Goal: Task Accomplishment & Management: Complete application form

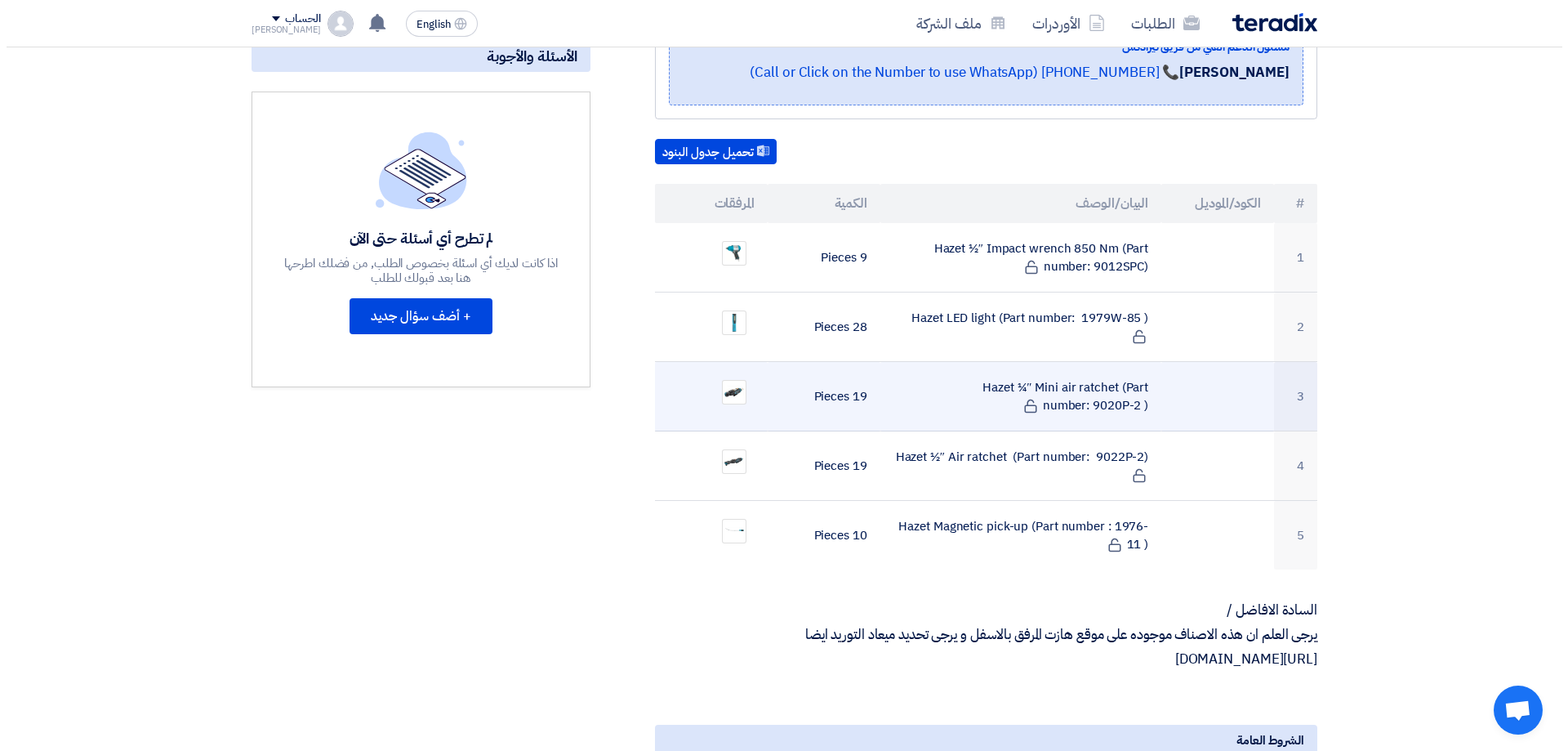
scroll to position [409, 0]
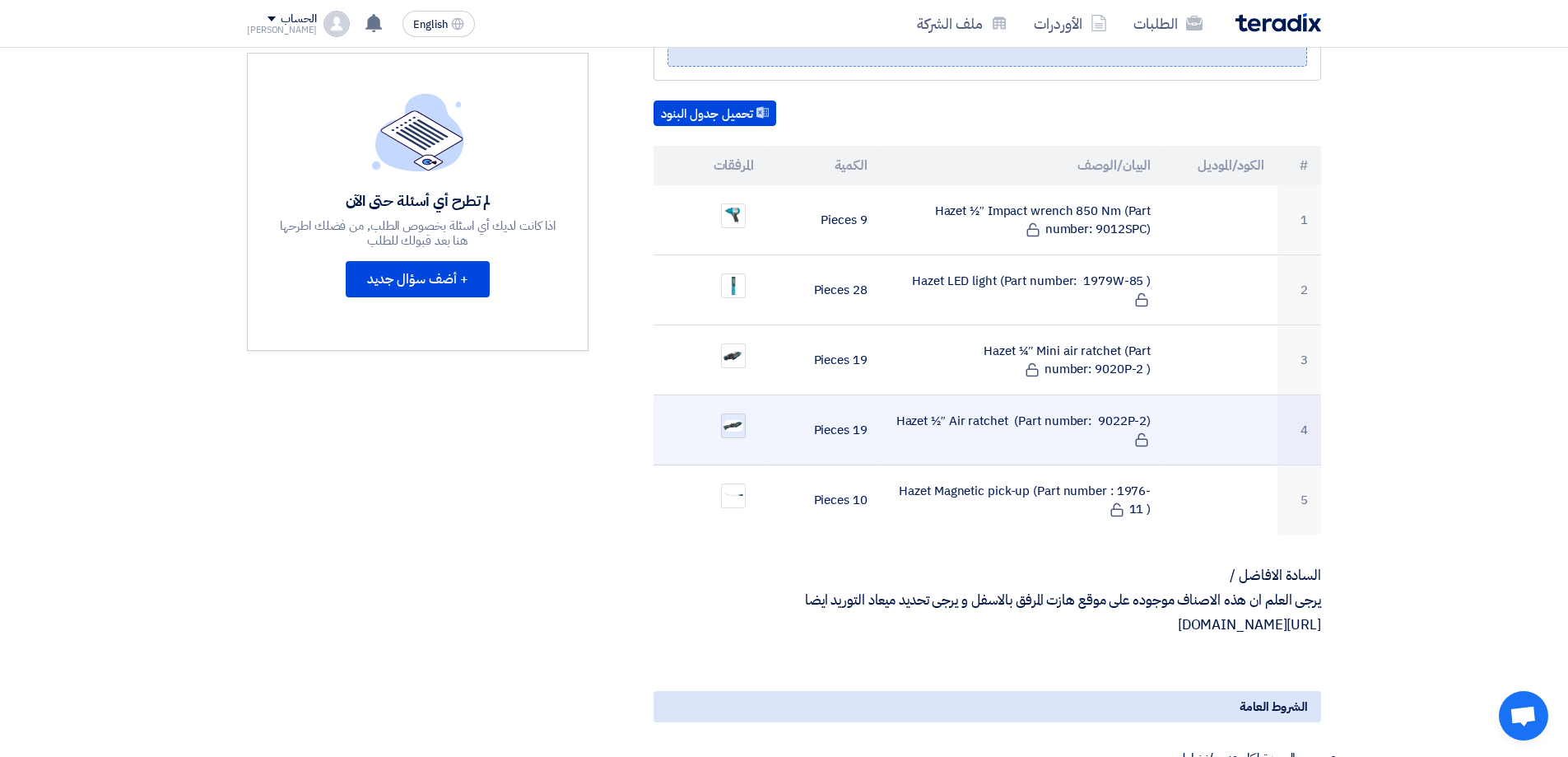
click at [738, 419] on img at bounding box center [733, 426] width 23 height 15
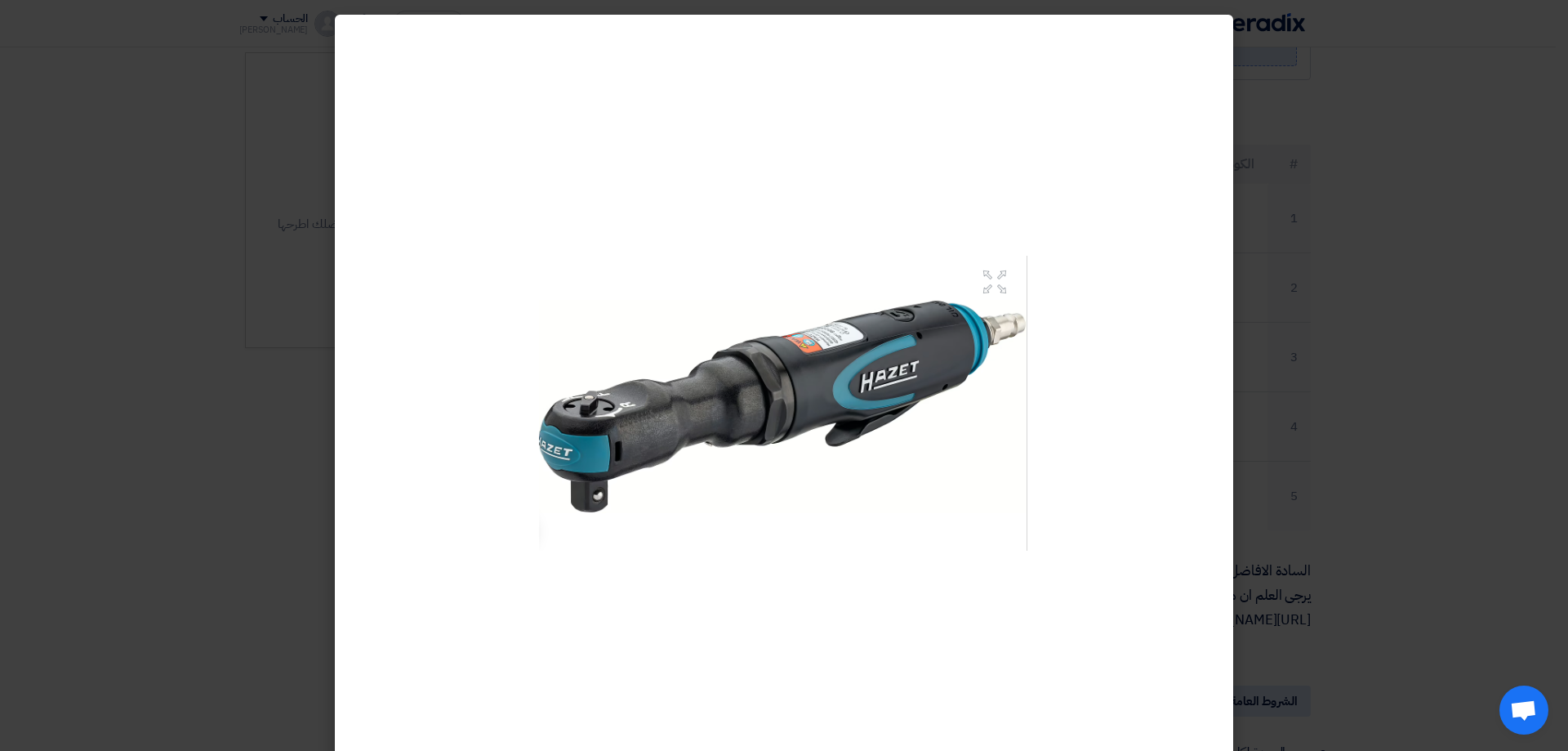
click at [637, 339] on img at bounding box center [783, 403] width 490 height 295
click at [1198, 427] on div at bounding box center [784, 403] width 899 height 777
click at [1555, 385] on modal-container at bounding box center [784, 376] width 1568 height 751
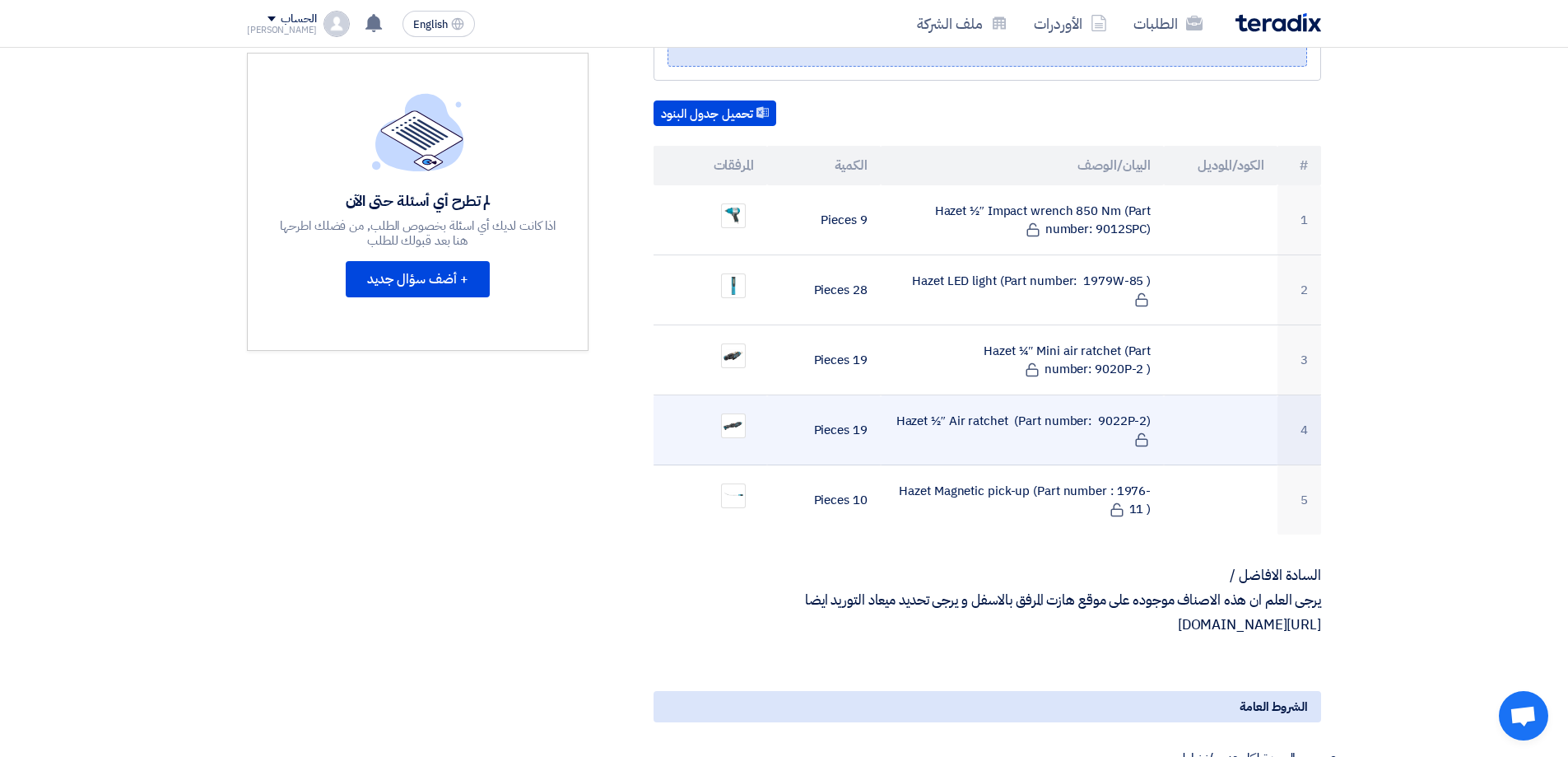
click at [950, 404] on td "Hazet 1⁄2″ Air ratchet (Part number: 9022P-2)" at bounding box center [1023, 430] width 284 height 70
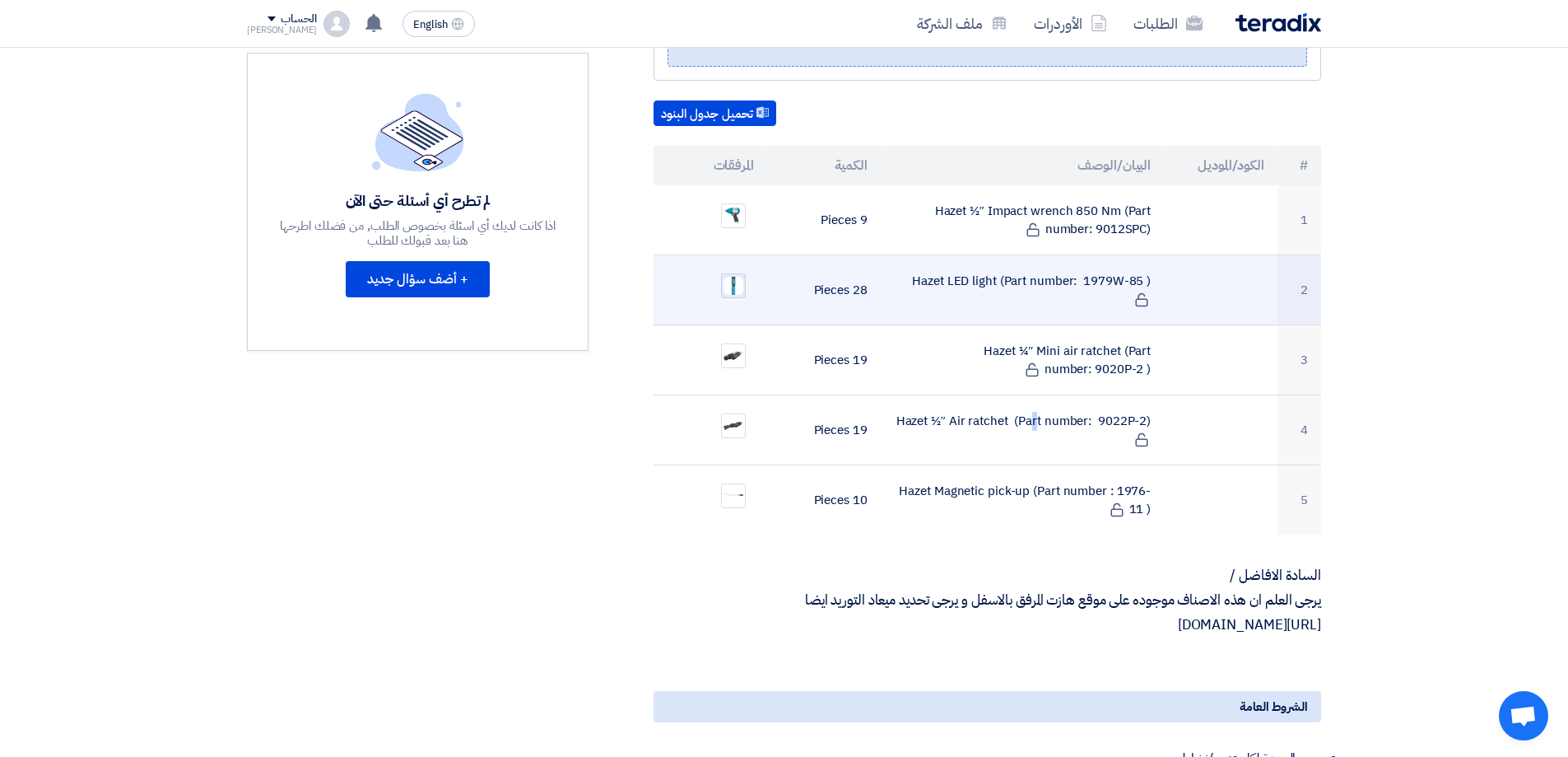
click at [731, 275] on img at bounding box center [733, 286] width 23 height 22
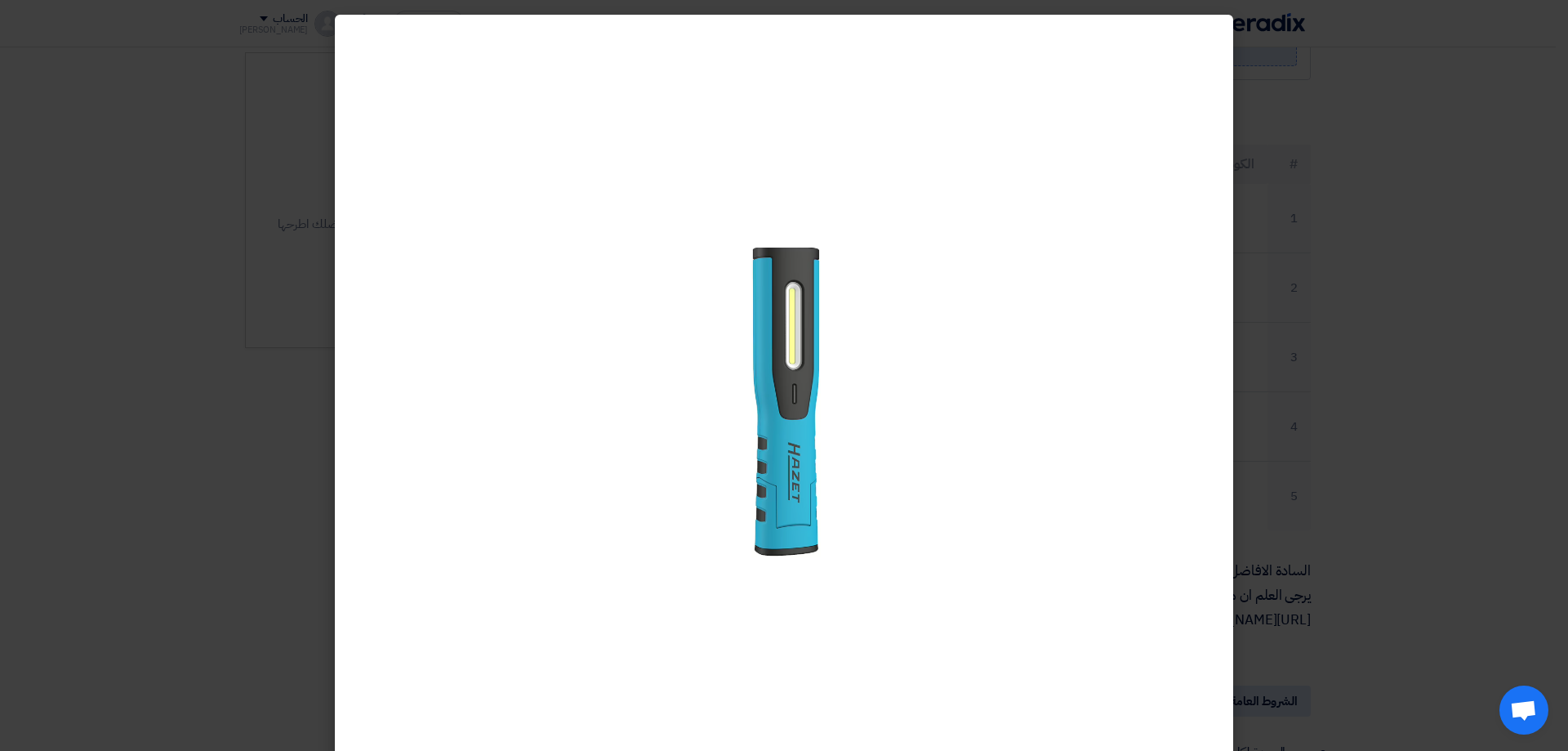
click at [419, 262] on div at bounding box center [784, 403] width 899 height 777
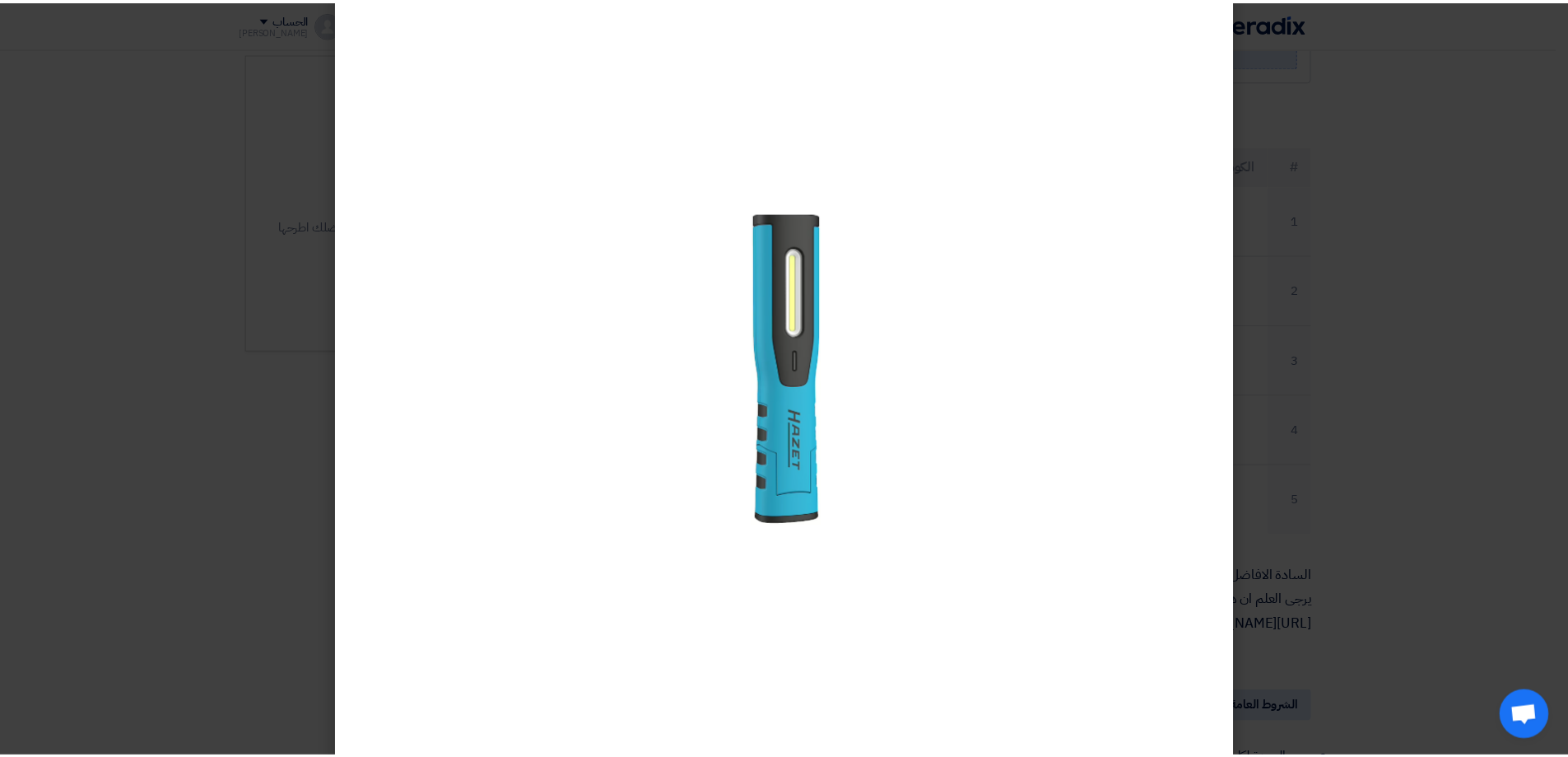
scroll to position [56, 0]
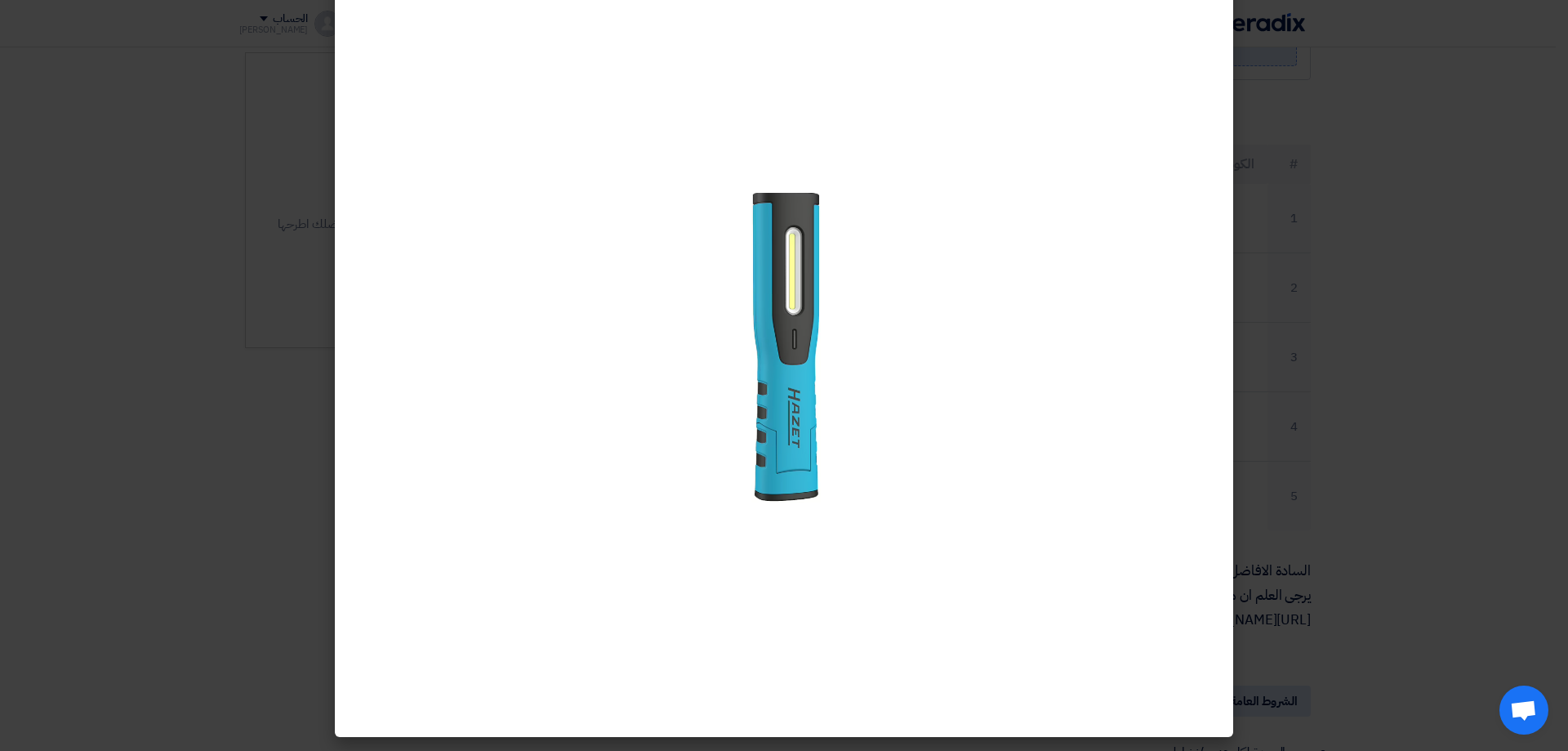
click at [1504, 357] on modal-container at bounding box center [784, 376] width 1568 height 751
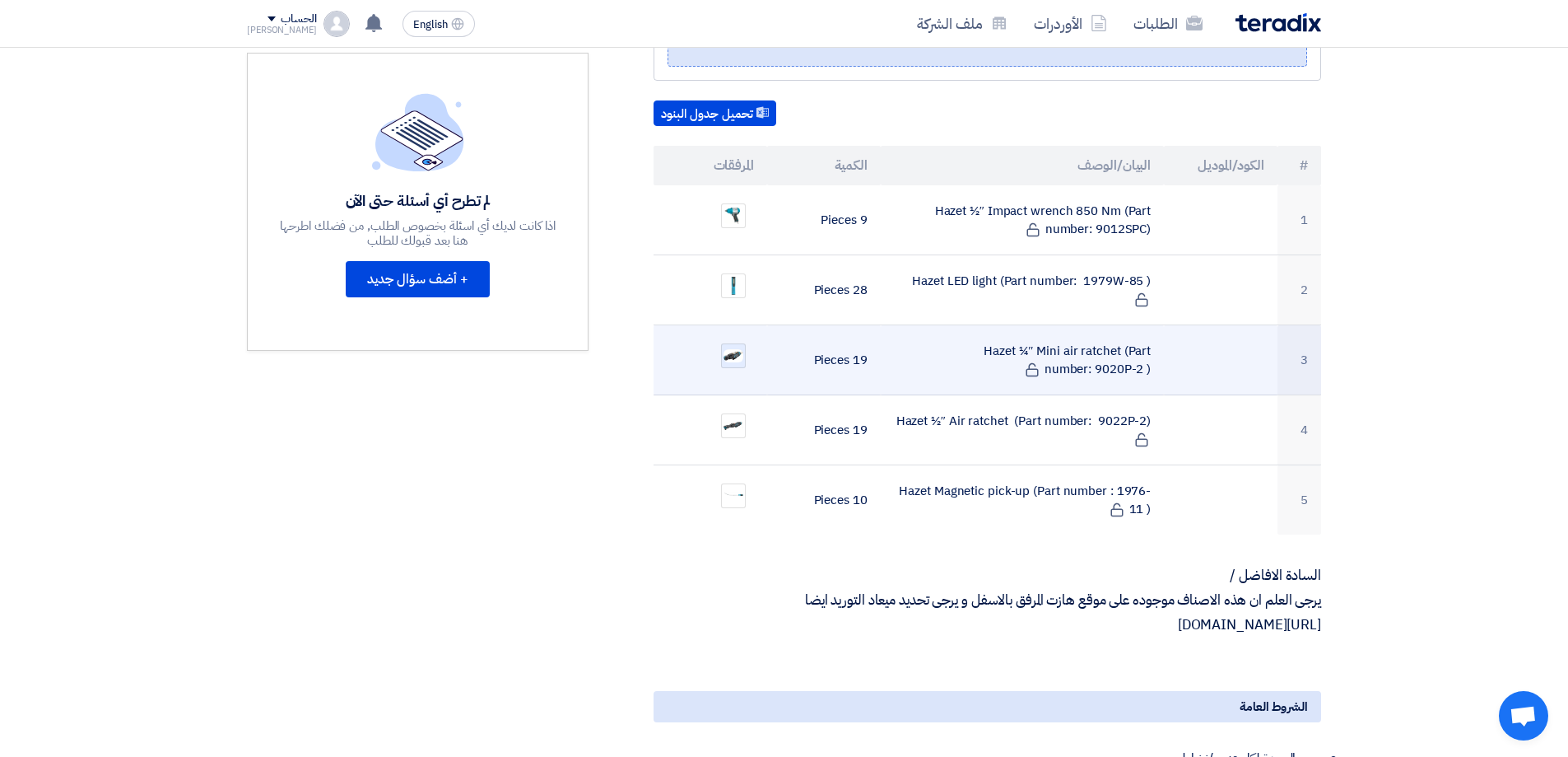
click at [739, 348] on img at bounding box center [733, 355] width 23 height 15
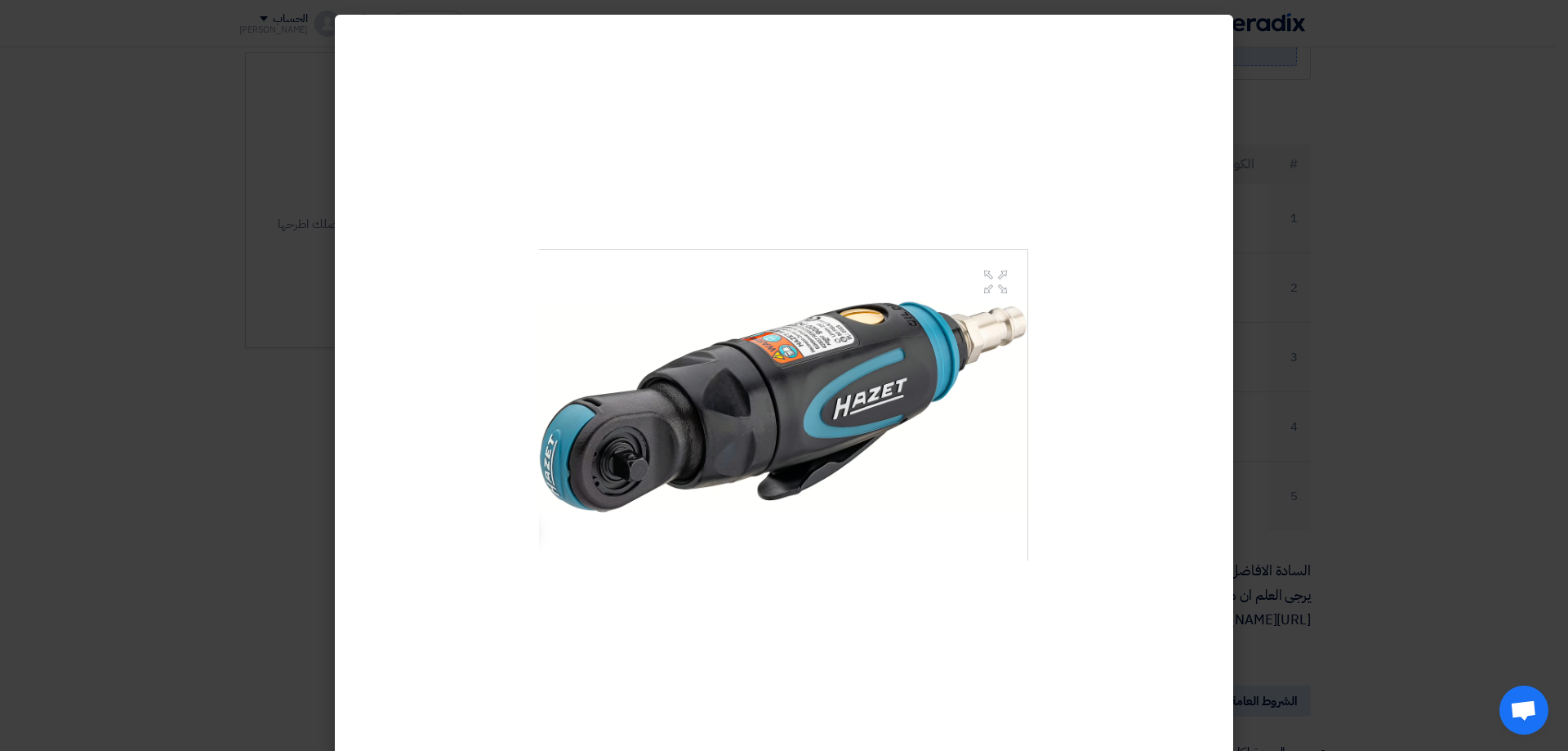
click at [83, 40] on modal-container at bounding box center [784, 376] width 1568 height 751
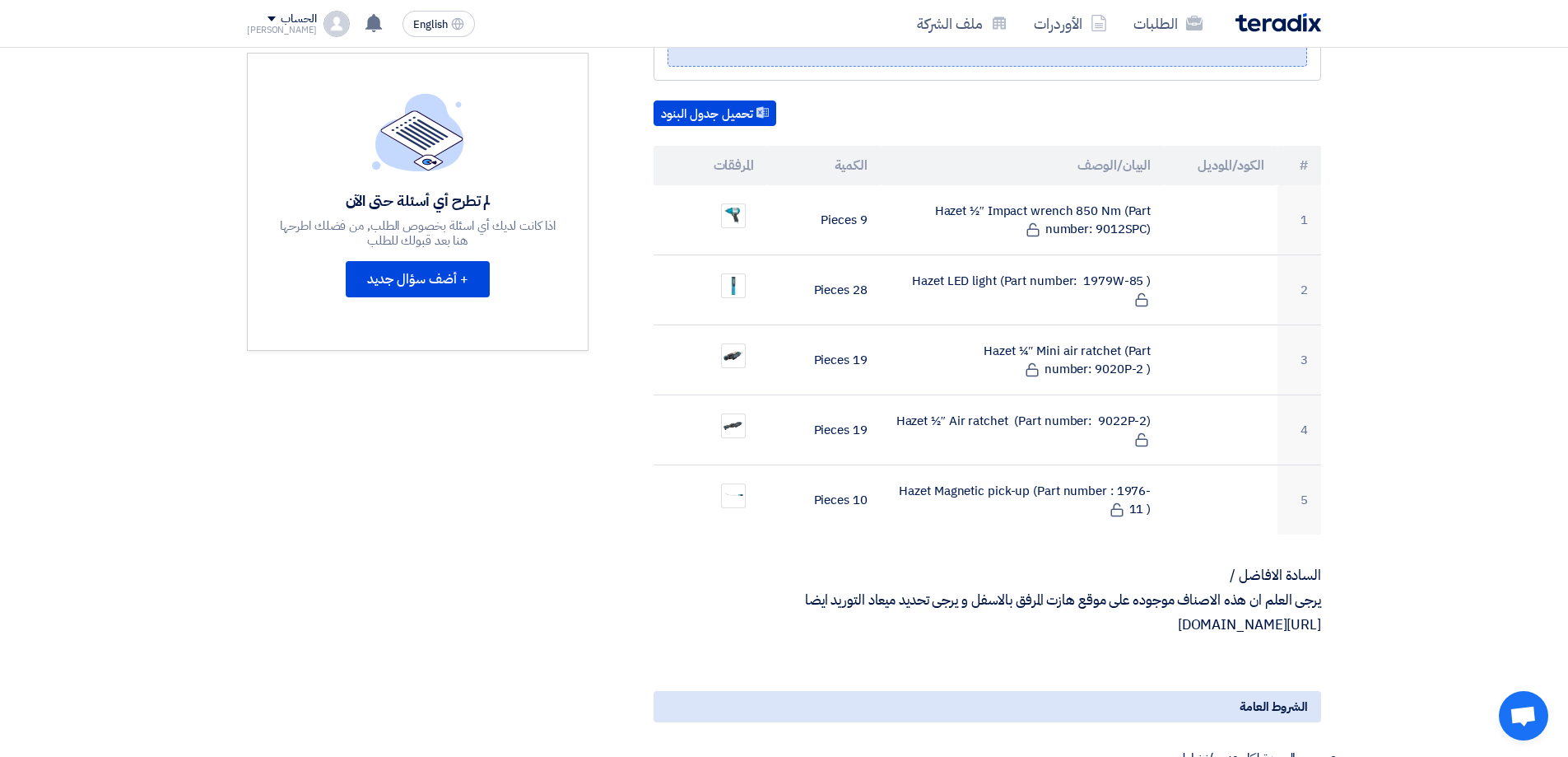
click at [1299, 617] on p "[URL][DOMAIN_NAME]" at bounding box center [988, 625] width 668 height 16
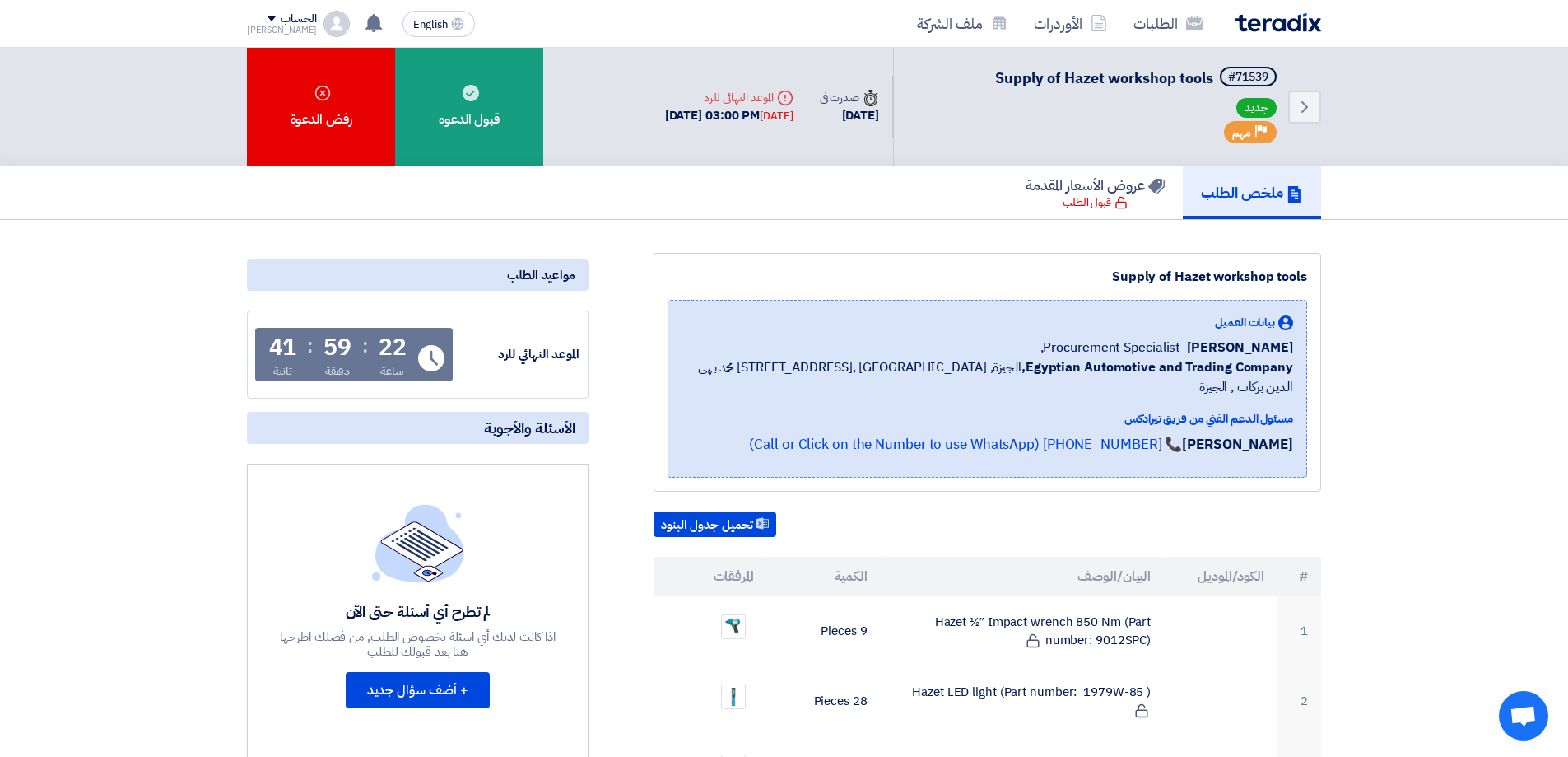
scroll to position [0, 0]
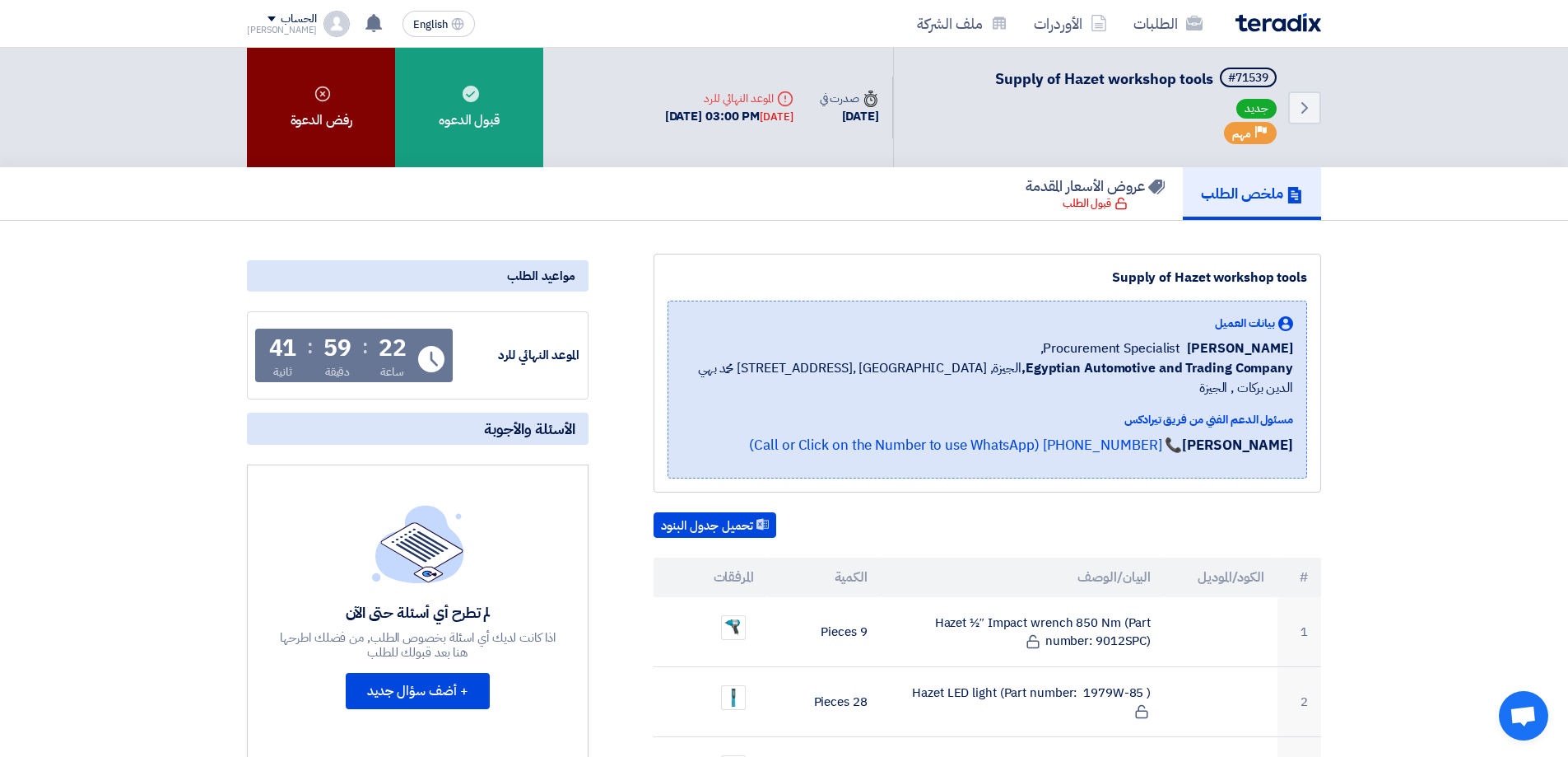
click at [339, 114] on div "رفض الدعوة" at bounding box center [321, 107] width 148 height 119
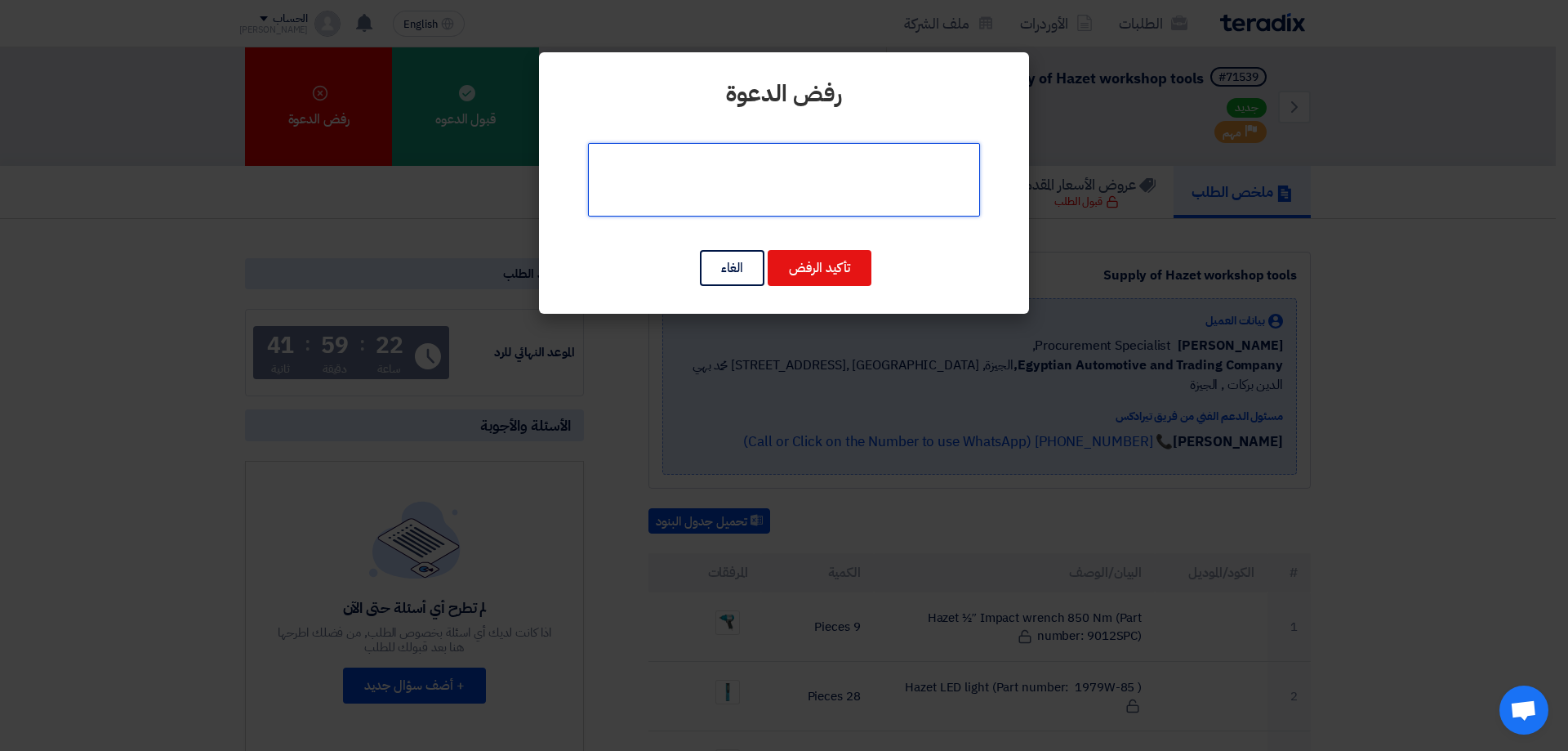
click at [832, 157] on textarea at bounding box center [784, 179] width 392 height 73
type textarea "u"
type textarea "l"
type textarea "متوافر فقط بدائل توب تول و تايوانى"
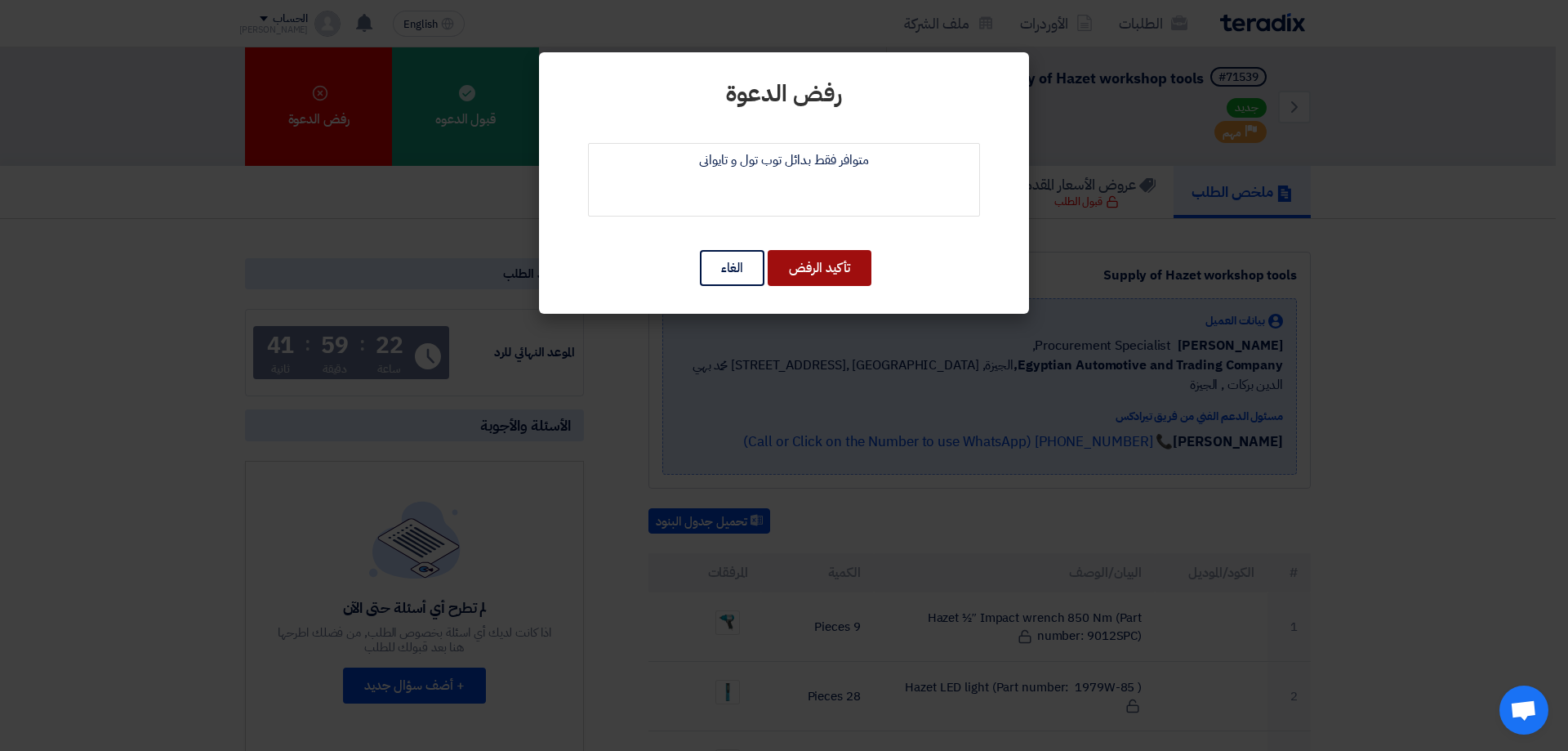
click at [849, 272] on button "تأكيد الرفض" at bounding box center [819, 268] width 104 height 36
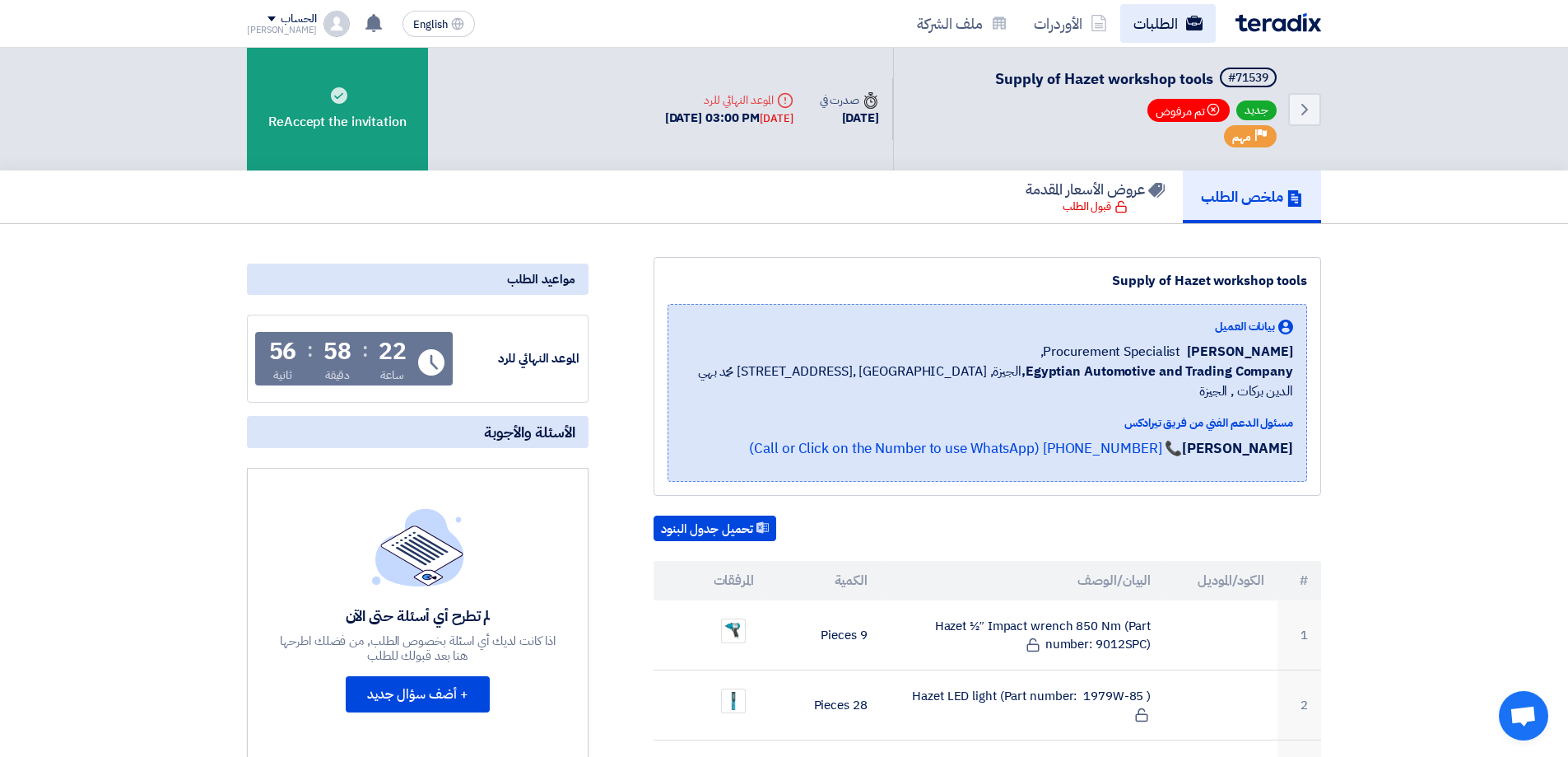
click at [1133, 17] on link "الطلبات" at bounding box center [1168, 24] width 95 height 39
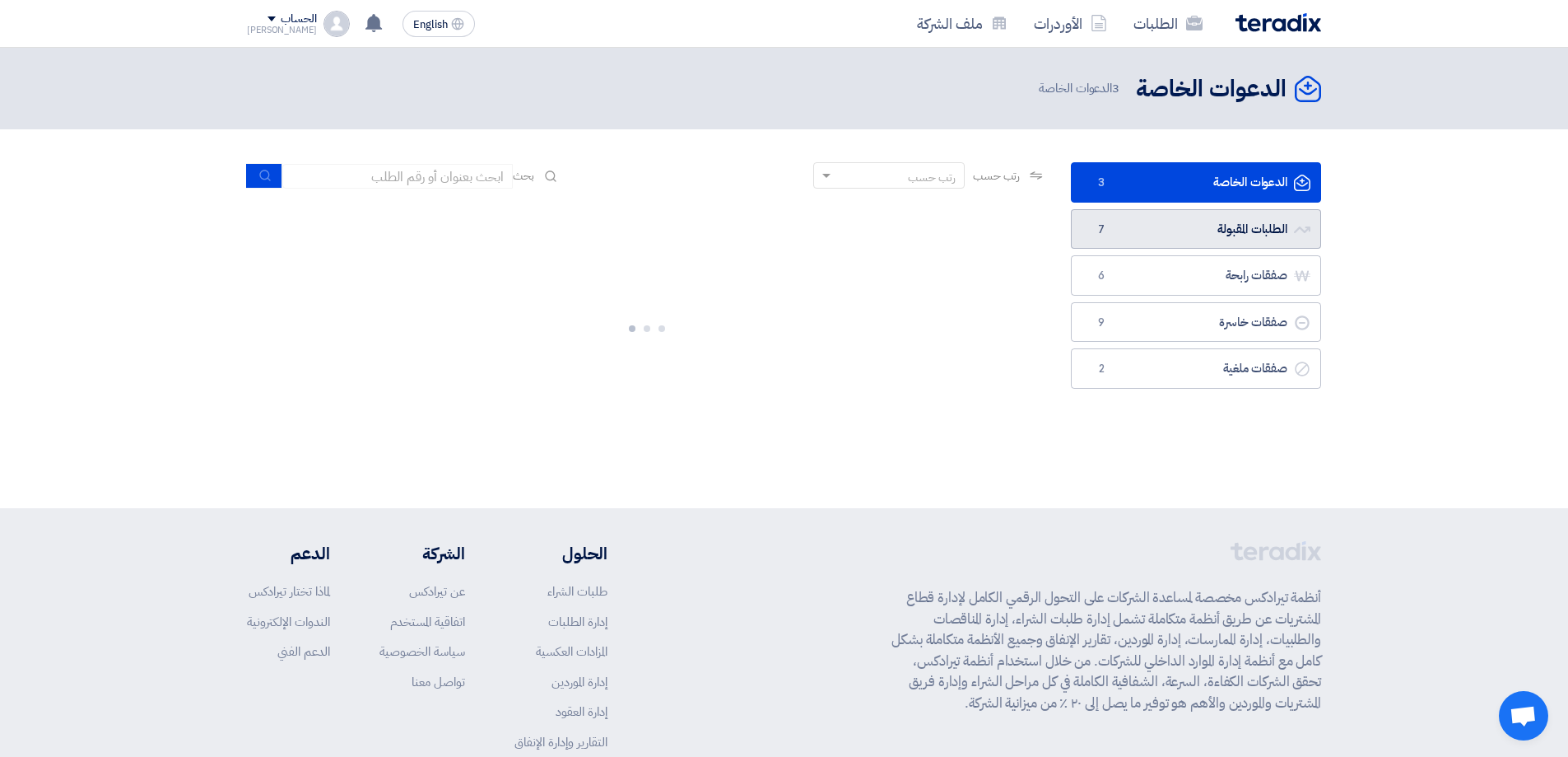
click at [1234, 215] on link "الطلبات المقبولة الطلبات المقبولة 7" at bounding box center [1196, 229] width 250 height 40
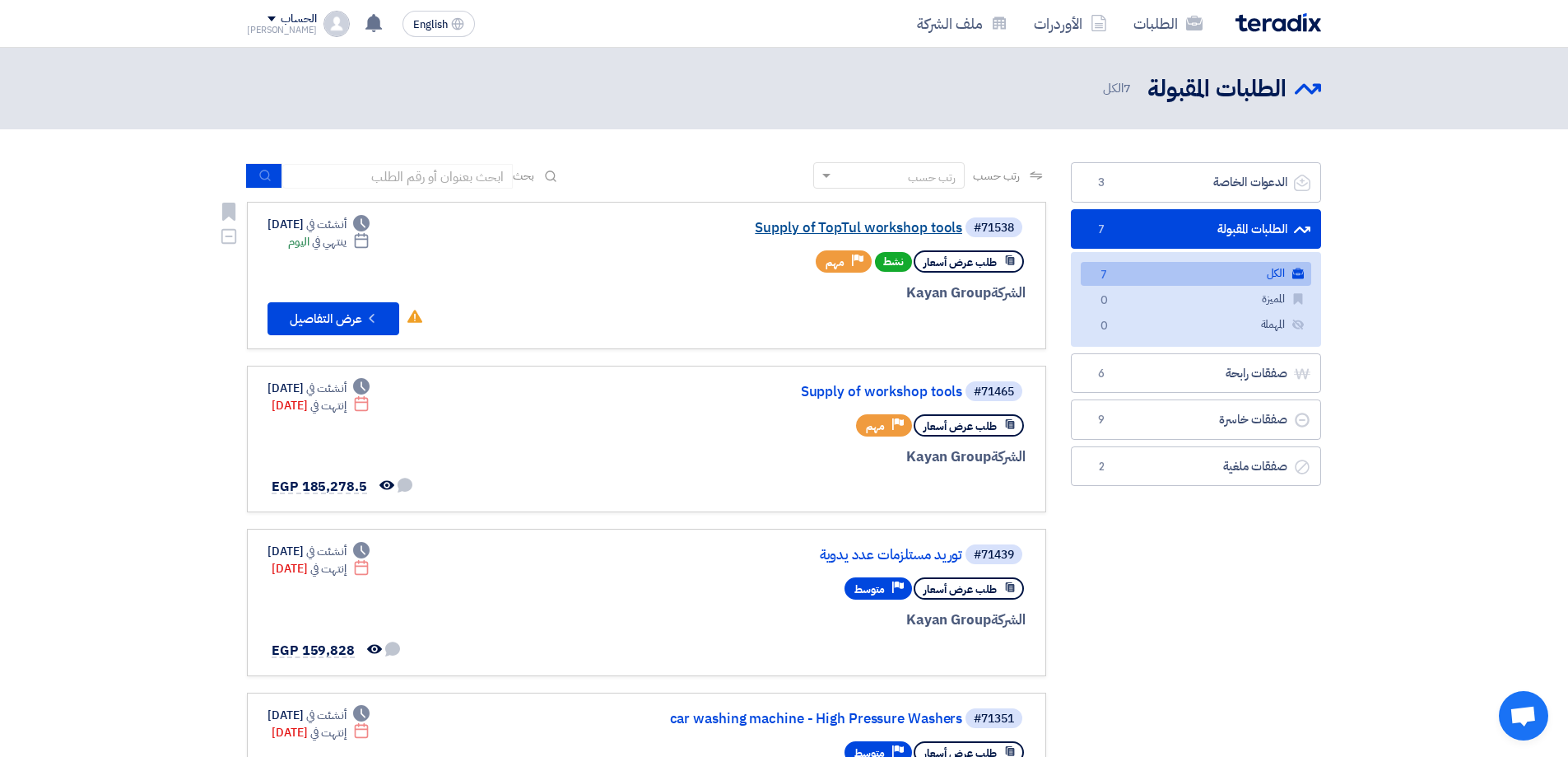
click at [904, 232] on link "Supply of TopTul workshop tools" at bounding box center [798, 228] width 329 height 15
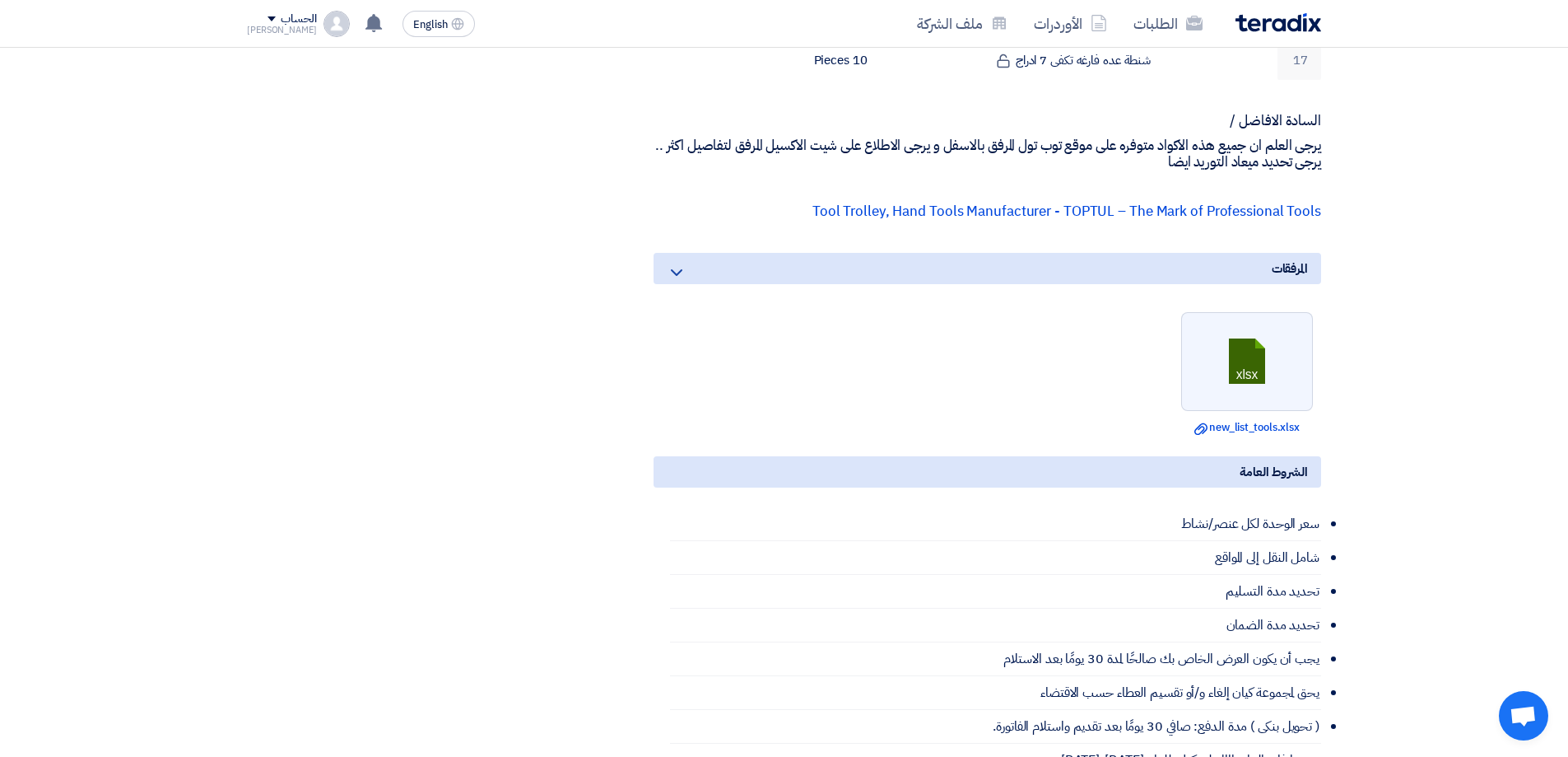
scroll to position [1730, 0]
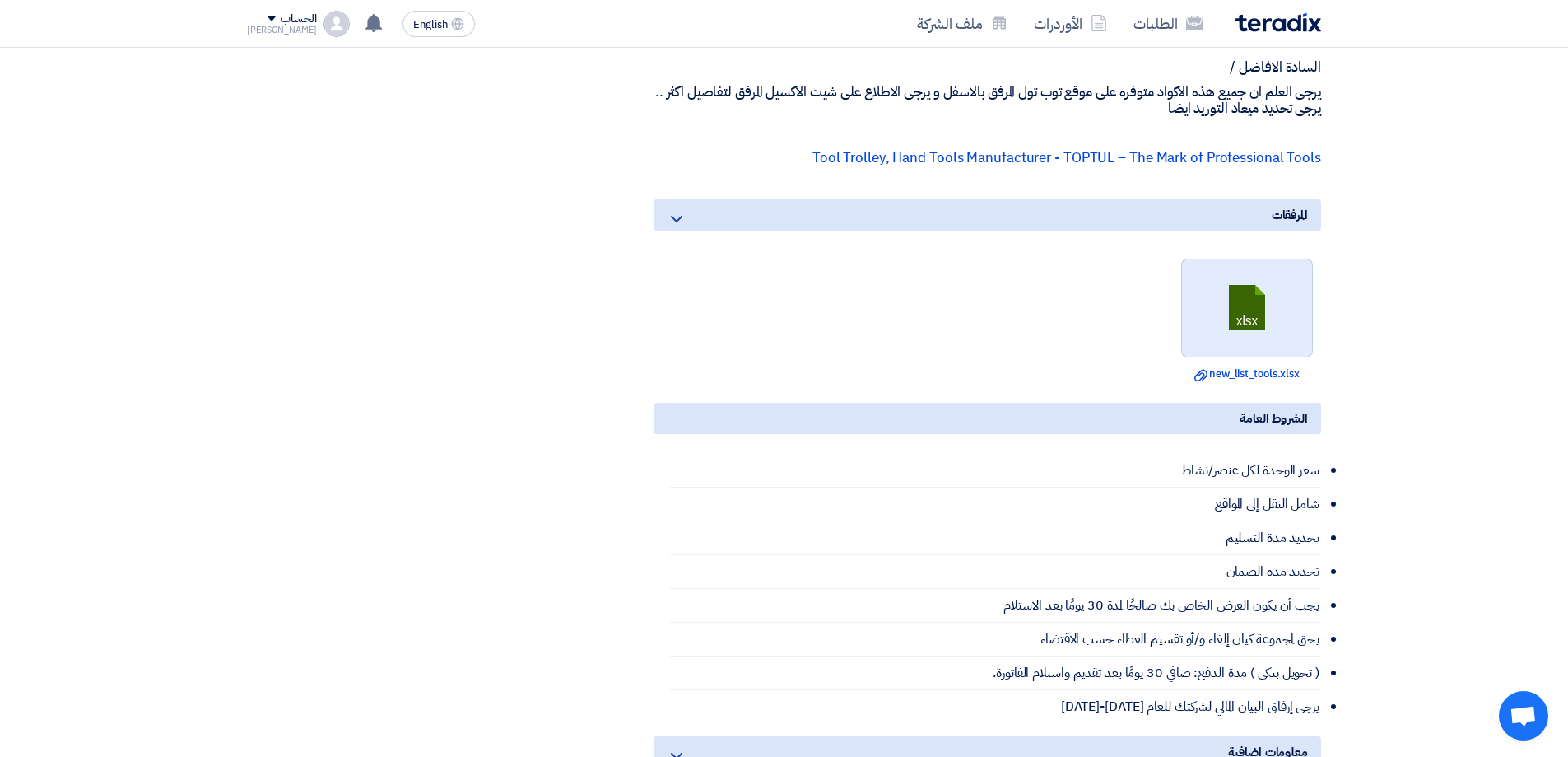
click at [1264, 310] on link at bounding box center [1248, 308] width 132 height 99
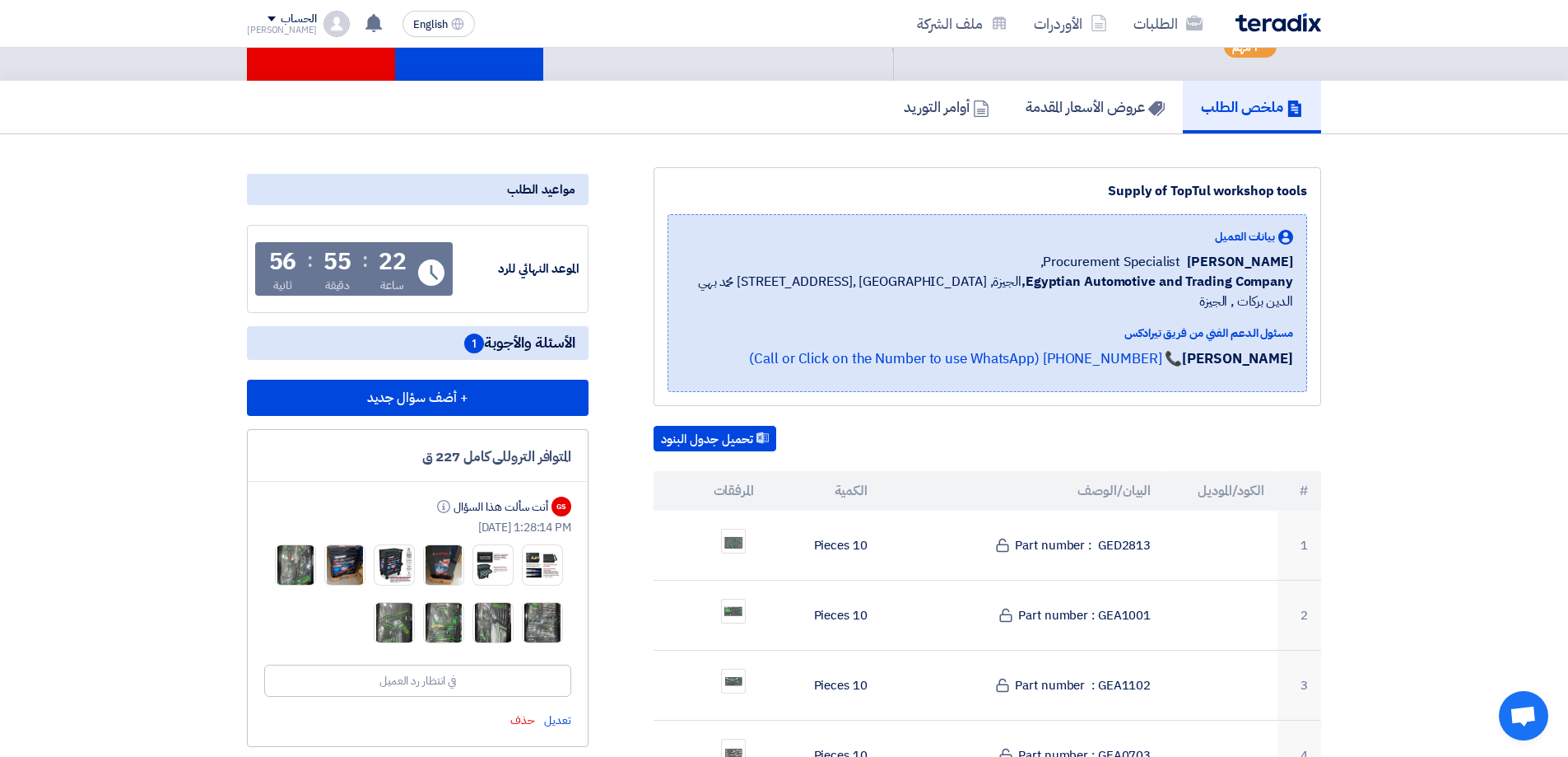
scroll to position [0, 0]
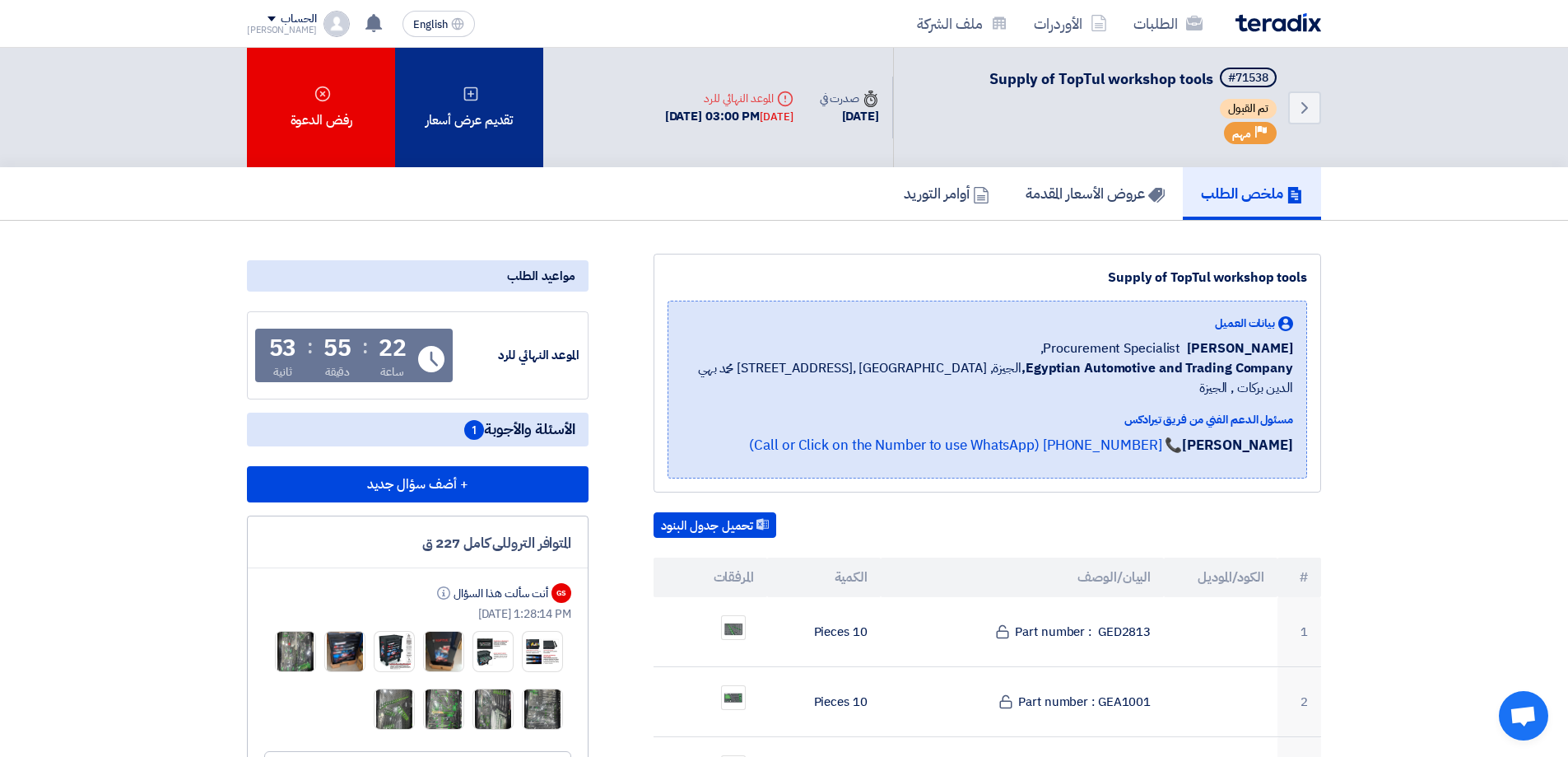
click at [479, 114] on div "تقديم عرض أسعار" at bounding box center [469, 107] width 148 height 119
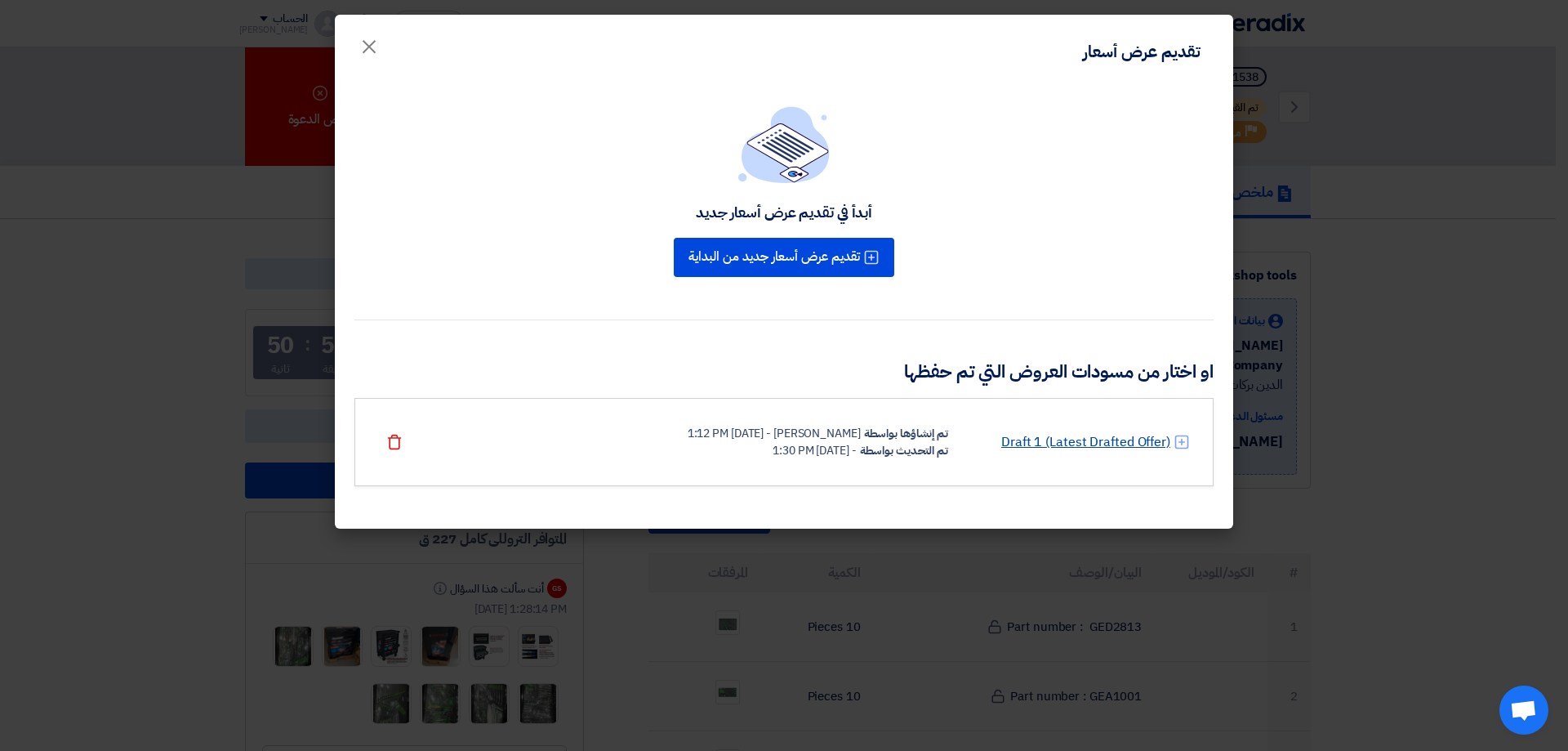
click at [1120, 438] on link "Draft 1 (Latest Drafted Offer)" at bounding box center [1085, 442] width 169 height 20
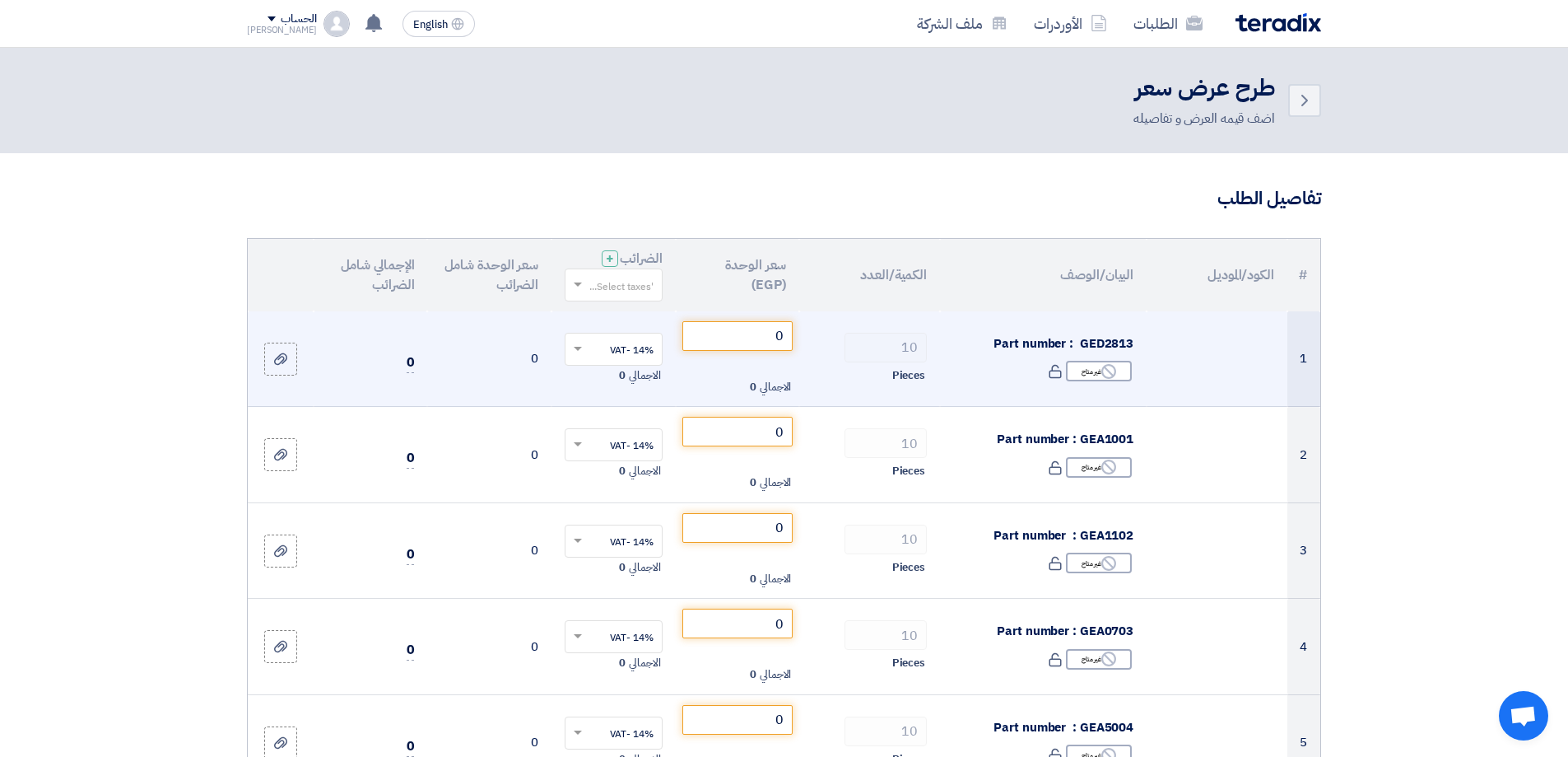
click at [797, 335] on td "0 الاجمالي 0" at bounding box center [738, 358] width 125 height 96
click at [777, 321] on input "0" at bounding box center [738, 336] width 111 height 30
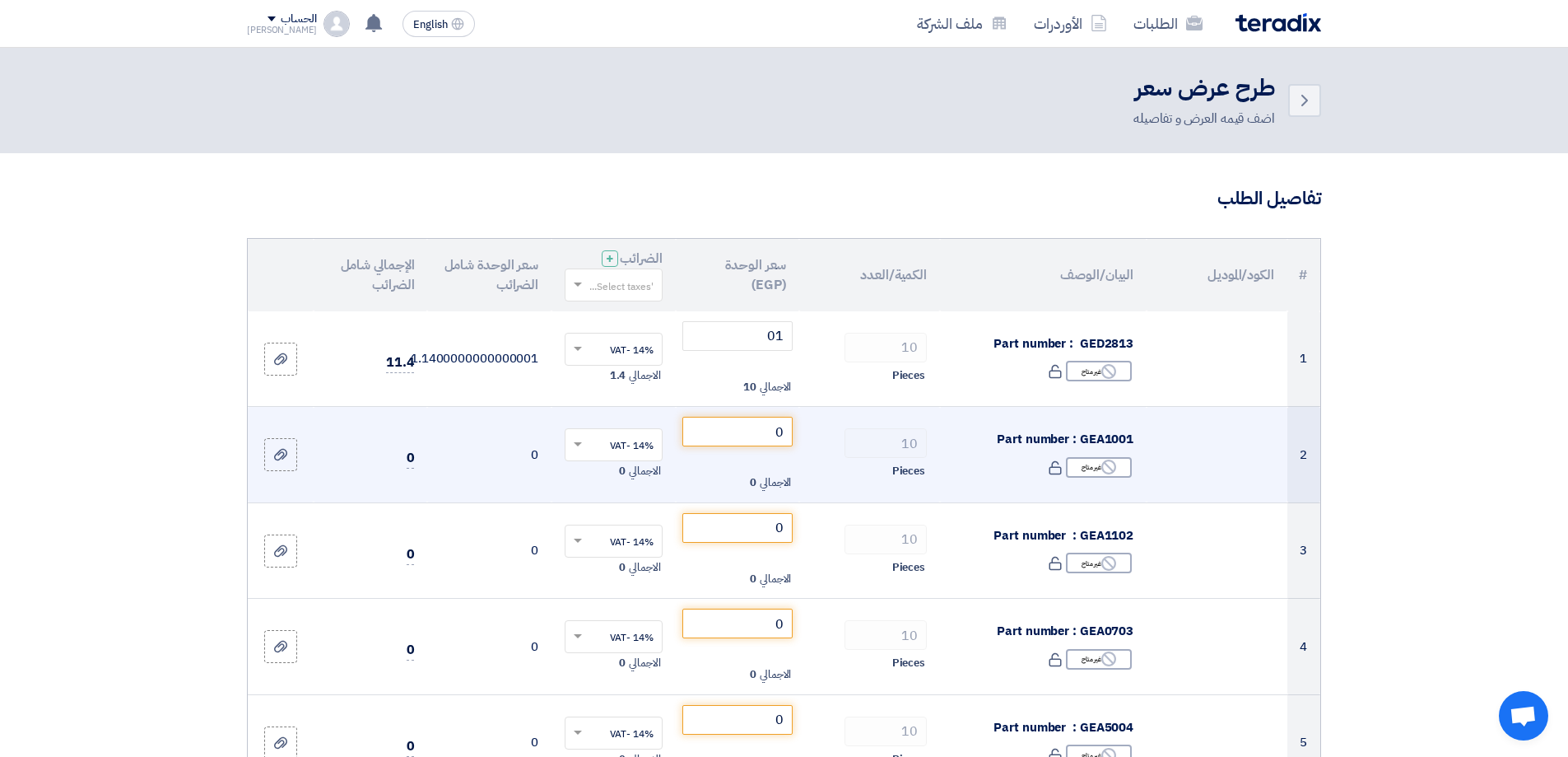
click at [756, 413] on td "0 الاجمالي 0" at bounding box center [738, 455] width 125 height 96
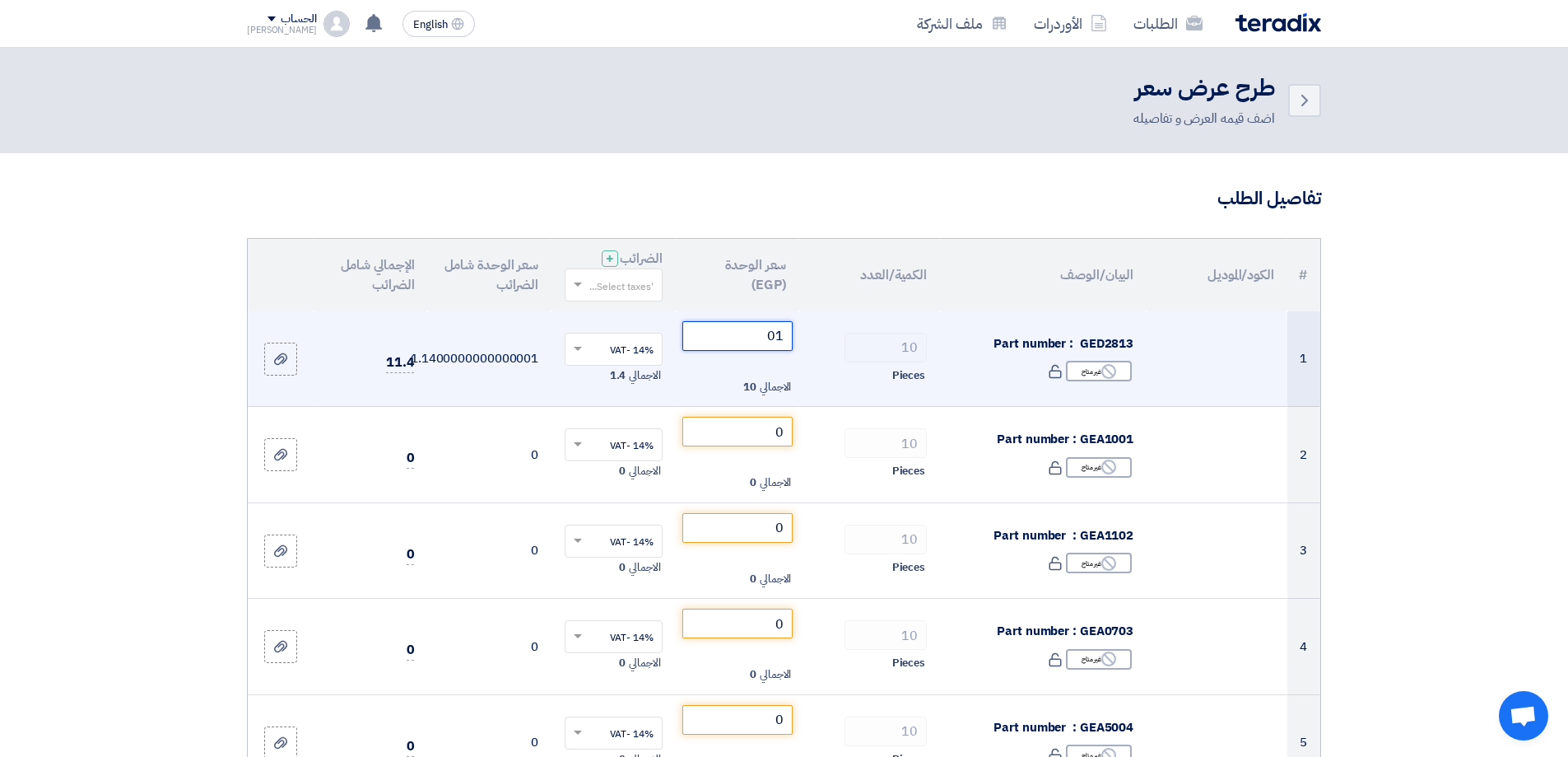
click at [784, 331] on input "01" at bounding box center [738, 336] width 111 height 30
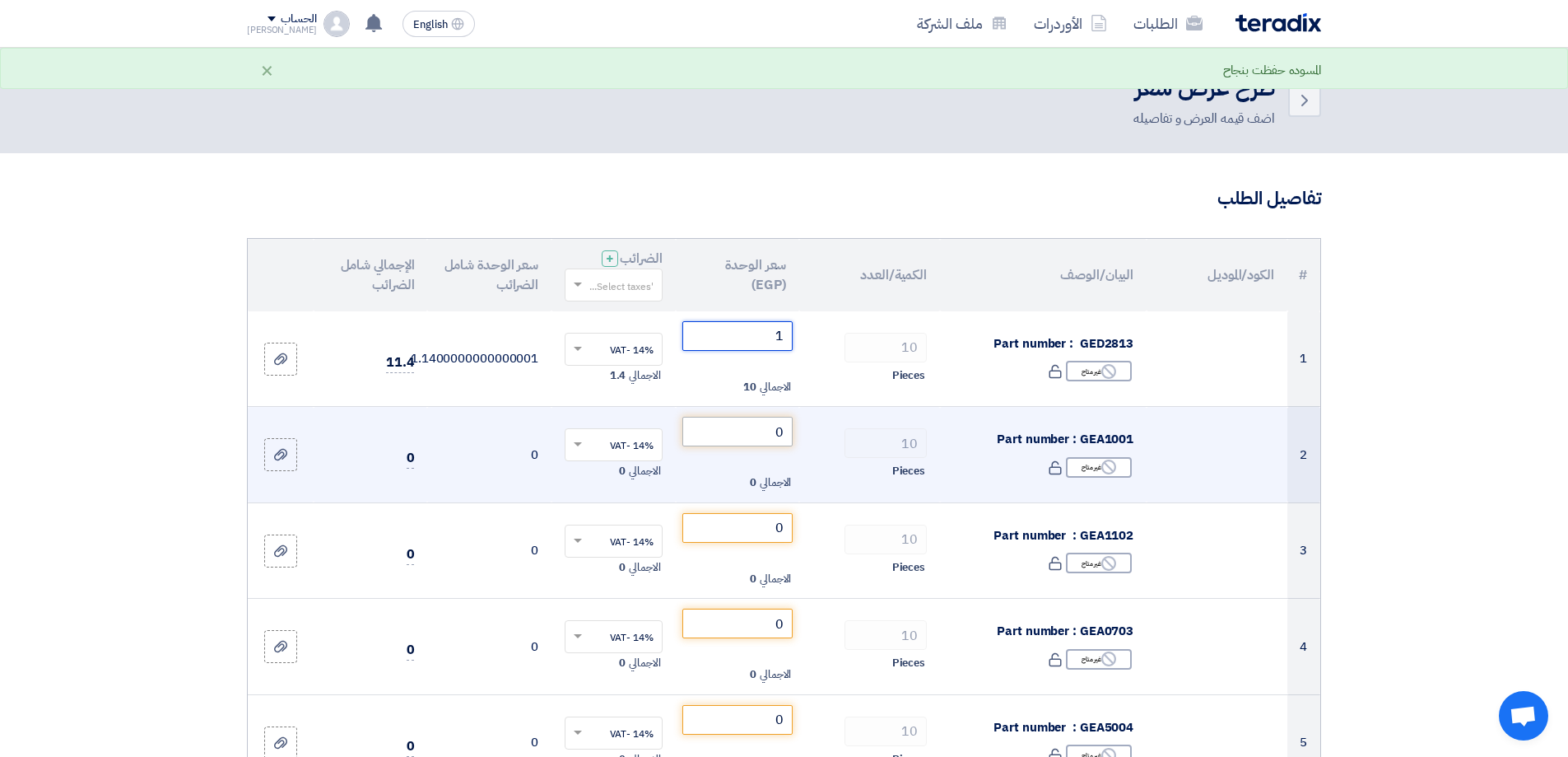
type input "1"
click at [781, 439] on input "0" at bounding box center [738, 431] width 111 height 30
click at [782, 447] on input "10" at bounding box center [738, 431] width 111 height 30
click at [780, 439] on input "110" at bounding box center [738, 431] width 111 height 30
click at [784, 425] on input "110" at bounding box center [738, 431] width 111 height 30
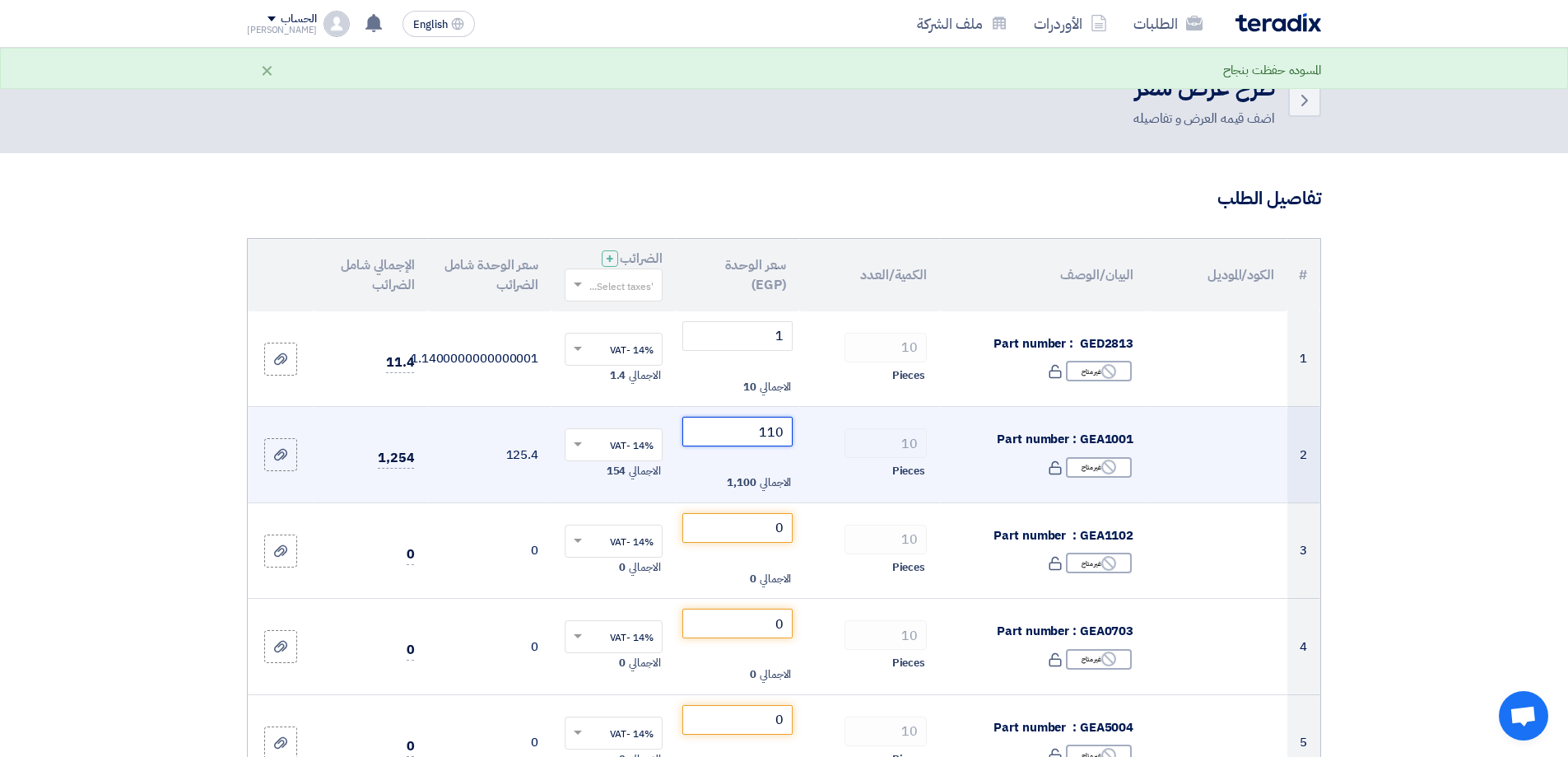
click at [784, 425] on input "110" at bounding box center [738, 431] width 111 height 30
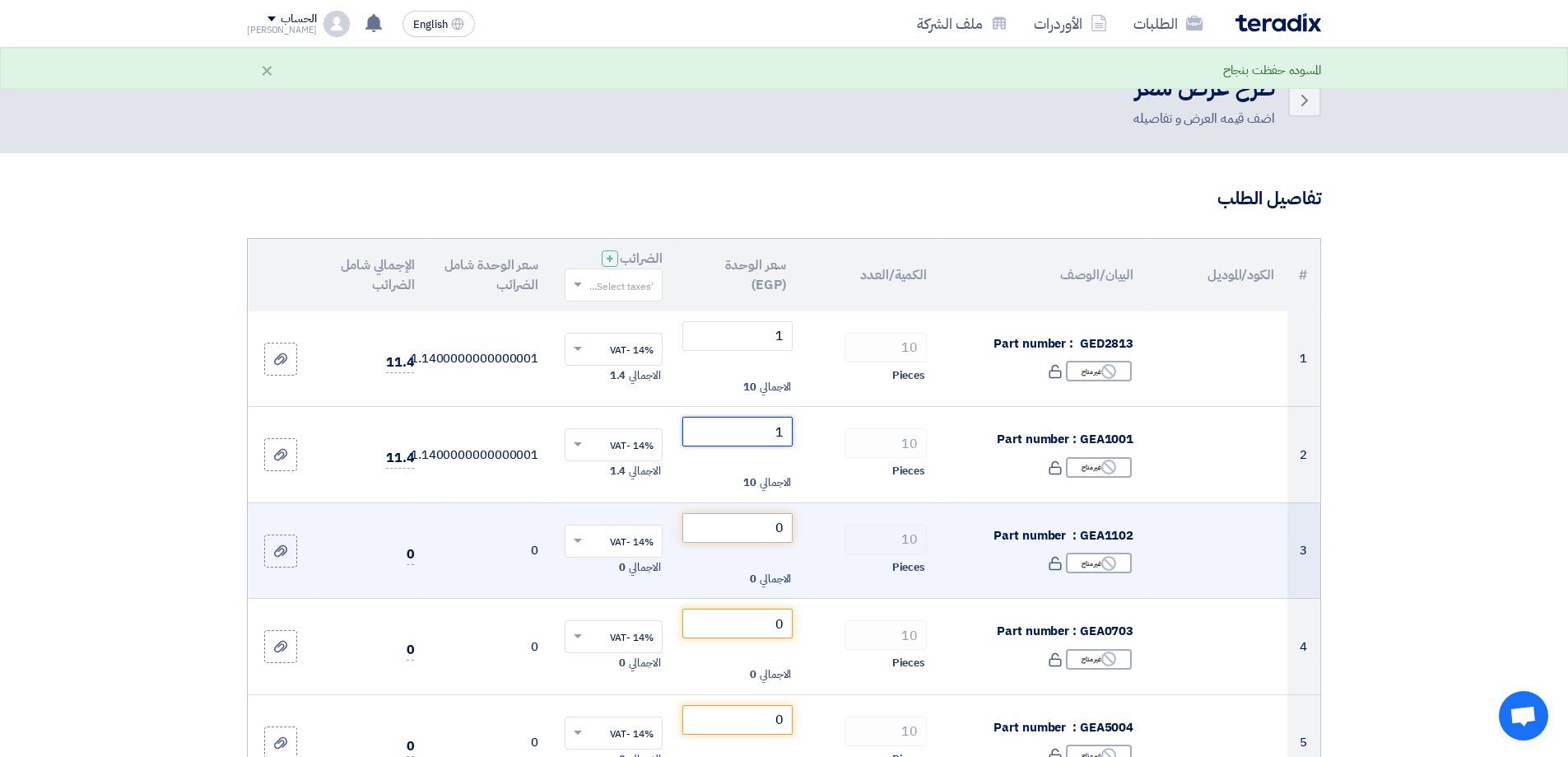
type input "1"
click at [777, 524] on input "0" at bounding box center [738, 528] width 111 height 30
click at [782, 524] on input "01" at bounding box center [738, 528] width 111 height 30
click at [782, 523] on input "01" at bounding box center [738, 528] width 111 height 30
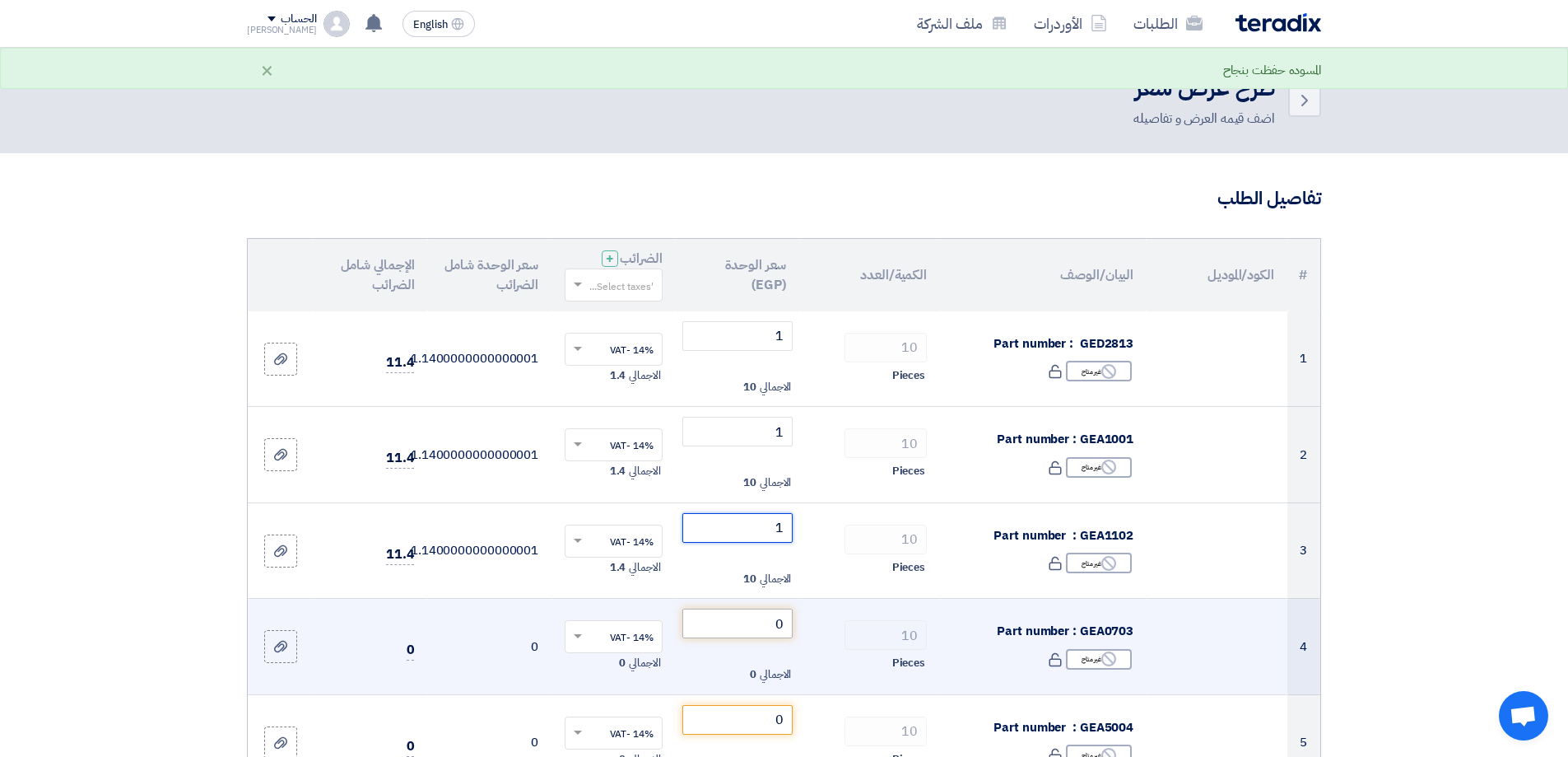
type input "1"
click at [779, 629] on input "0" at bounding box center [738, 623] width 111 height 30
click at [779, 628] on input "0" at bounding box center [738, 623] width 111 height 30
click at [780, 625] on input "0" at bounding box center [738, 623] width 111 height 30
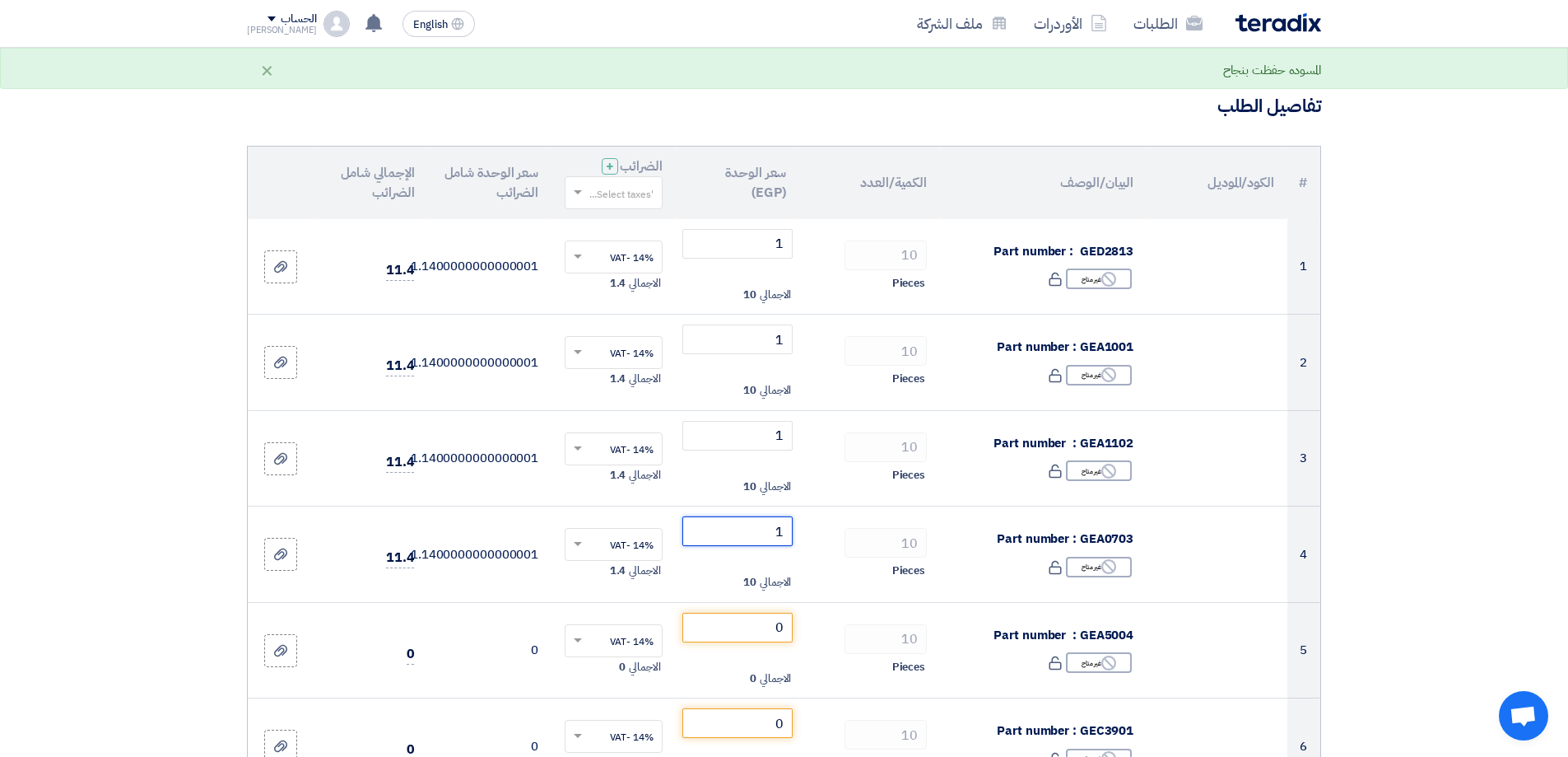
scroll to position [329, 0]
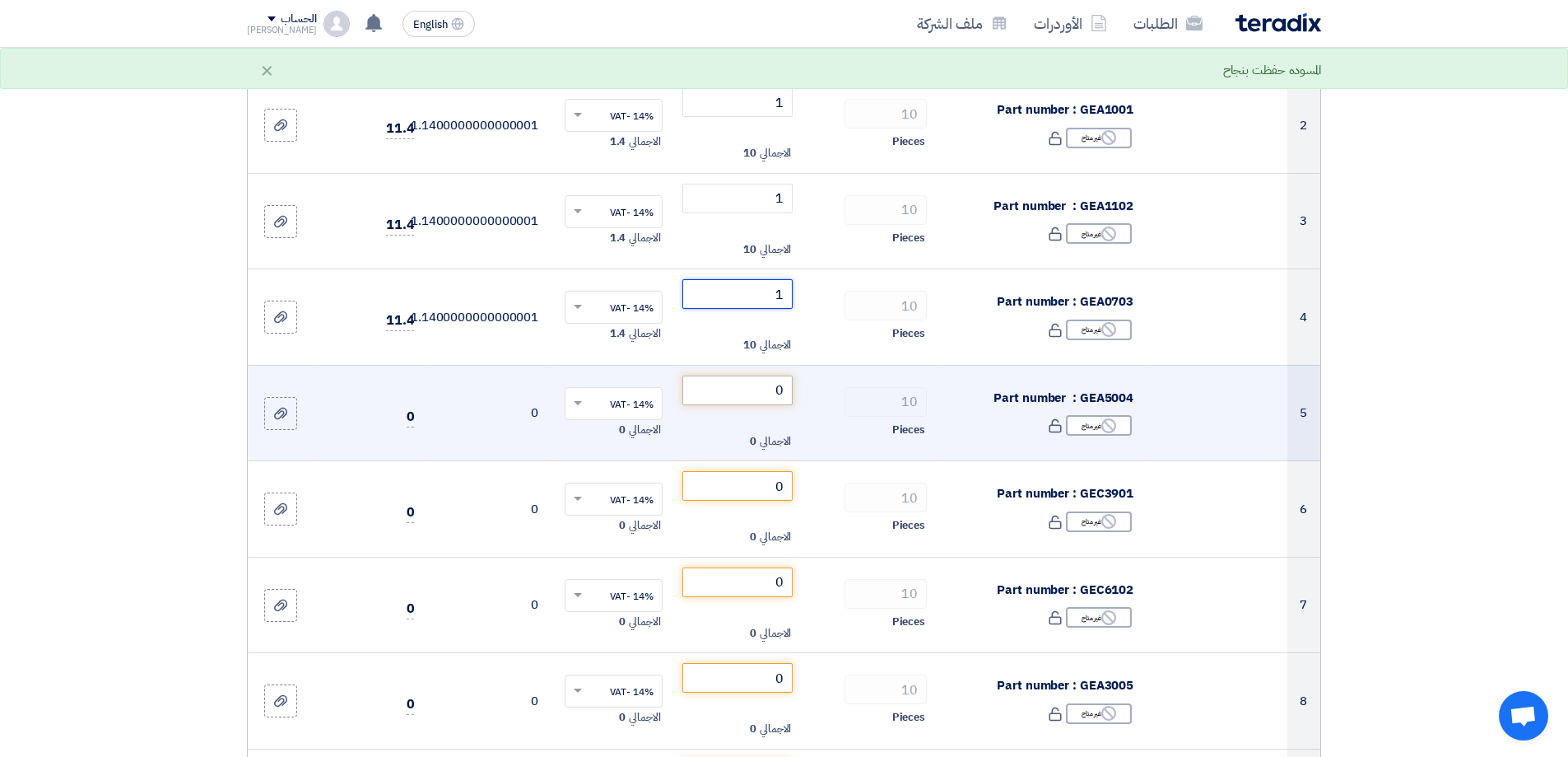
type input "1"
click at [778, 388] on input "0" at bounding box center [738, 390] width 111 height 30
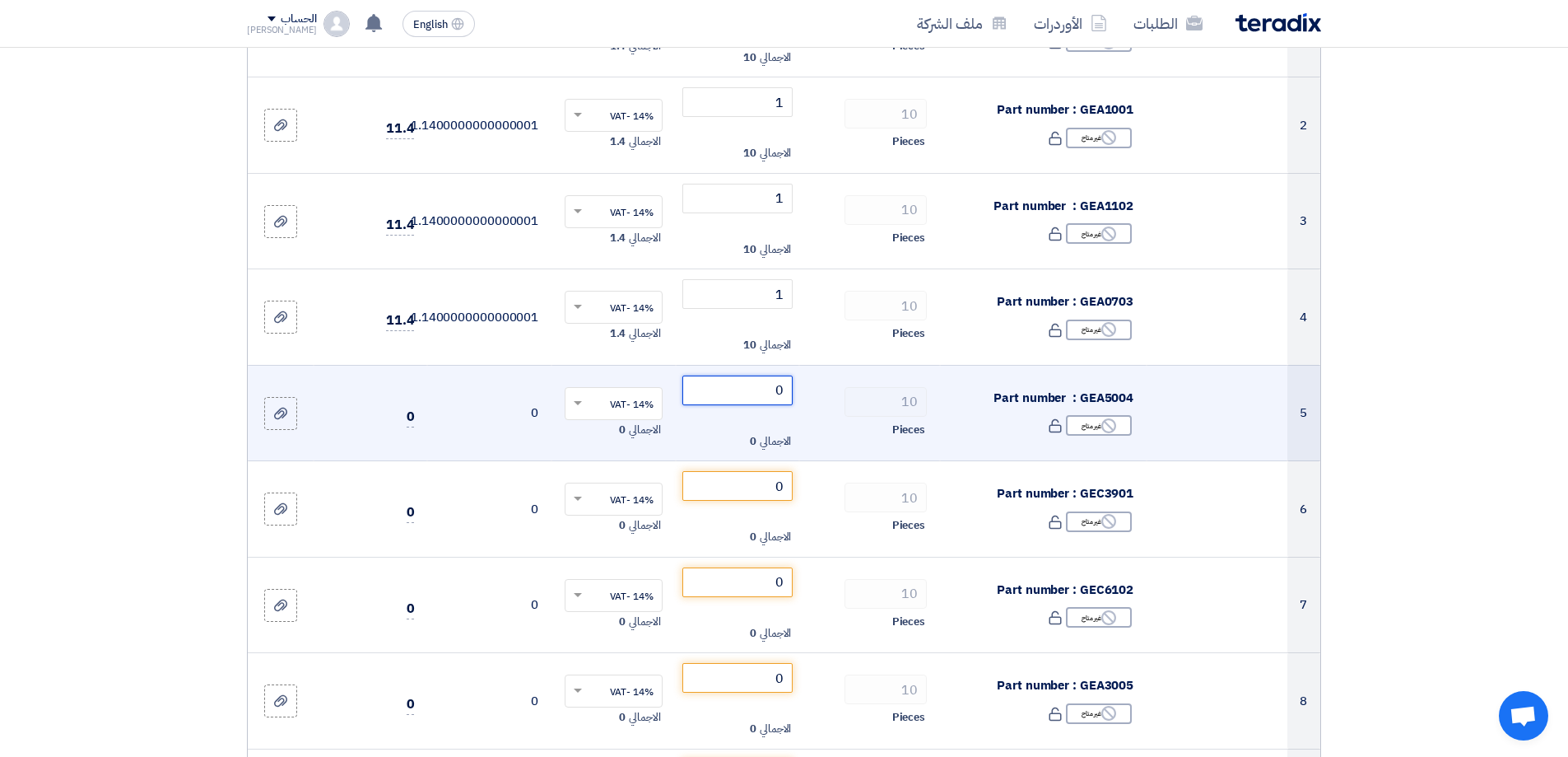
click at [778, 387] on input "0" at bounding box center [738, 390] width 111 height 30
click at [781, 387] on input "0" at bounding box center [738, 390] width 111 height 30
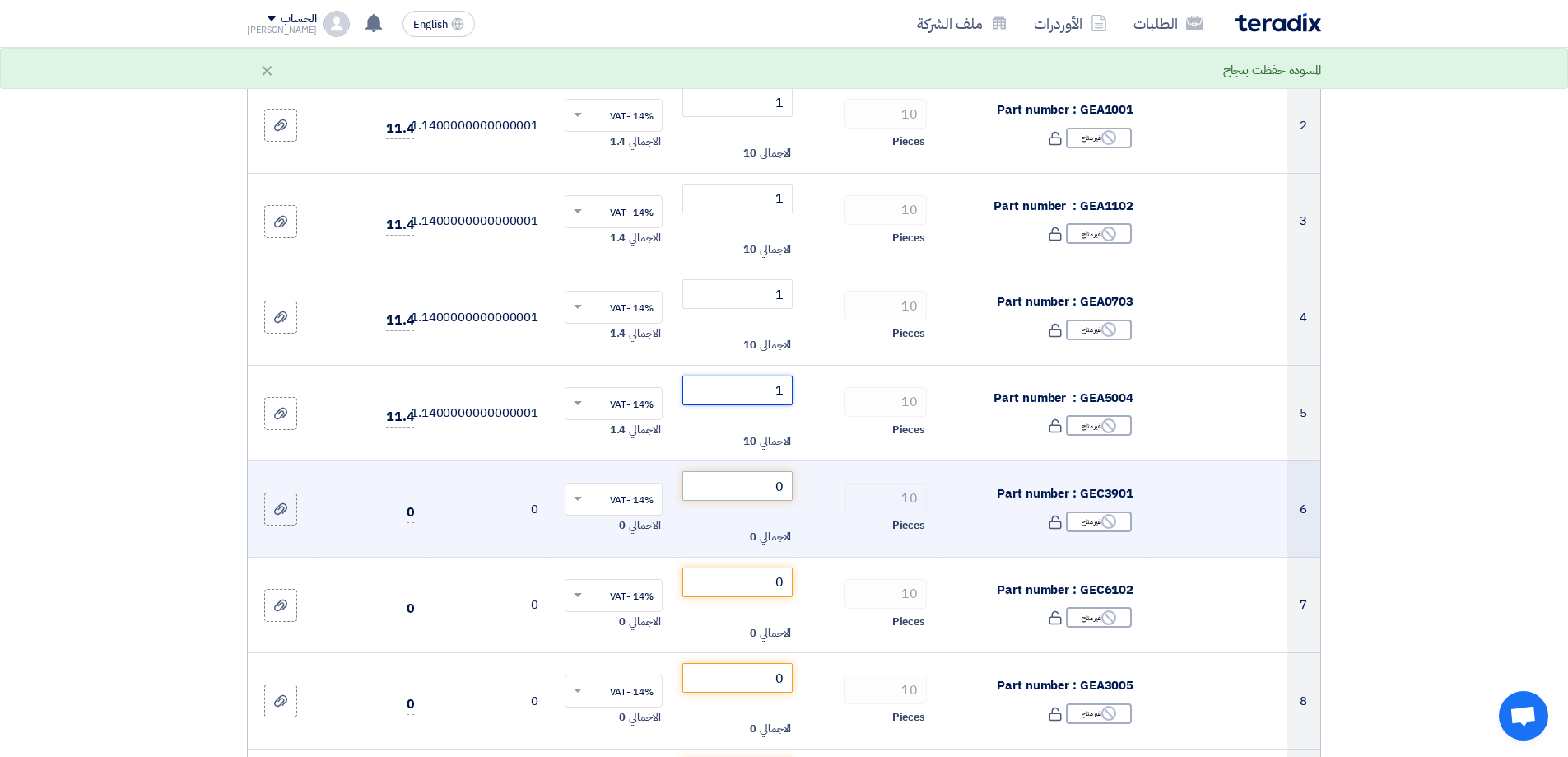
type input "1"
click at [780, 489] on input "0" at bounding box center [738, 486] width 111 height 30
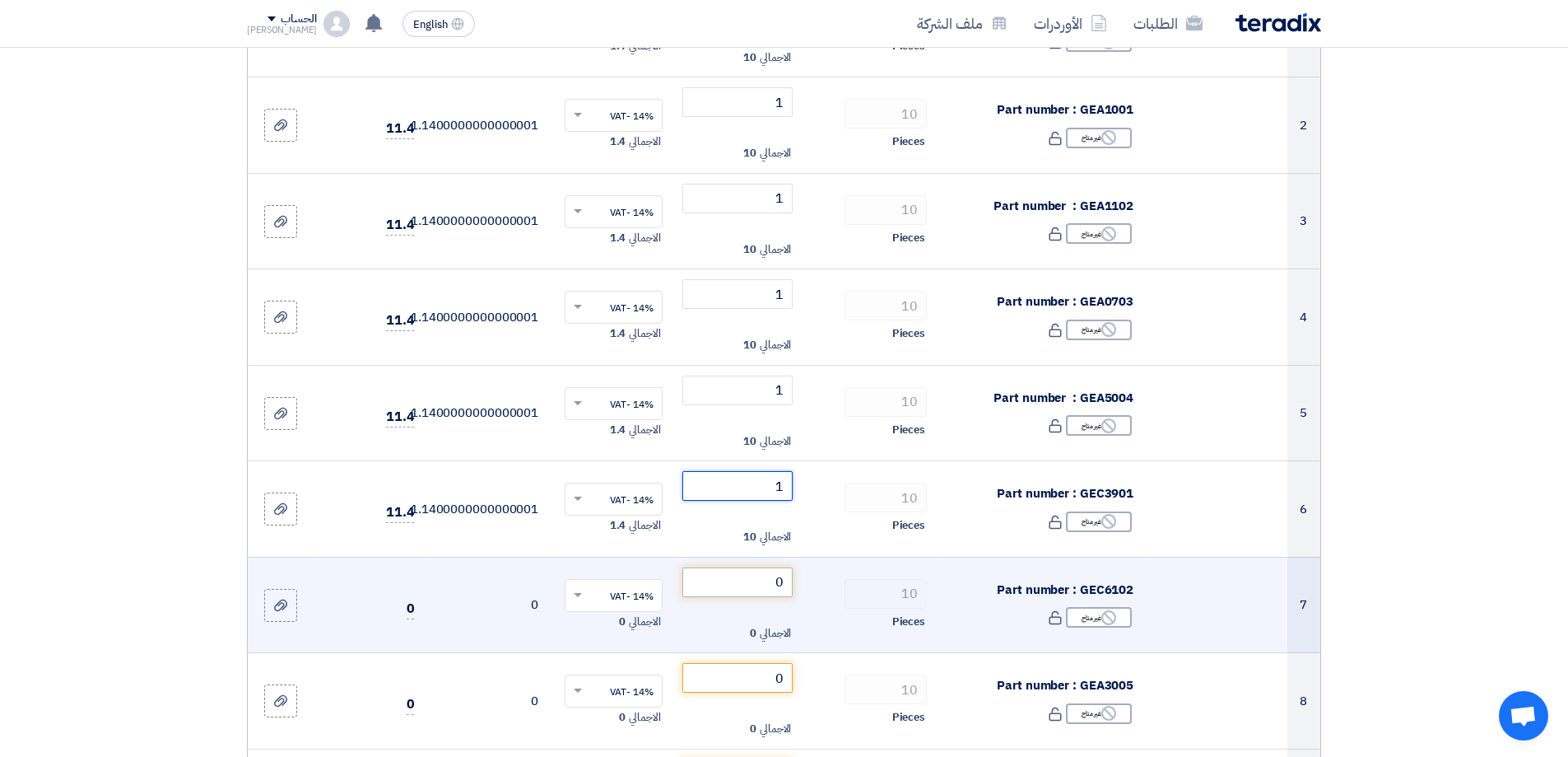
type input "1"
click at [787, 589] on input "0" at bounding box center [738, 582] width 111 height 30
click at [786, 587] on input "0" at bounding box center [738, 582] width 111 height 30
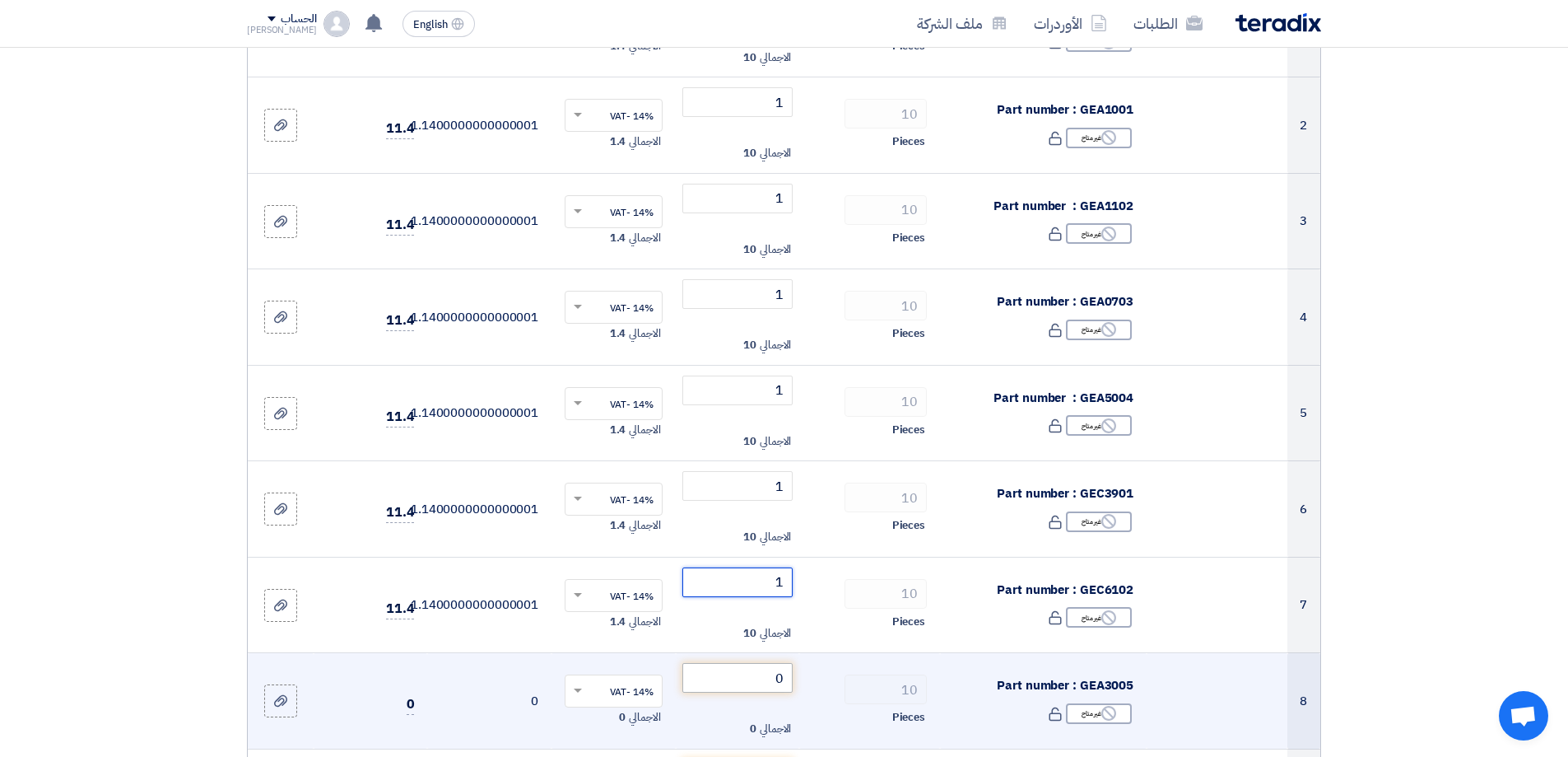
type input "1"
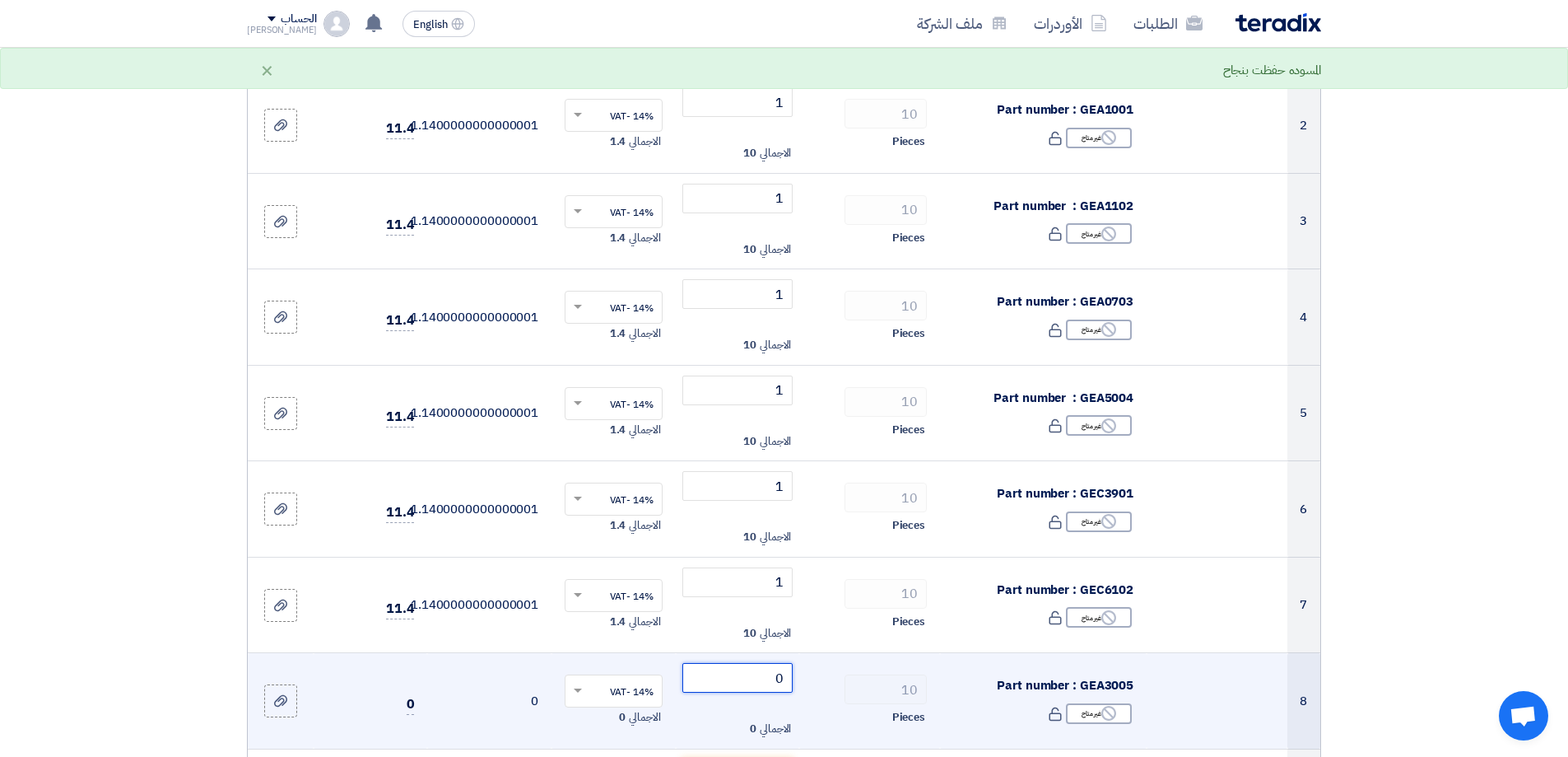
click at [778, 677] on input "0" at bounding box center [738, 678] width 111 height 30
click at [784, 677] on input "0" at bounding box center [738, 678] width 111 height 30
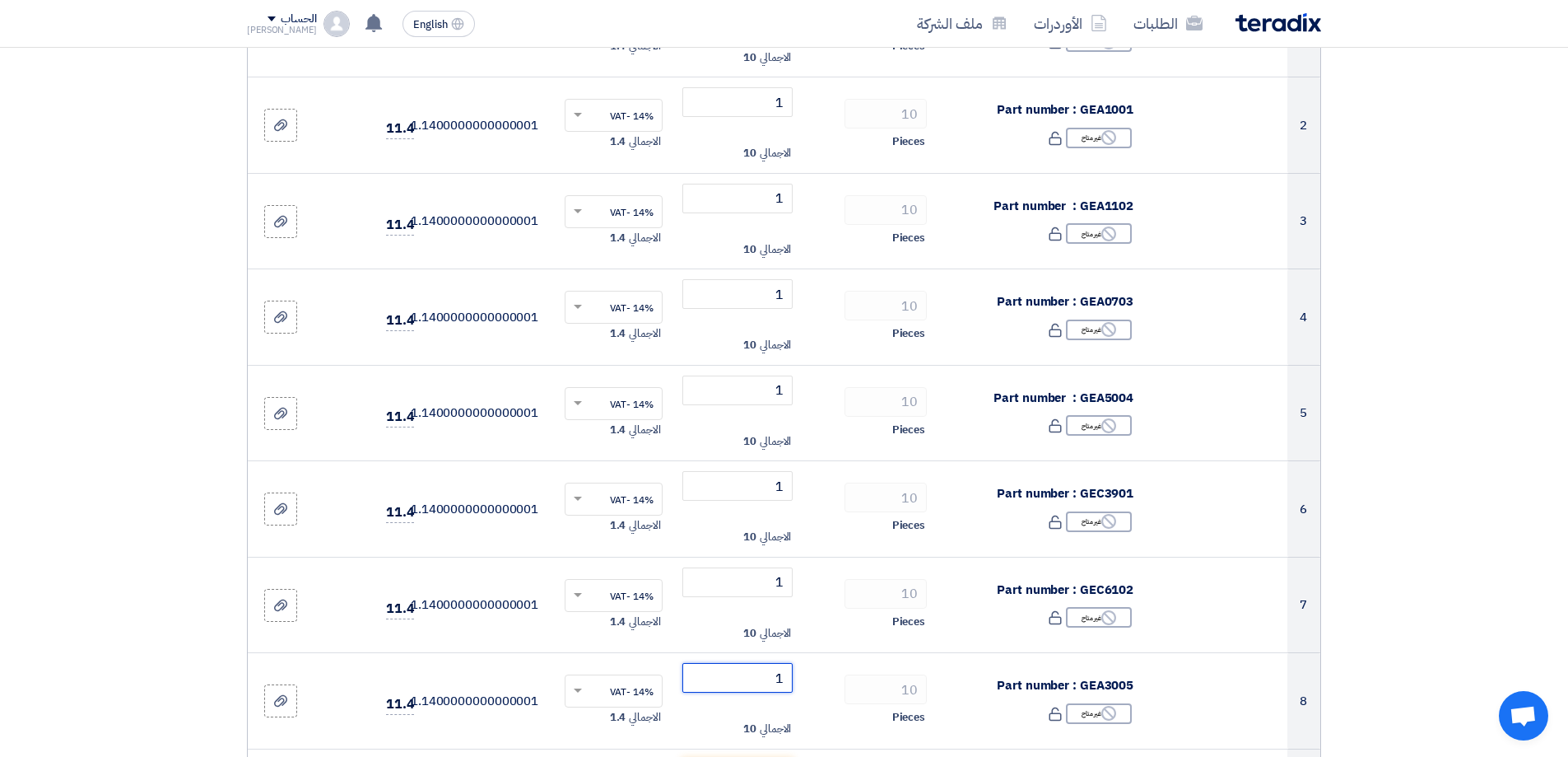
scroll to position [659, 0]
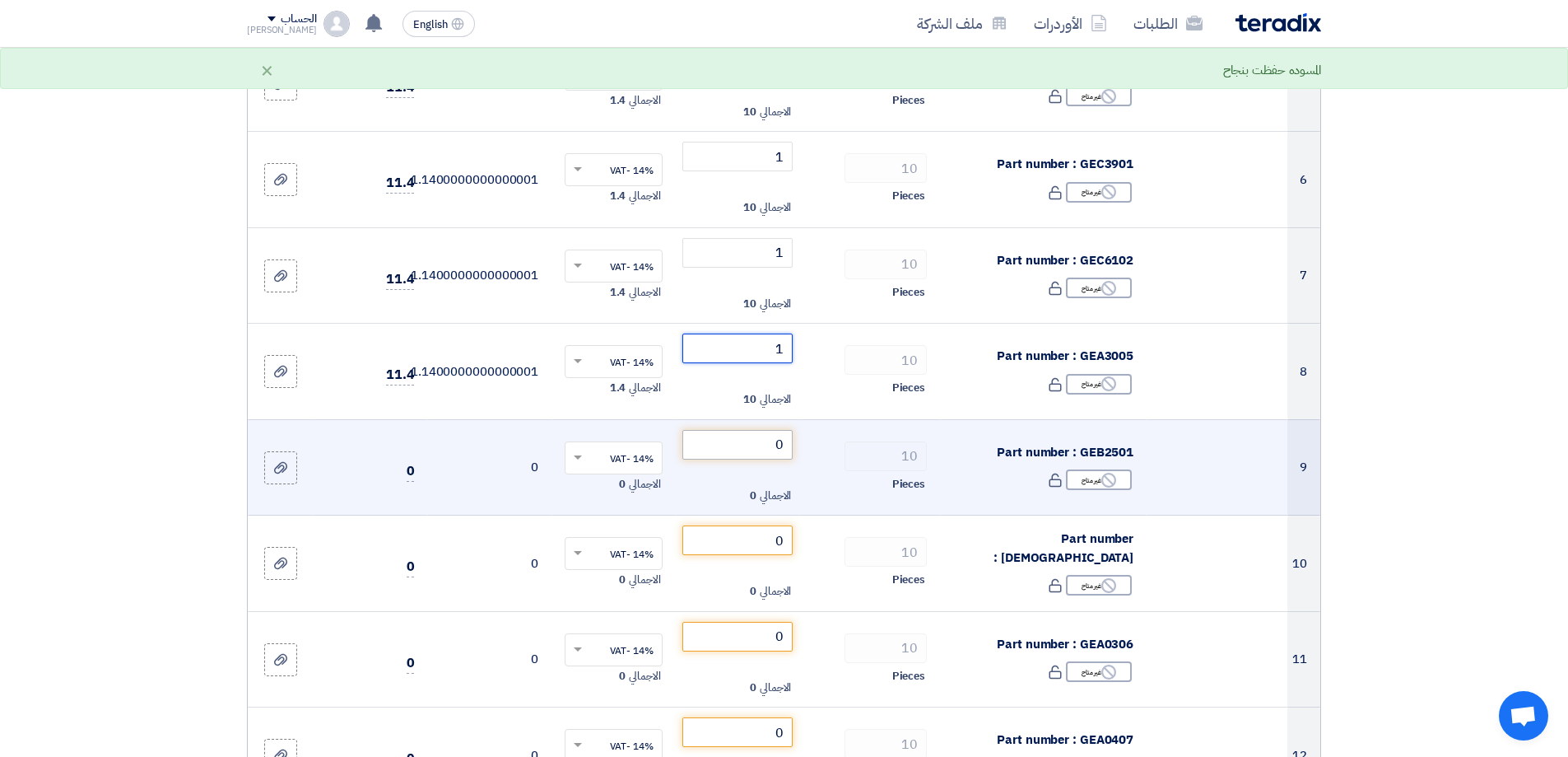
type input "1"
click at [786, 447] on input "0" at bounding box center [738, 445] width 111 height 30
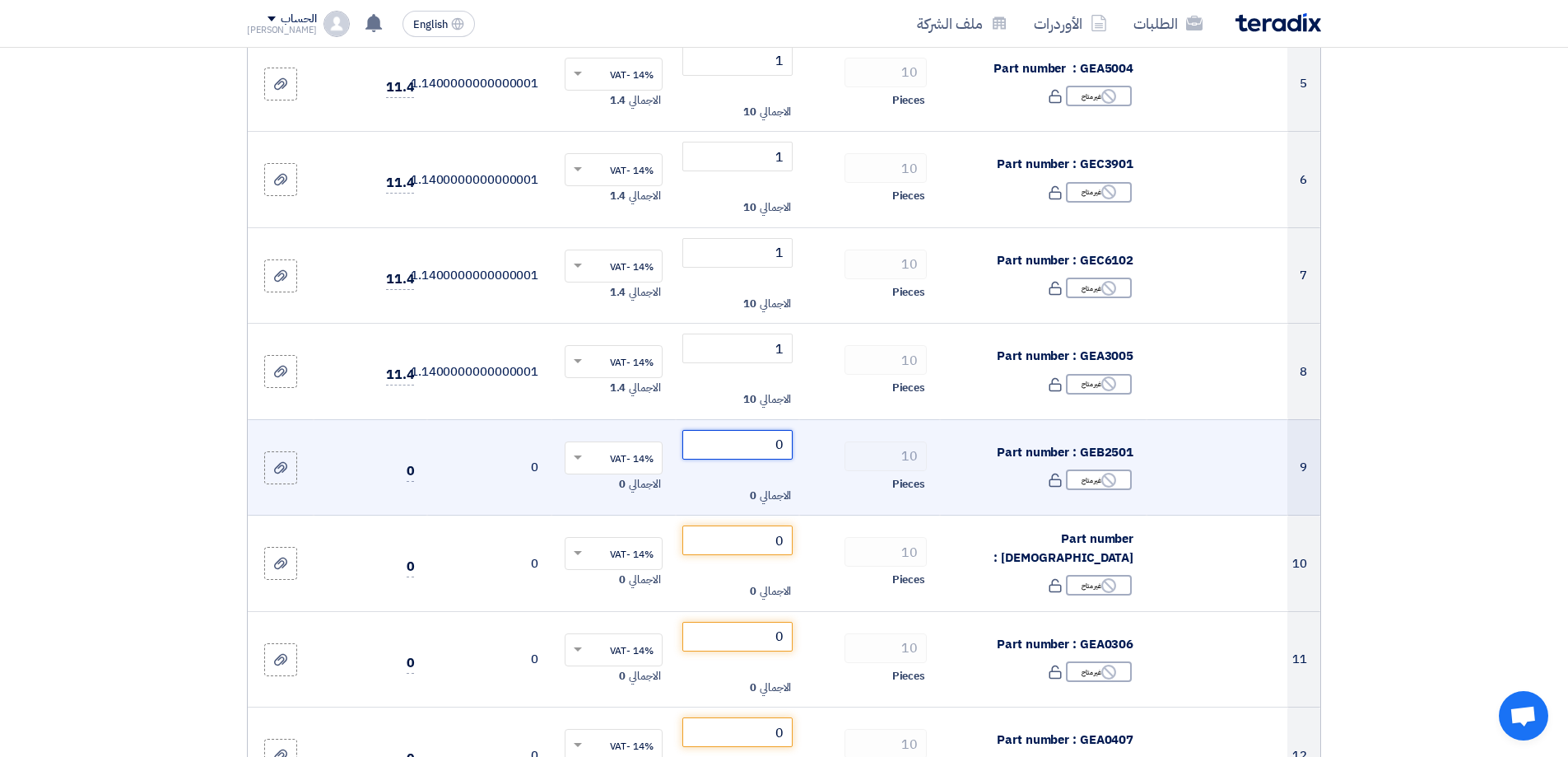
click at [786, 447] on input "0" at bounding box center [738, 445] width 111 height 30
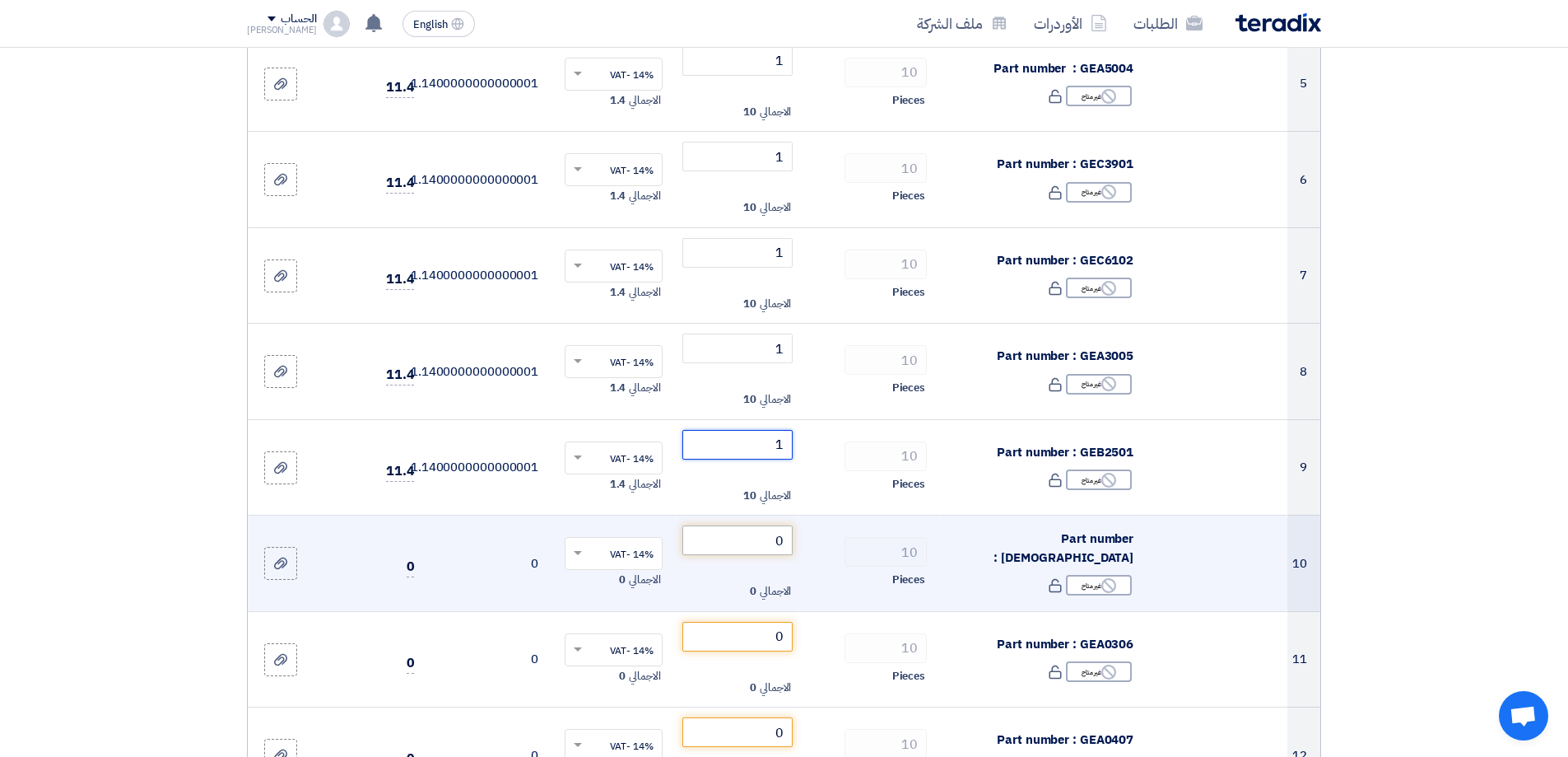
type input "1"
click at [787, 550] on input "0" at bounding box center [738, 540] width 111 height 30
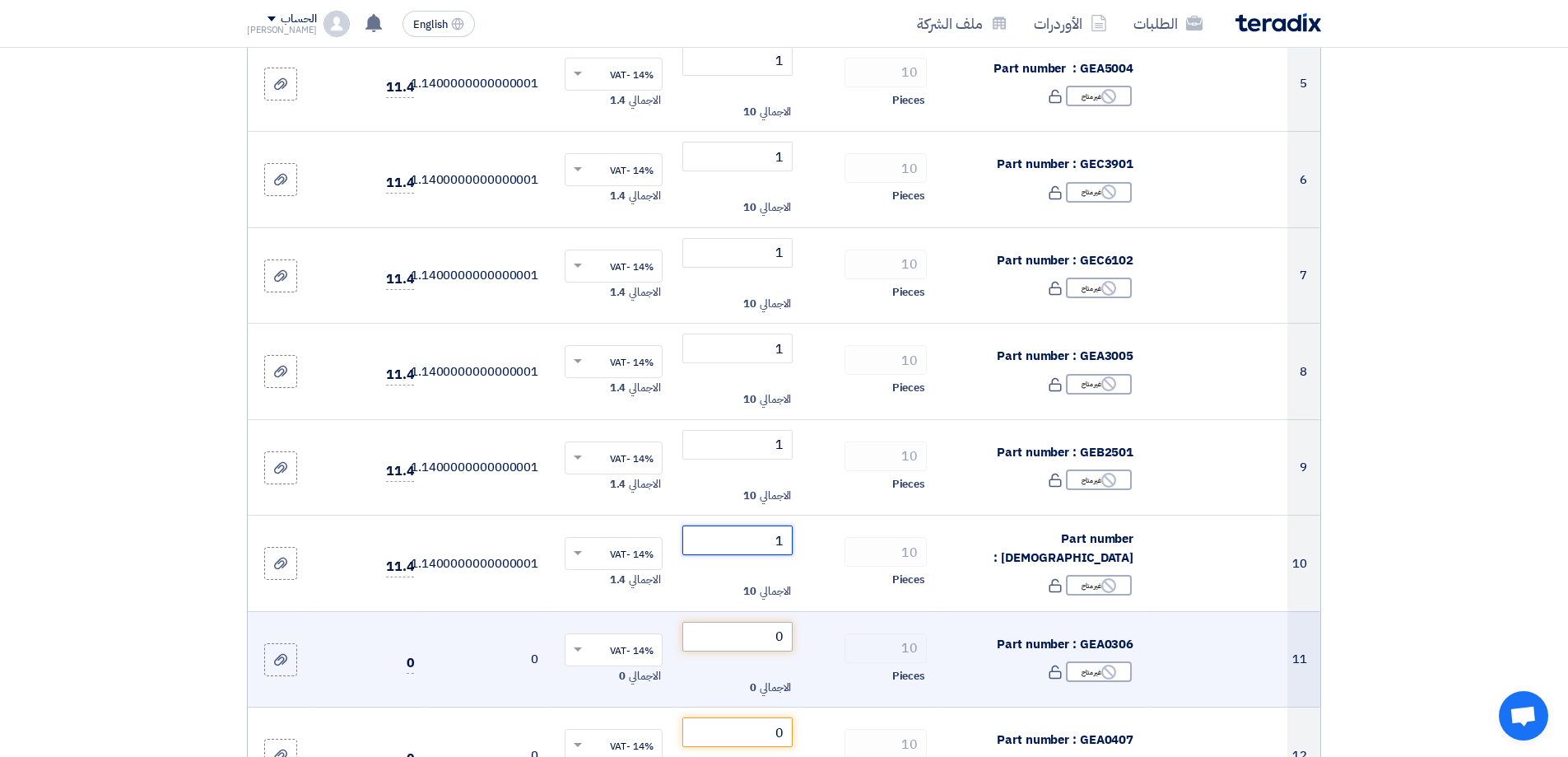
type input "1"
click at [787, 634] on input "0" at bounding box center [738, 636] width 111 height 30
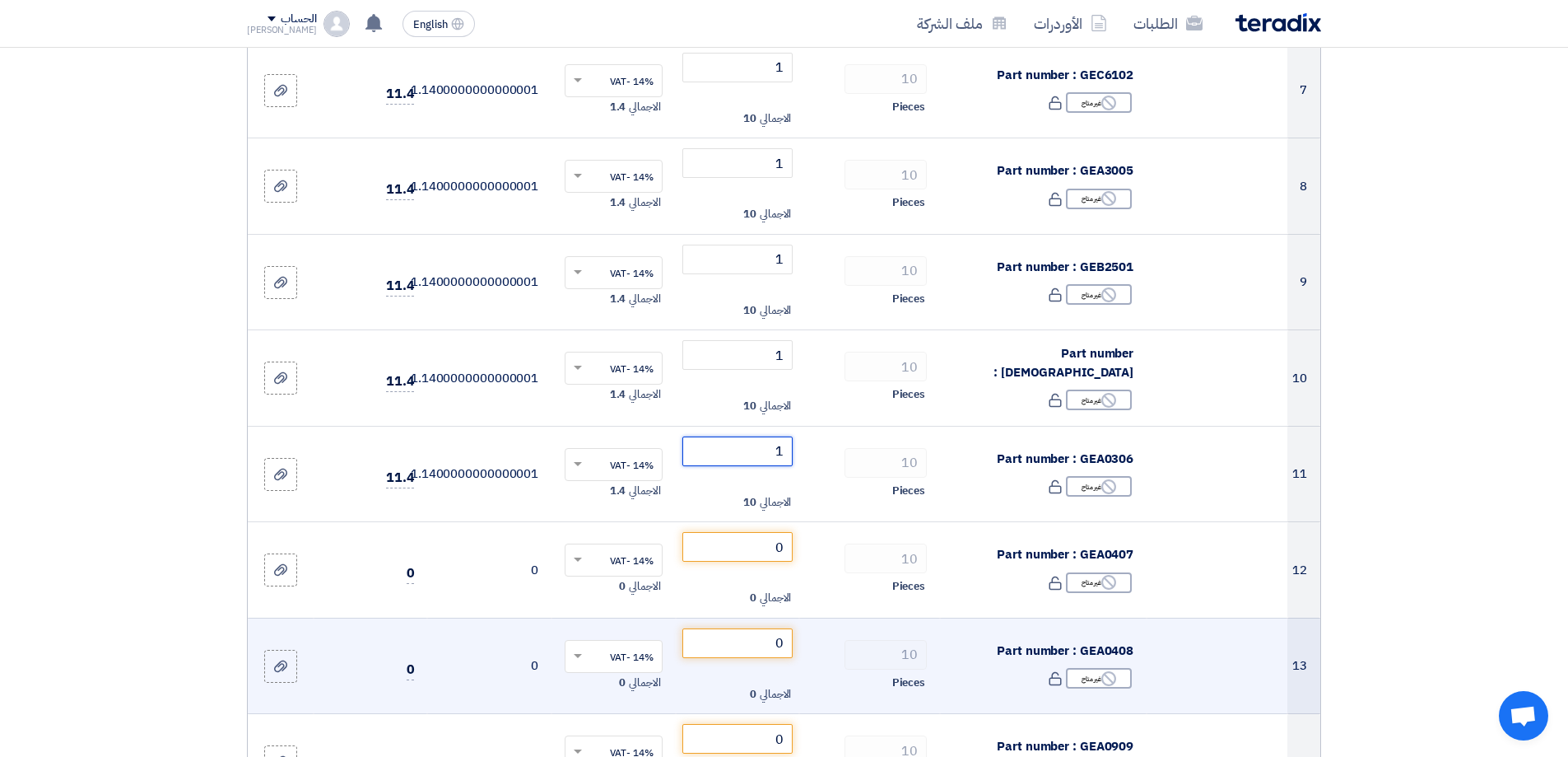
scroll to position [906, 0]
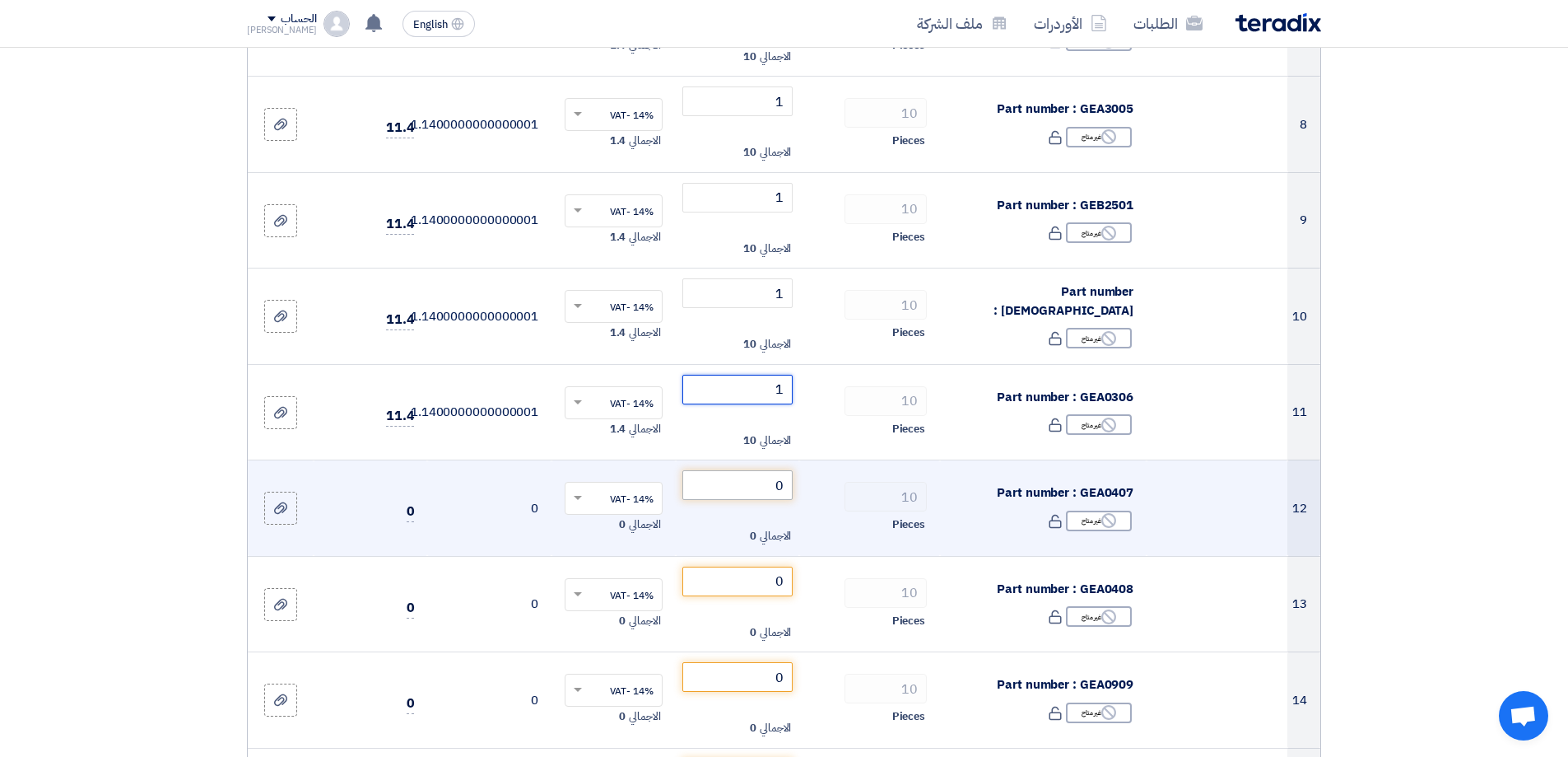
type input "1"
click at [782, 487] on input "0" at bounding box center [738, 485] width 111 height 30
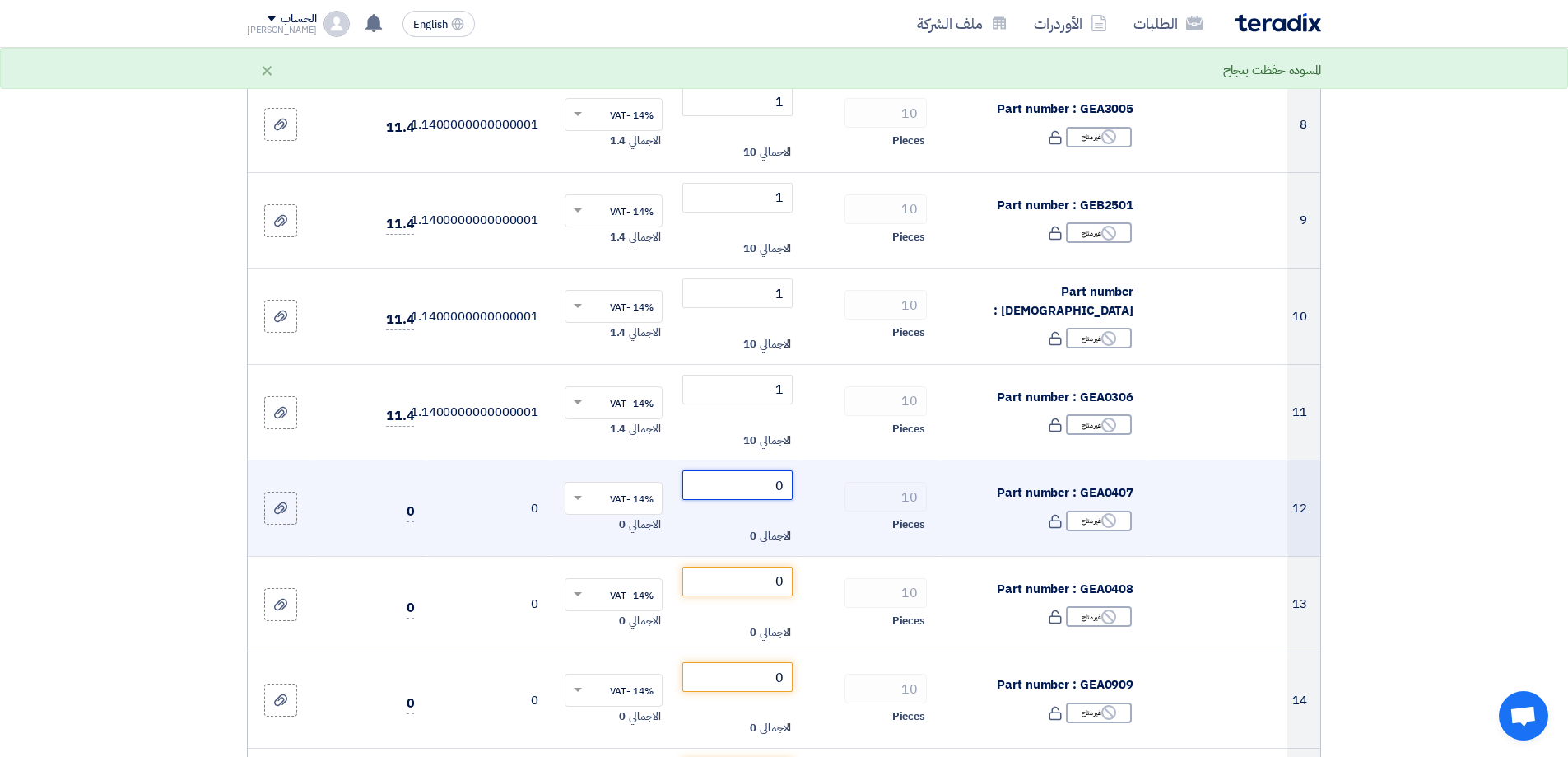
click at [782, 487] on input "0" at bounding box center [738, 485] width 111 height 30
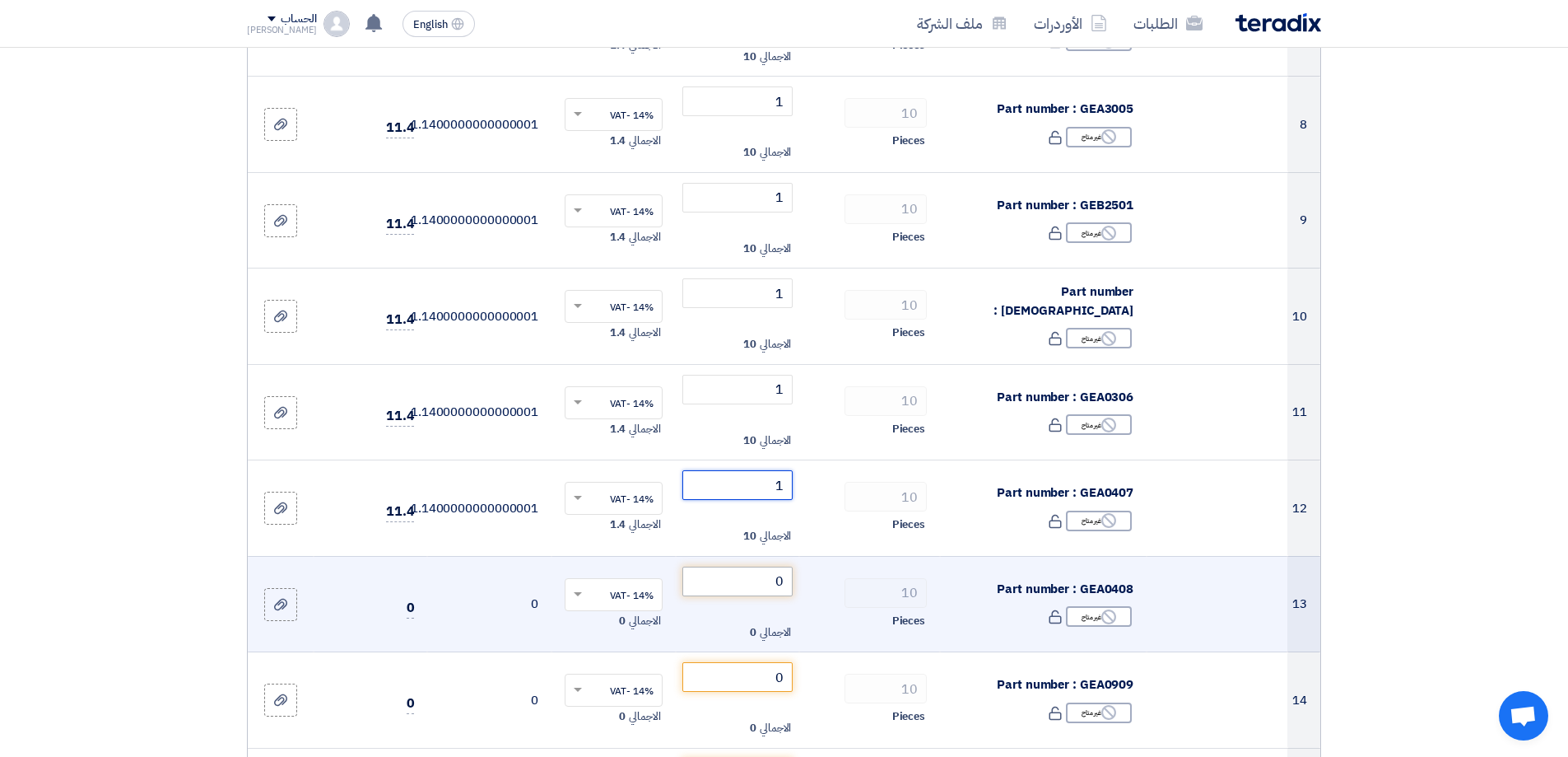
type input "1"
click at [778, 581] on input "0" at bounding box center [738, 581] width 111 height 30
click at [780, 582] on input "0" at bounding box center [738, 581] width 111 height 30
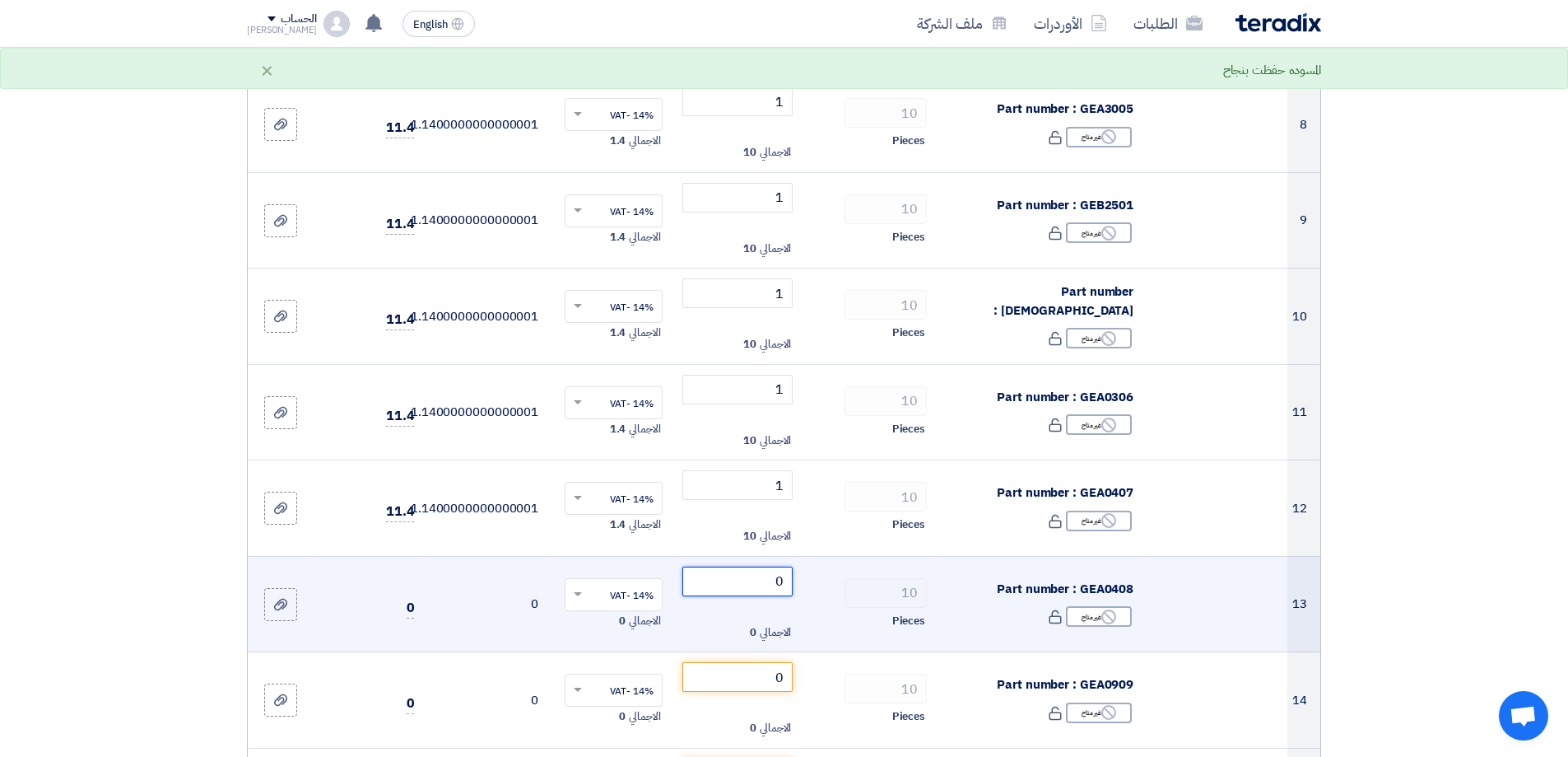
drag, startPoint x: 780, startPoint y: 581, endPoint x: 799, endPoint y: 577, distance: 19.4
click at [799, 577] on td "0 الاجمالي 0" at bounding box center [738, 604] width 125 height 96
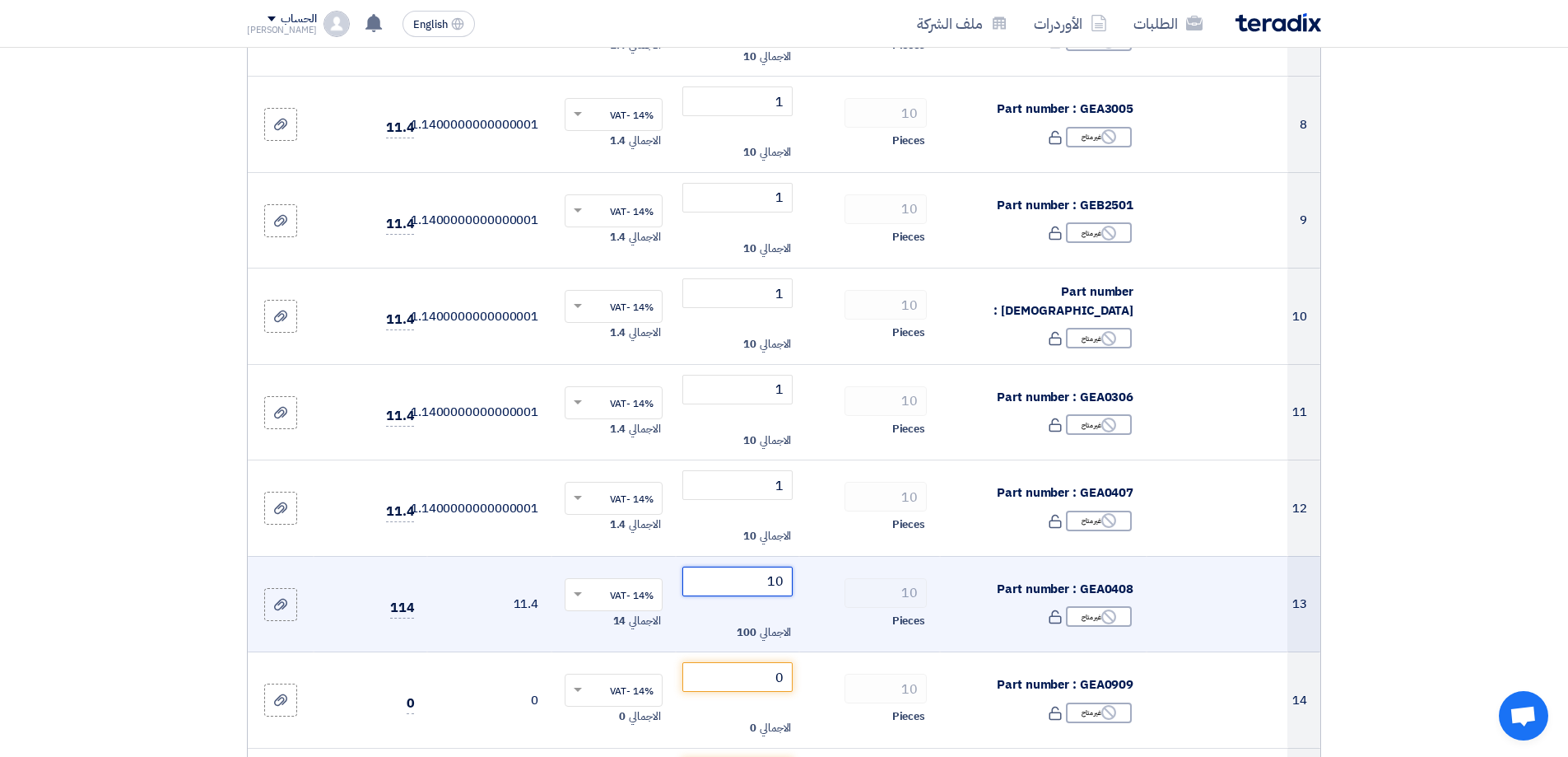
click at [790, 578] on input "10" at bounding box center [738, 581] width 111 height 30
click at [789, 577] on input "10" at bounding box center [738, 581] width 111 height 30
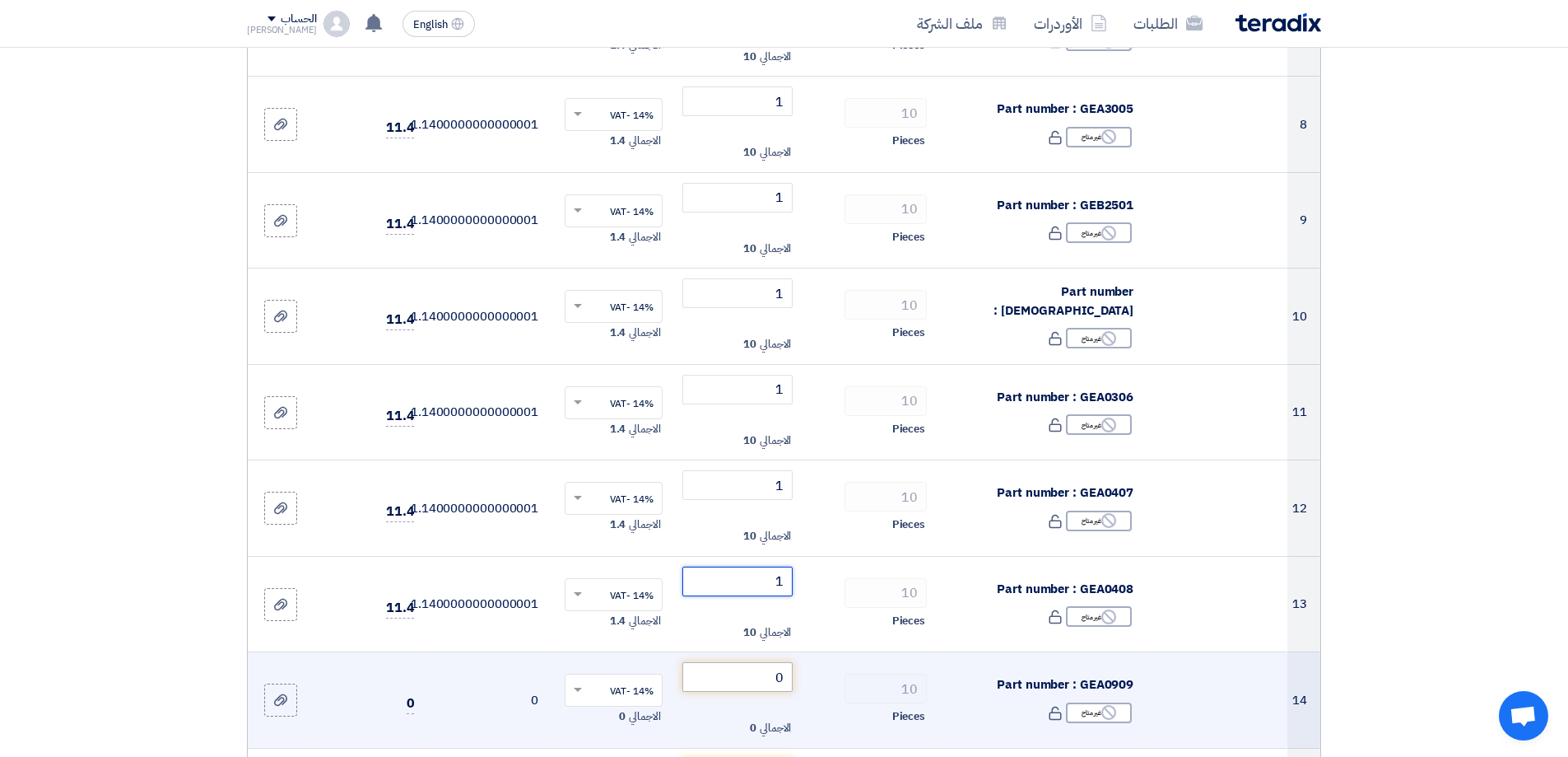
type input "1"
drag, startPoint x: 784, startPoint y: 672, endPoint x: 768, endPoint y: 669, distance: 16.3
click at [768, 669] on input "0" at bounding box center [738, 677] width 111 height 30
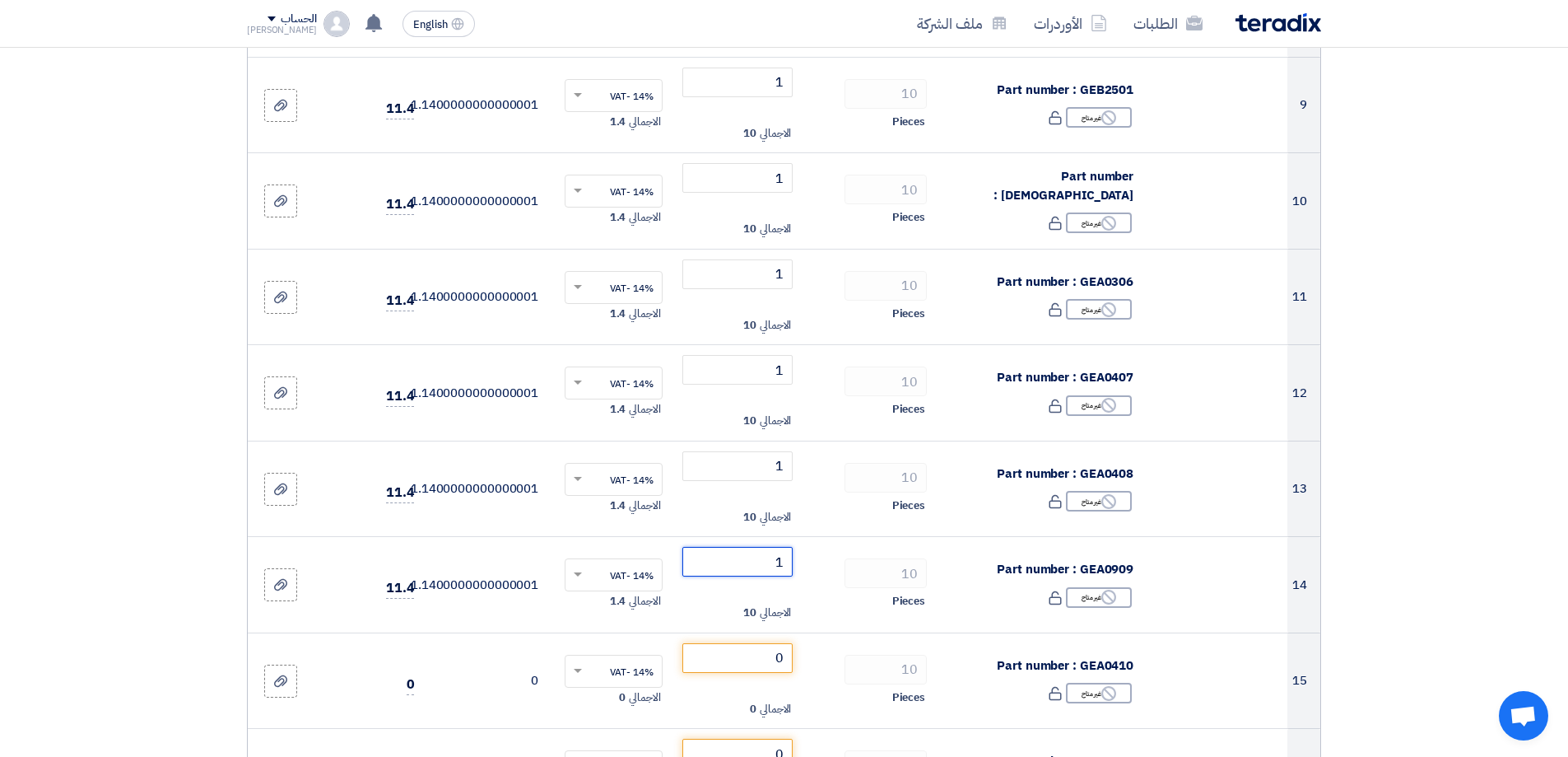
scroll to position [1317, 0]
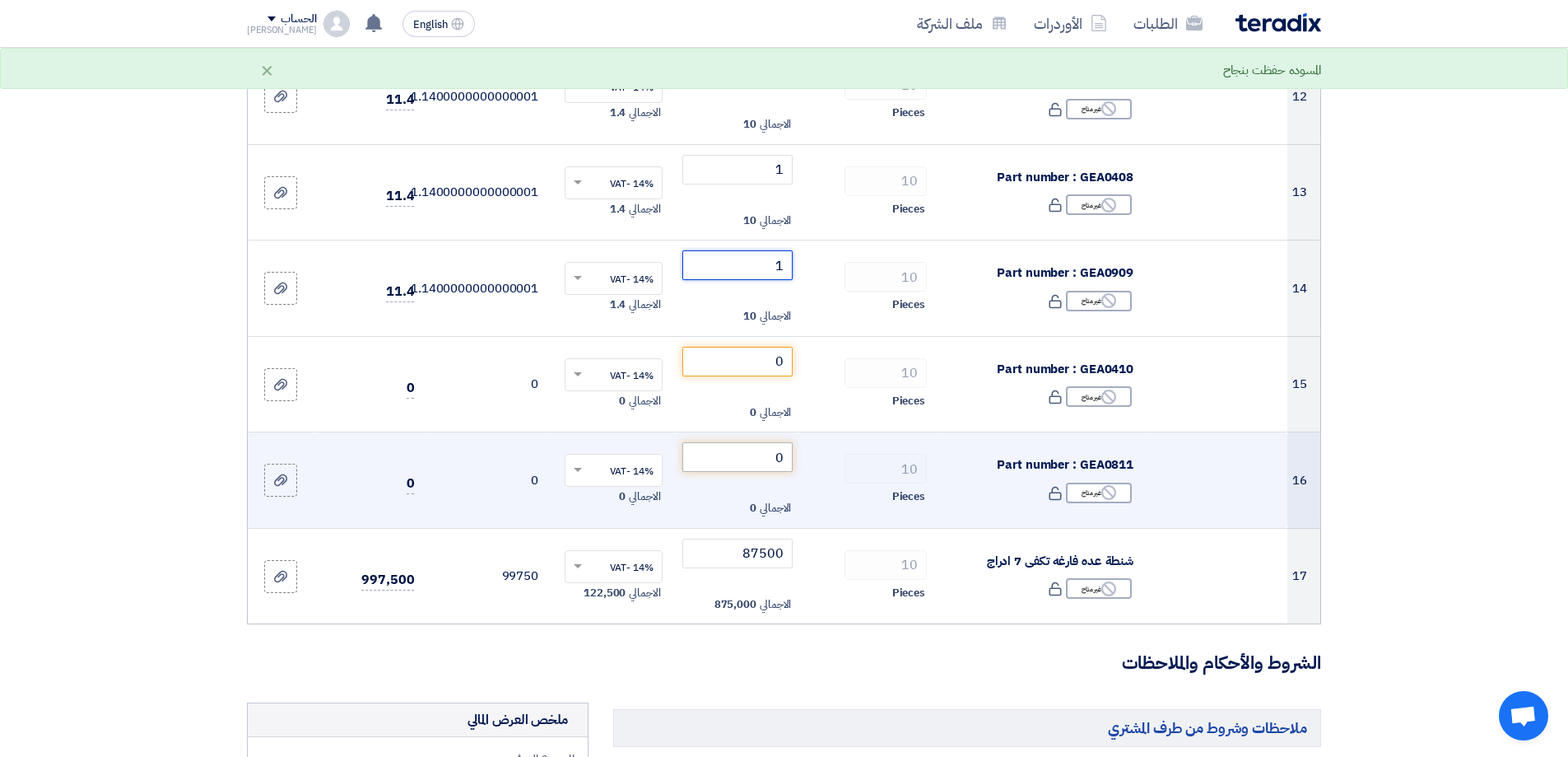
type input "1"
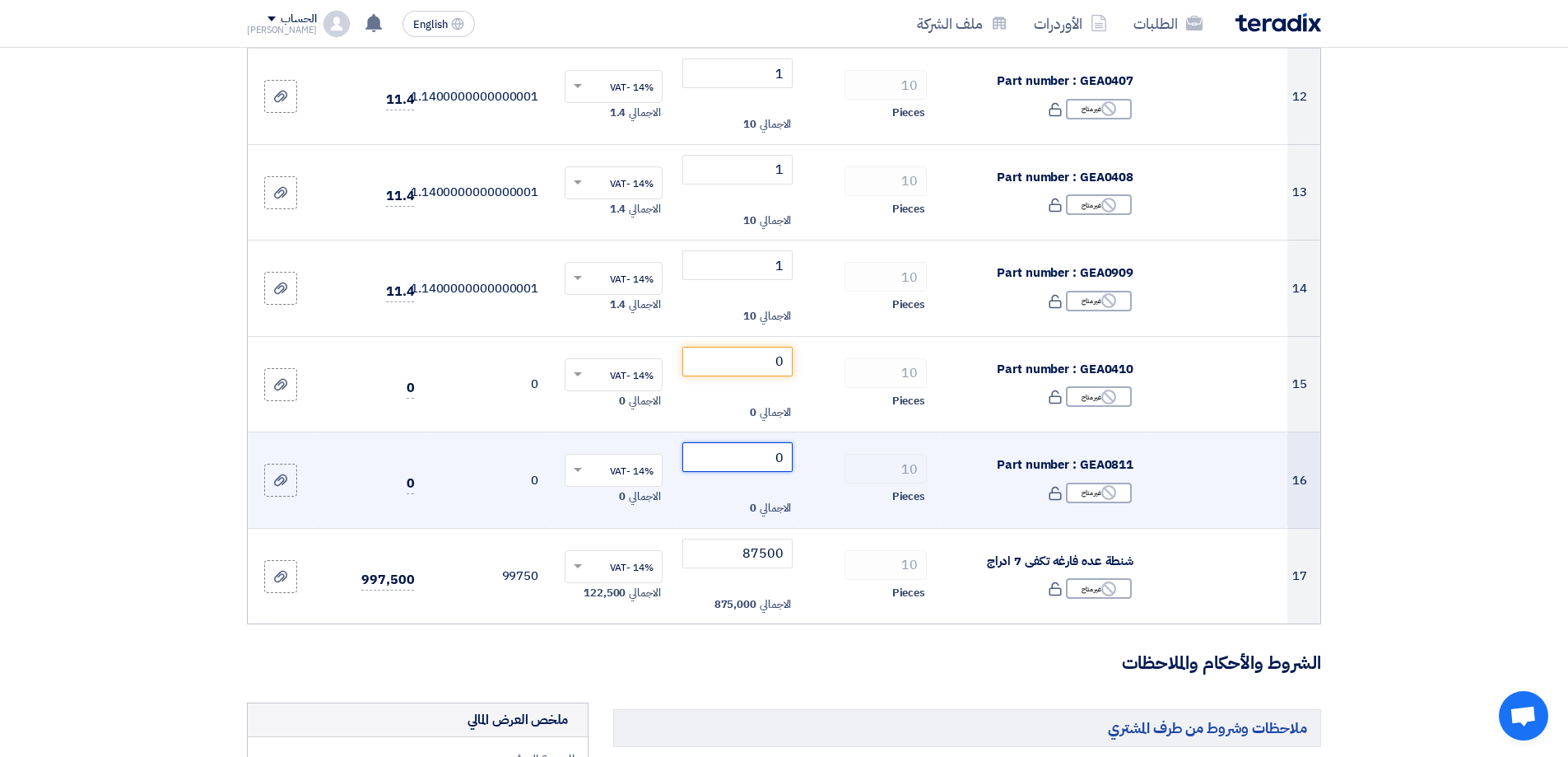
click at [779, 458] on input "0" at bounding box center [738, 457] width 111 height 30
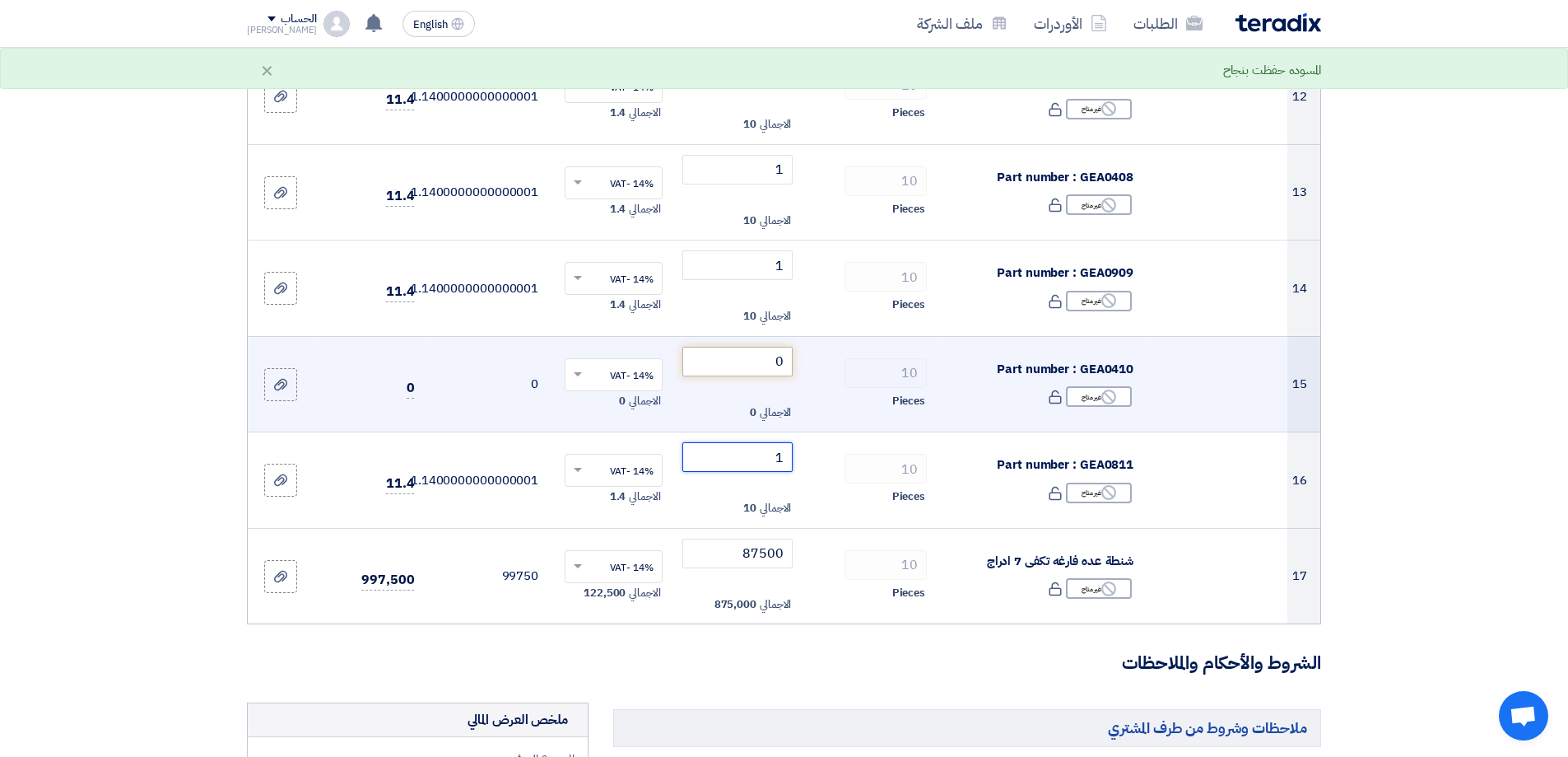
type input "1"
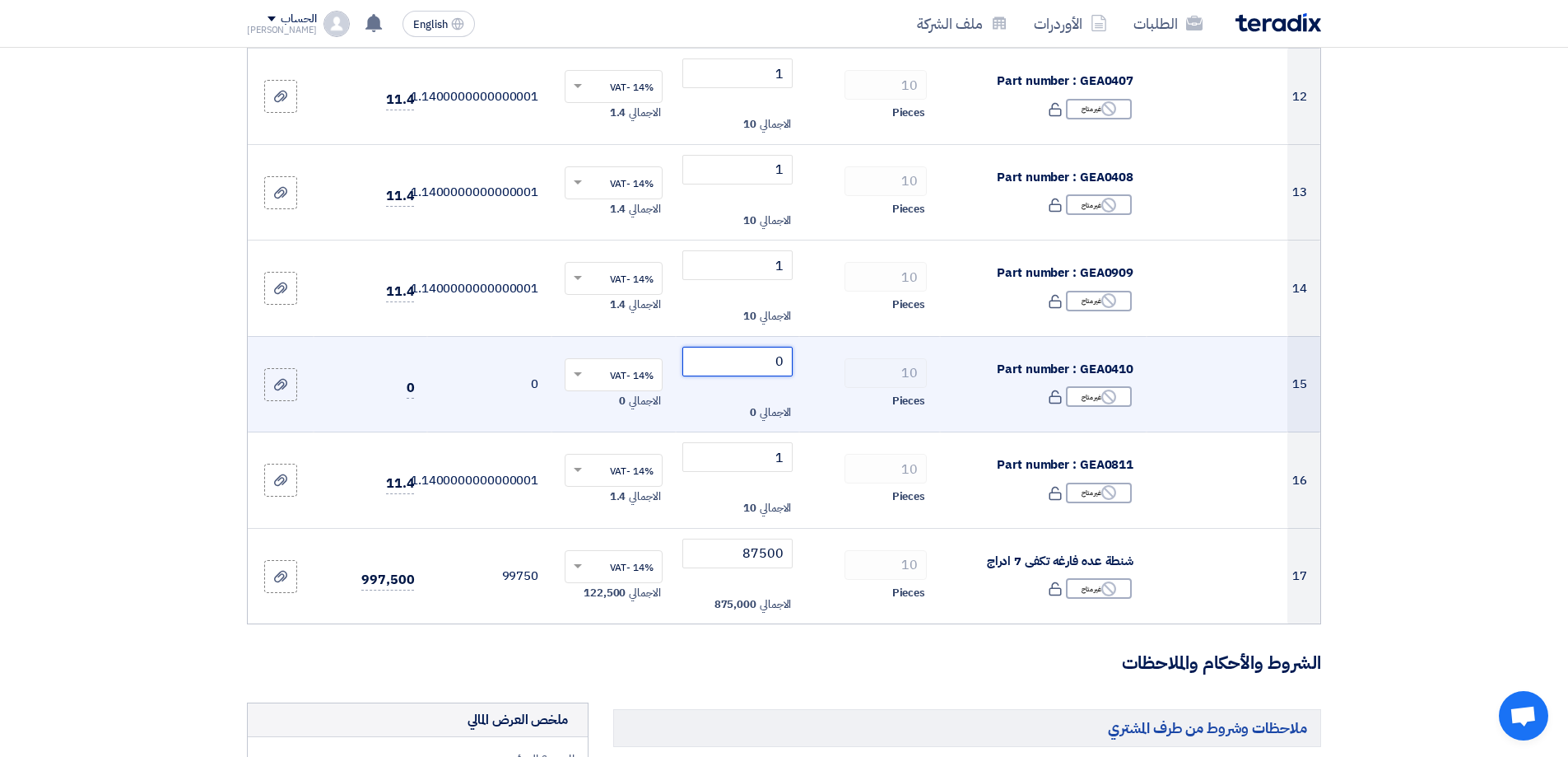
drag, startPoint x: 789, startPoint y: 368, endPoint x: 775, endPoint y: 359, distance: 16.6
click at [777, 359] on input "0" at bounding box center [738, 361] width 111 height 30
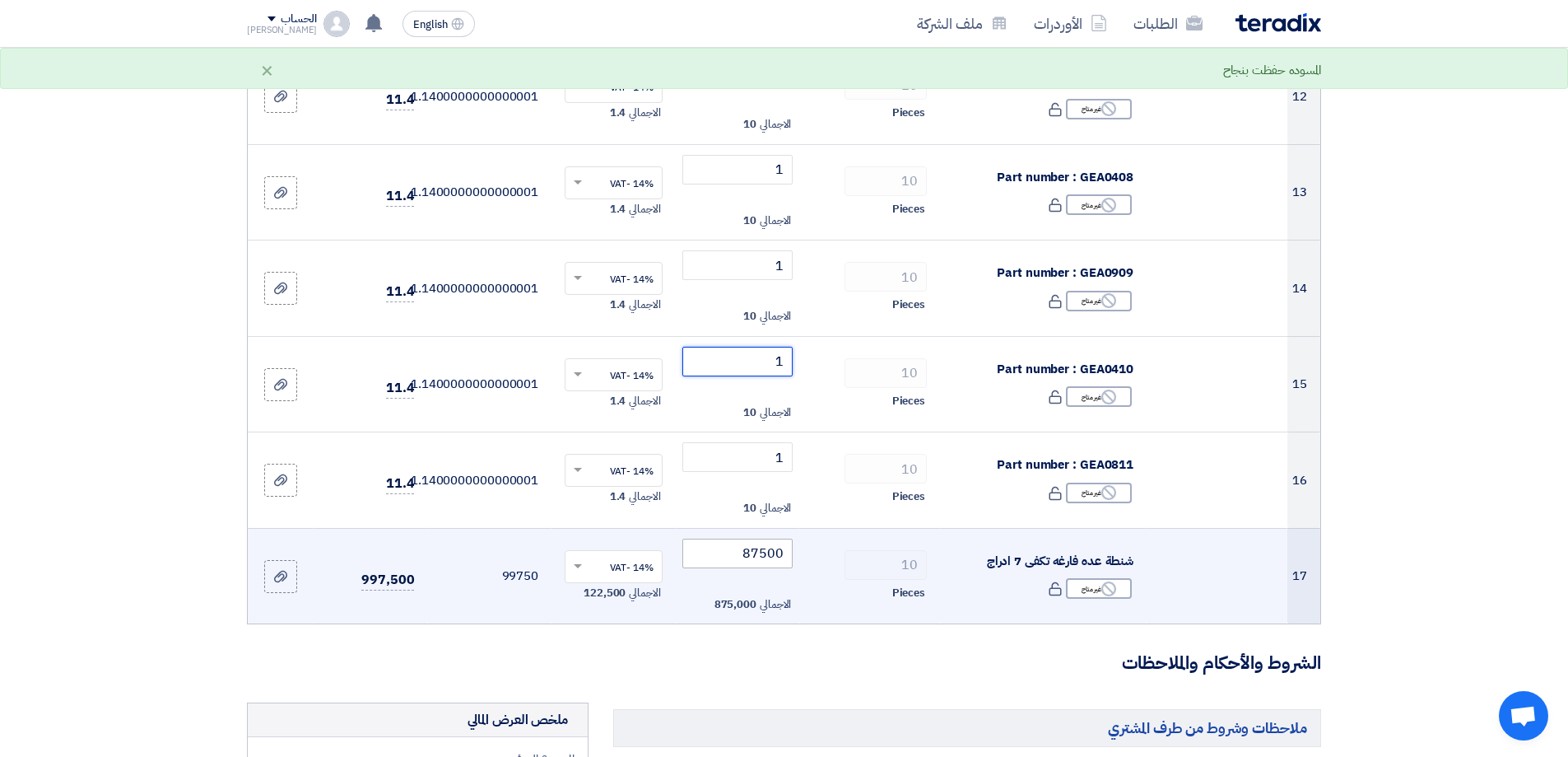
type input "1"
click at [769, 552] on input "87500" at bounding box center [738, 553] width 111 height 30
click at [762, 550] on input "87200" at bounding box center [738, 553] width 111 height 30
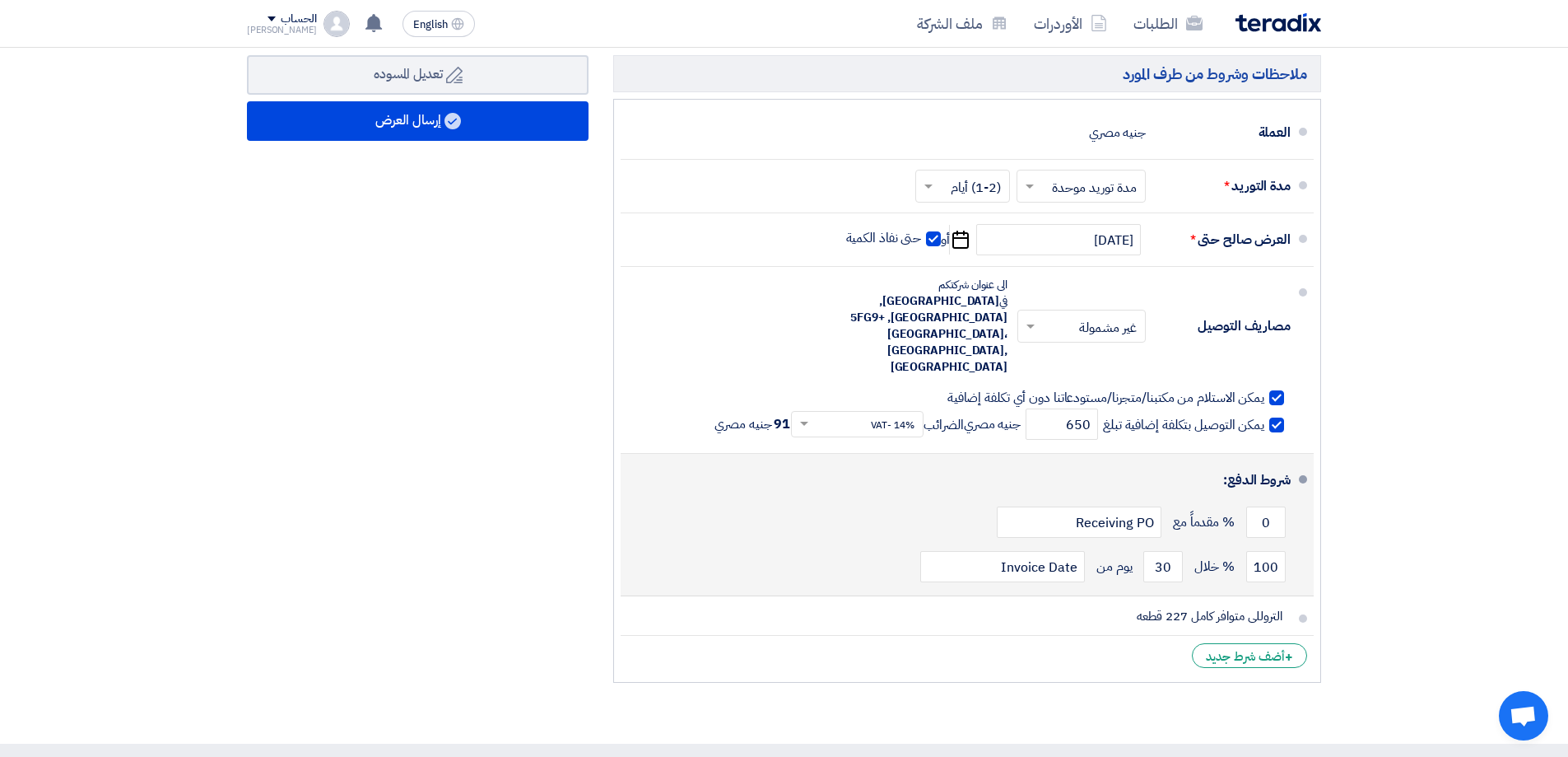
scroll to position [2388, 0]
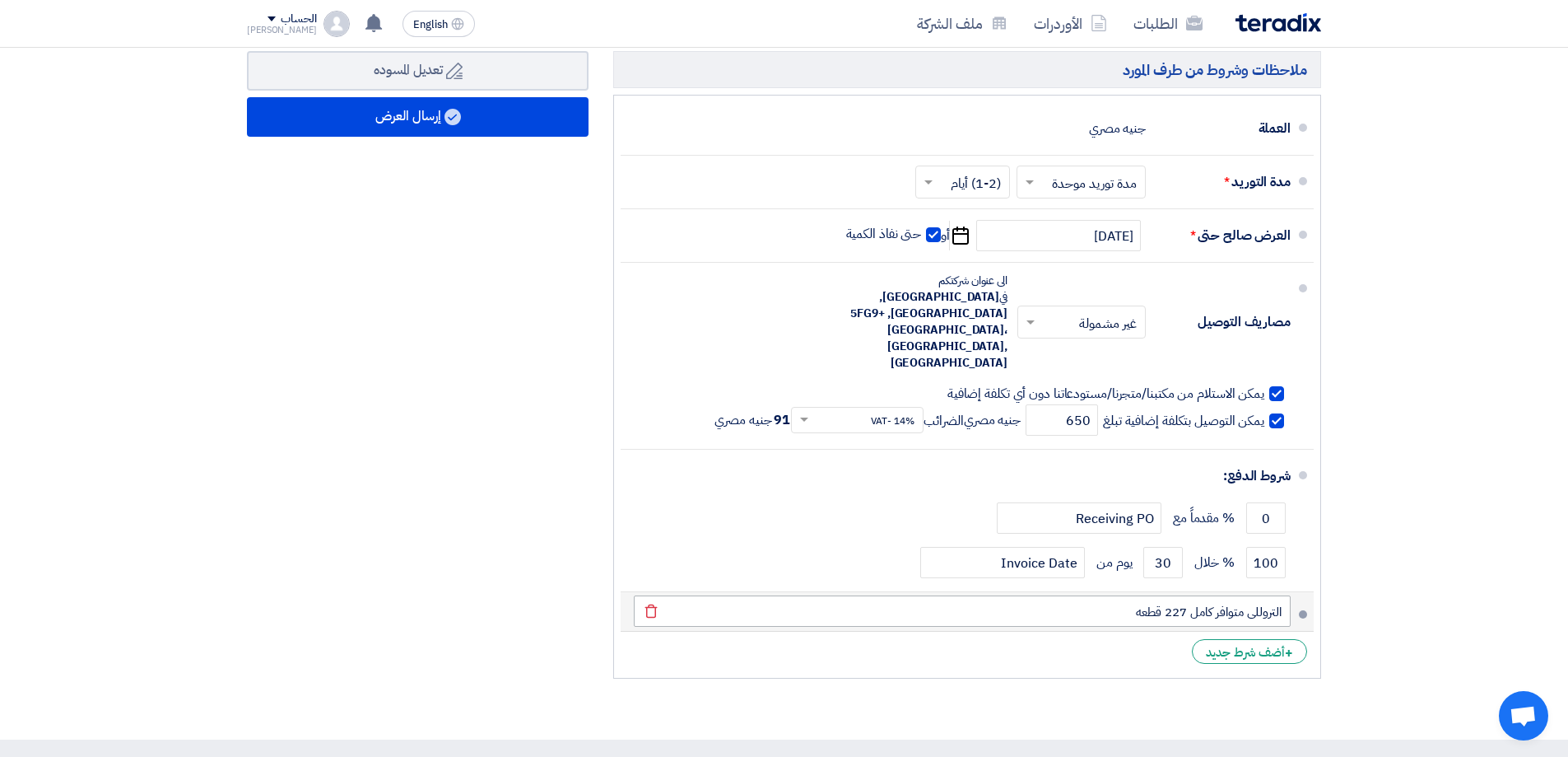
type input "87000"
click at [1045, 595] on input "التروللى متوافر كامل 227 قطعه" at bounding box center [962, 611] width 657 height 31
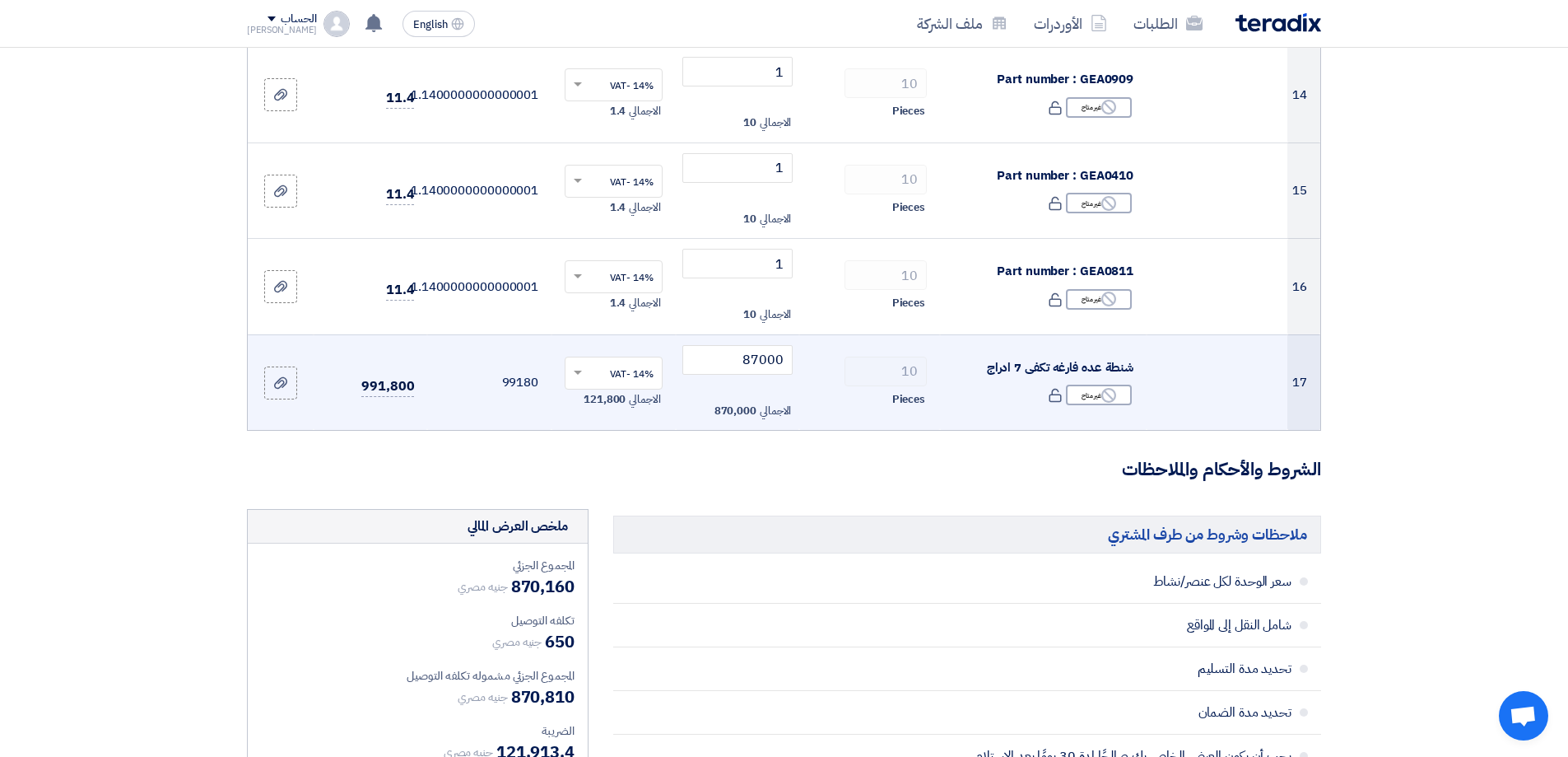
scroll to position [1482, 0]
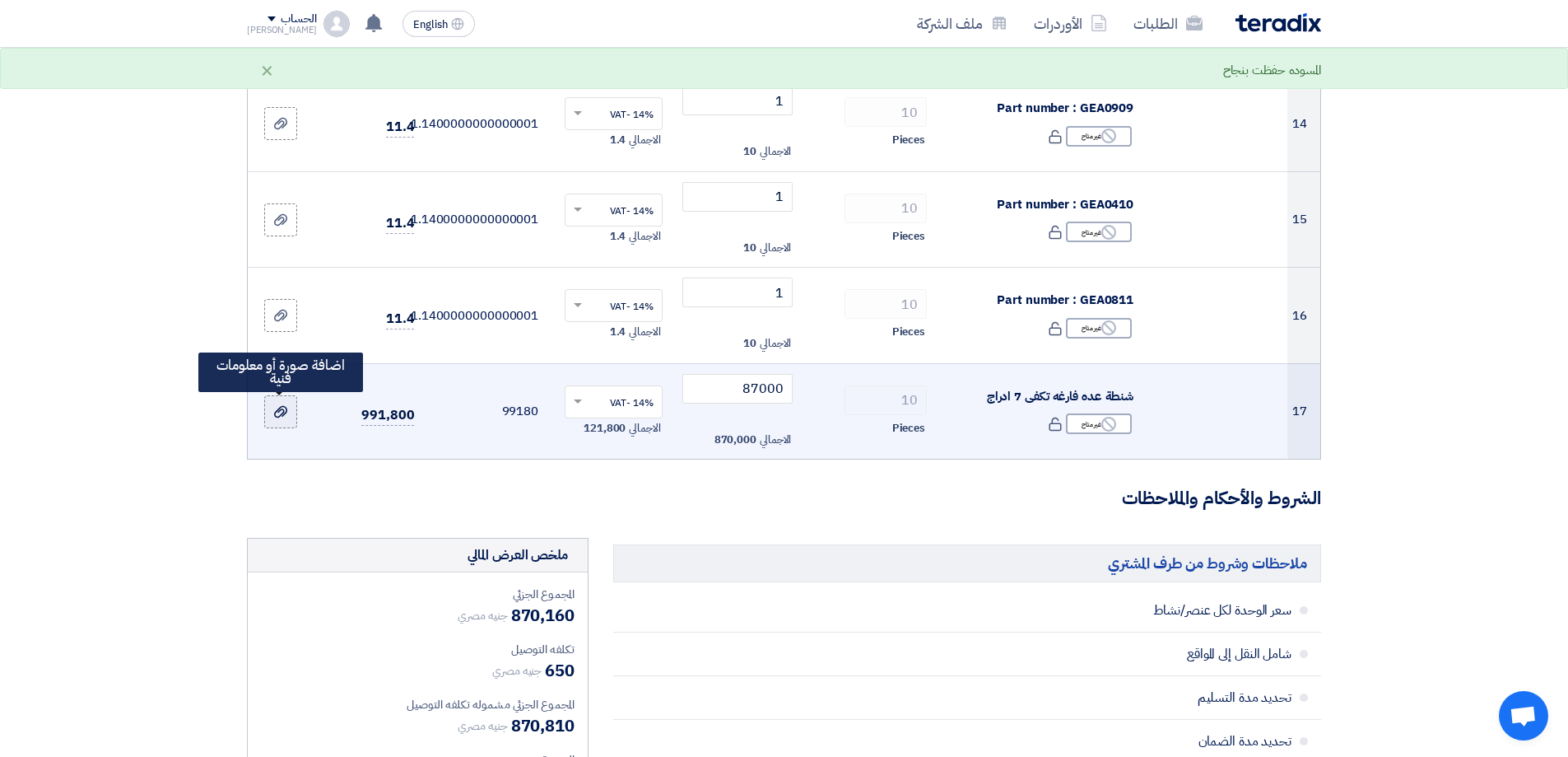
type input "التروللى متوافر كامل 227 قطعه بند رقم 17 شامل المحتويات"
click at [272, 414] on label at bounding box center [281, 412] width 33 height 33
click at [0, 0] on input "file" at bounding box center [0, 0] width 0 height 0
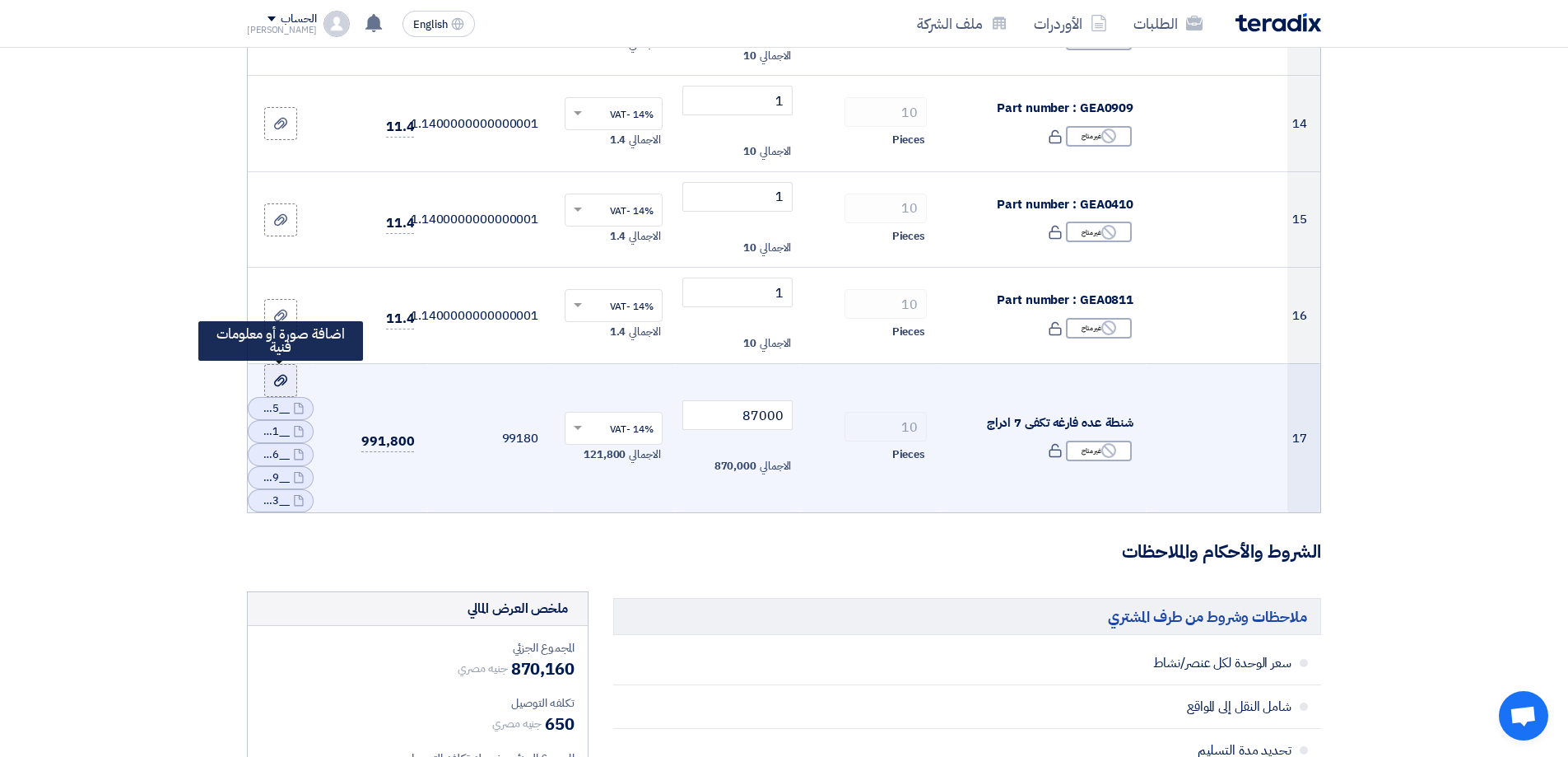
click at [287, 380] on icon at bounding box center [280, 380] width 13 height 13
click at [0, 0] on input "file" at bounding box center [0, 0] width 0 height 0
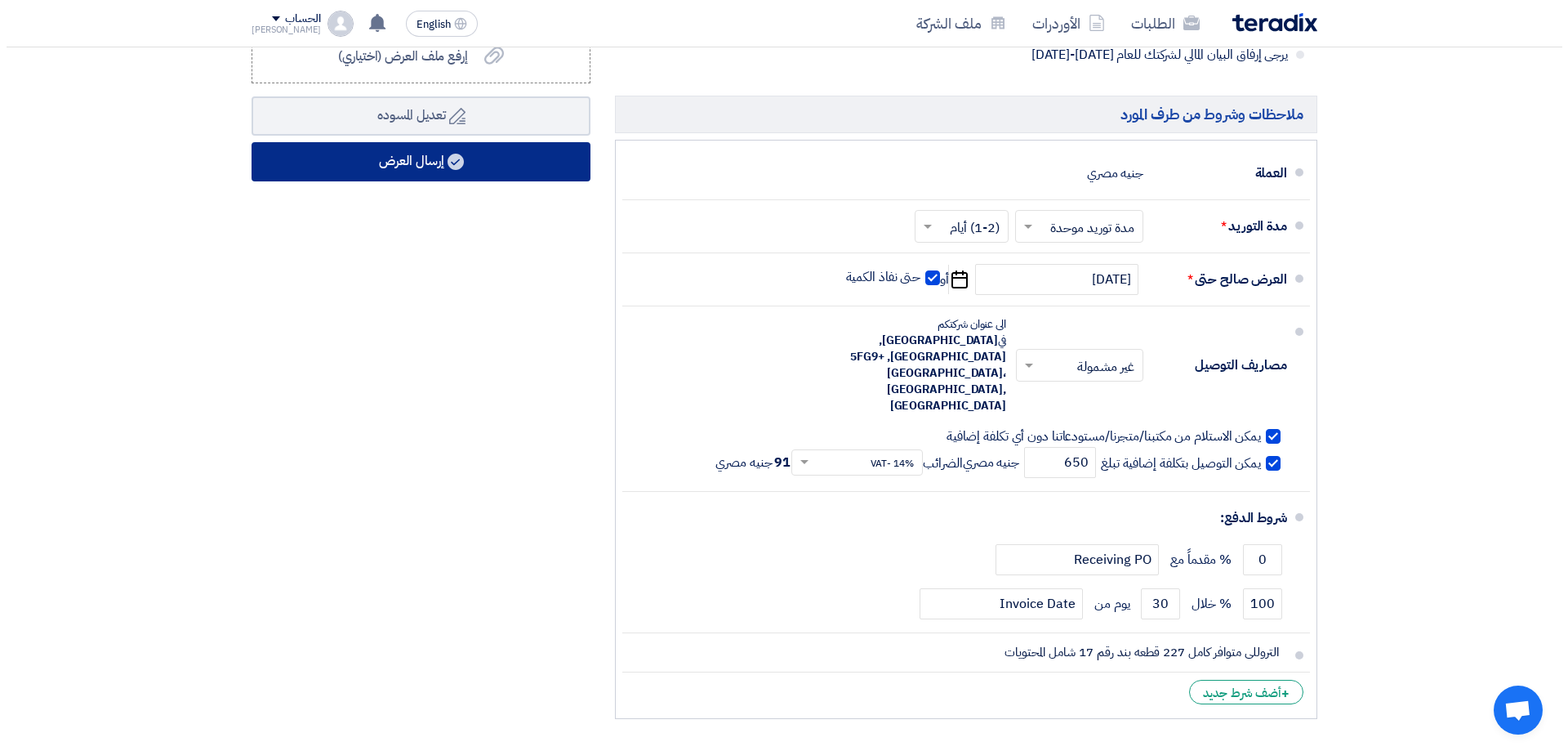
scroll to position [2452, 0]
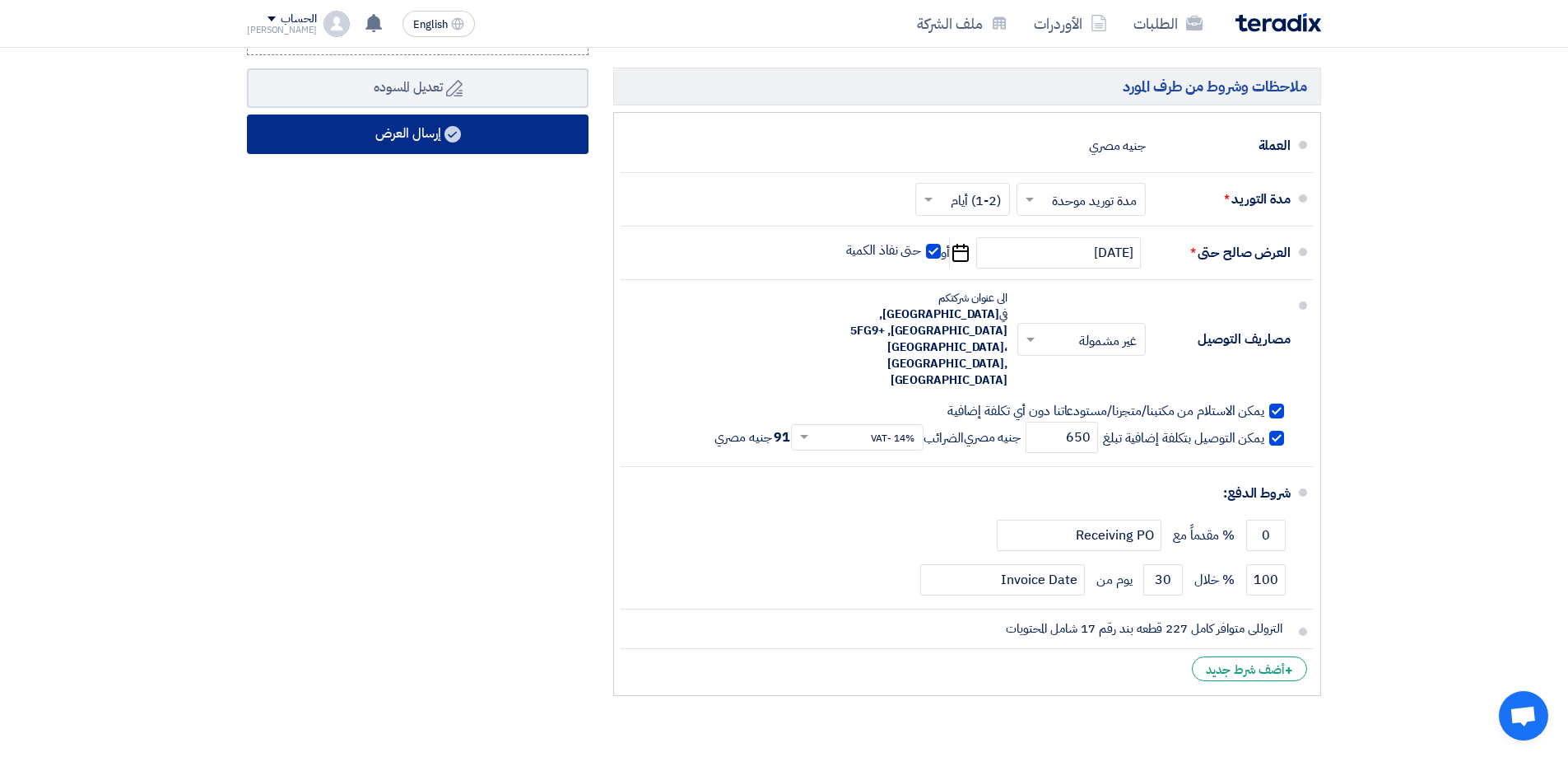
click at [438, 146] on button "إرسال العرض" at bounding box center [418, 134] width 342 height 39
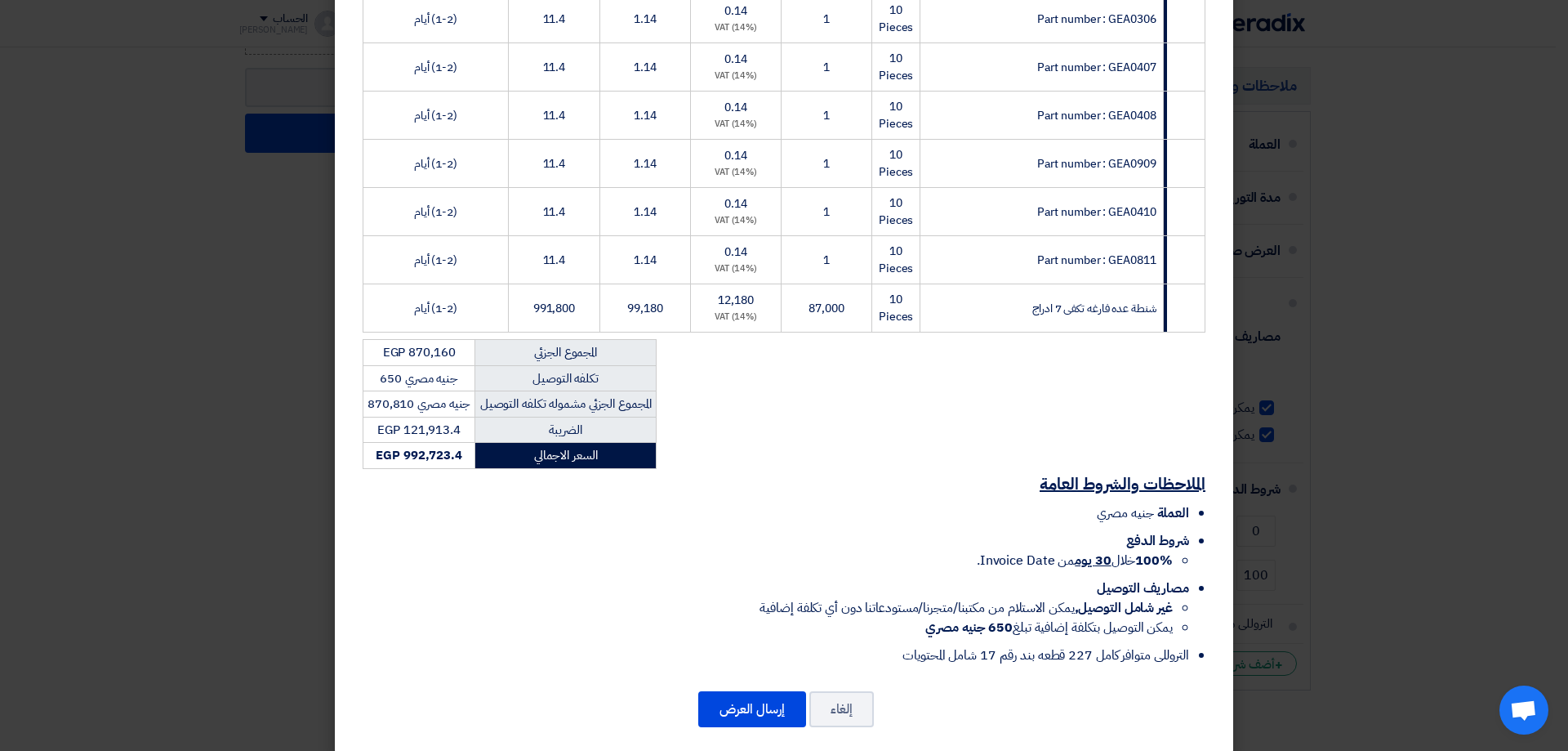
scroll to position [815, 0]
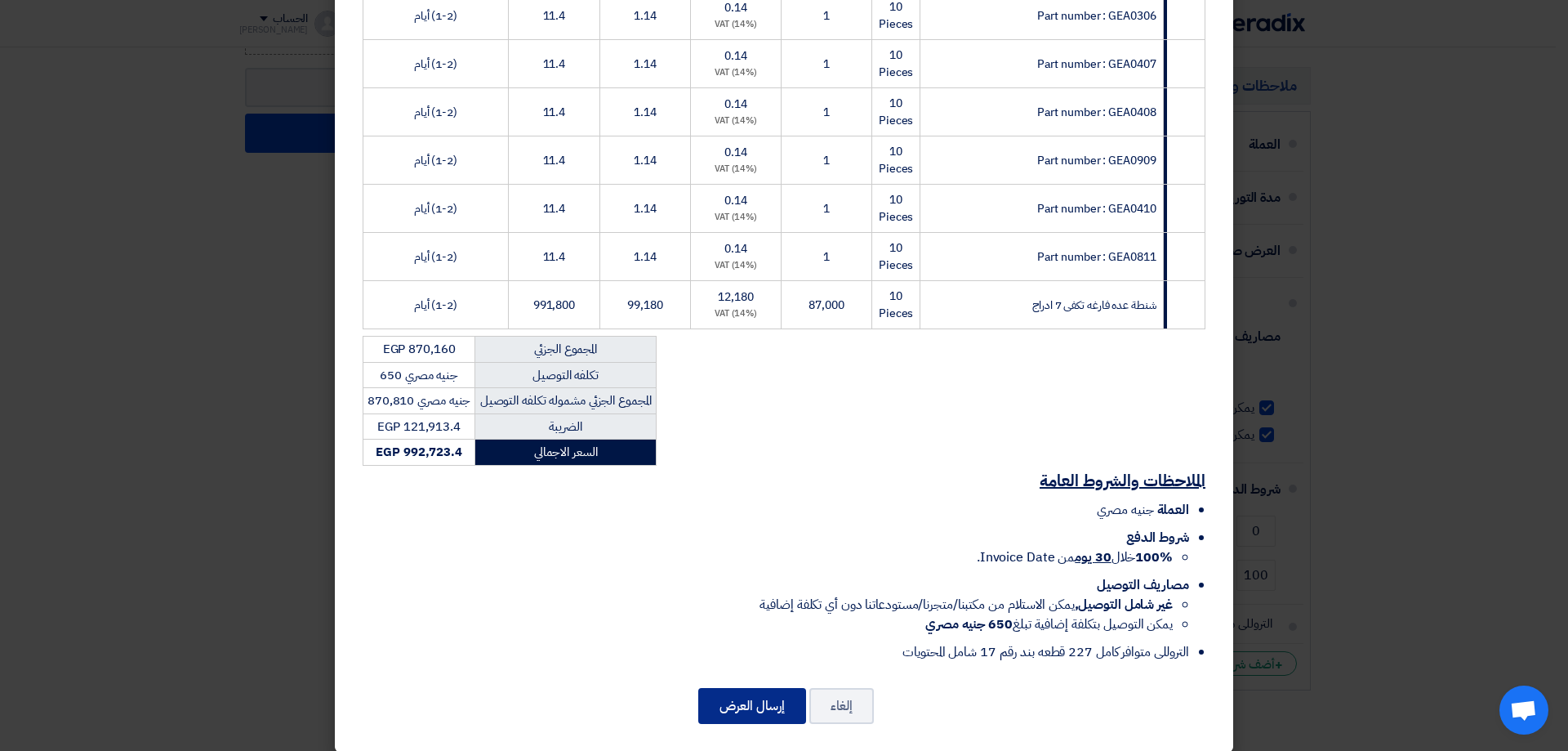
click at [783, 688] on button "إرسال العرض" at bounding box center [752, 706] width 107 height 36
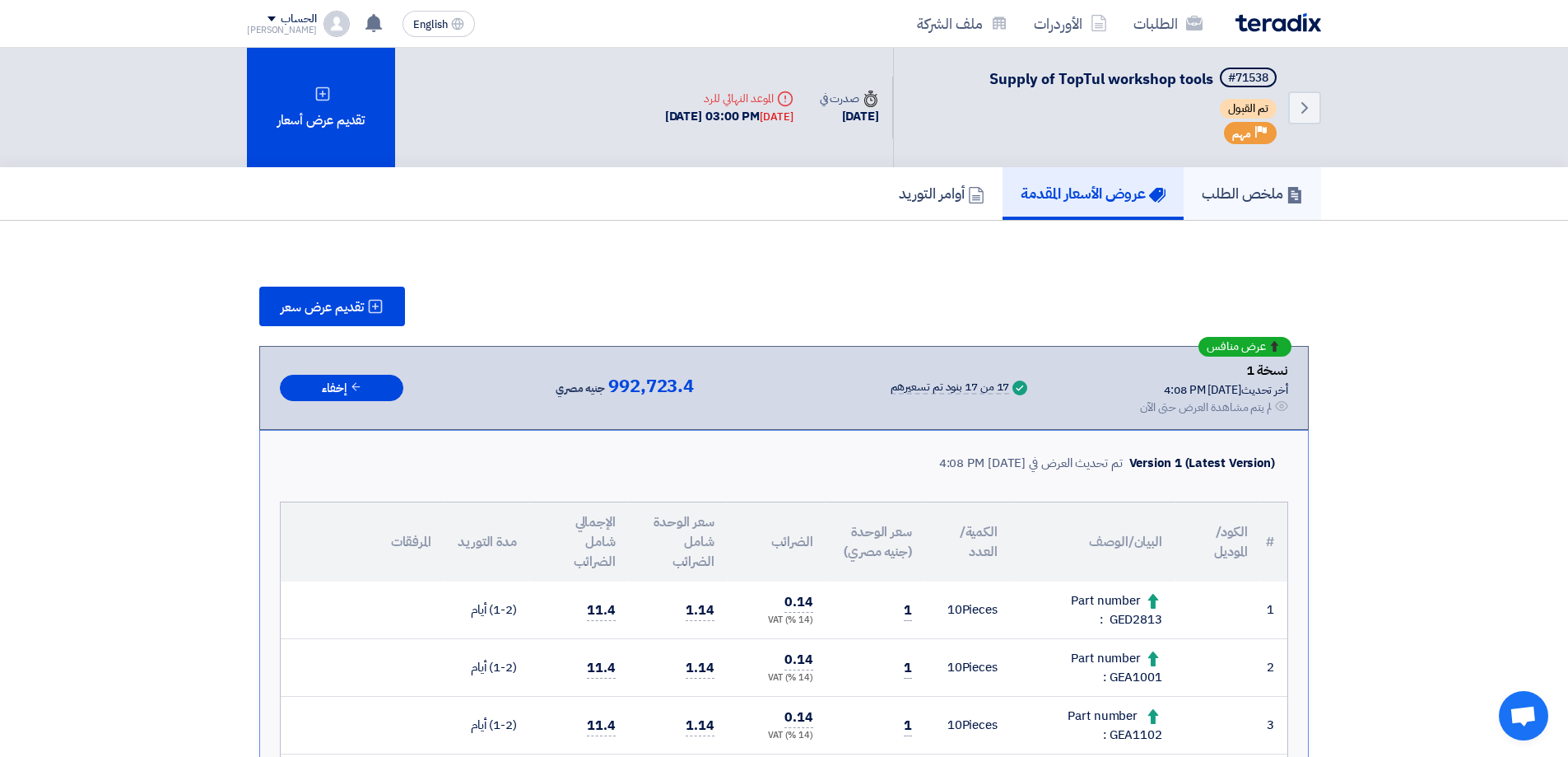
click at [1251, 191] on h5 "ملخص الطلب" at bounding box center [1252, 193] width 101 height 19
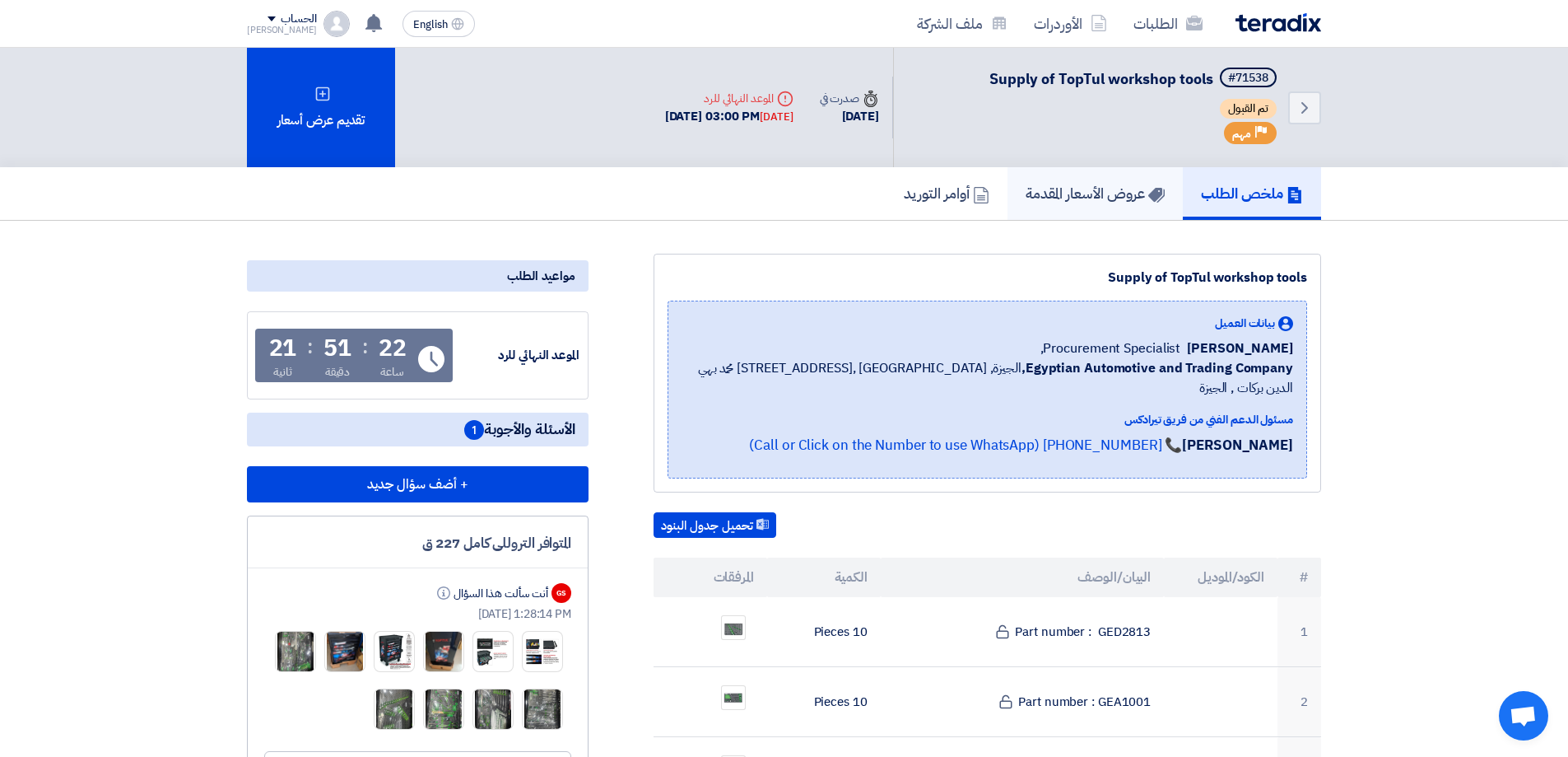
click at [1113, 178] on link "عروض الأسعار المقدمة" at bounding box center [1095, 194] width 176 height 53
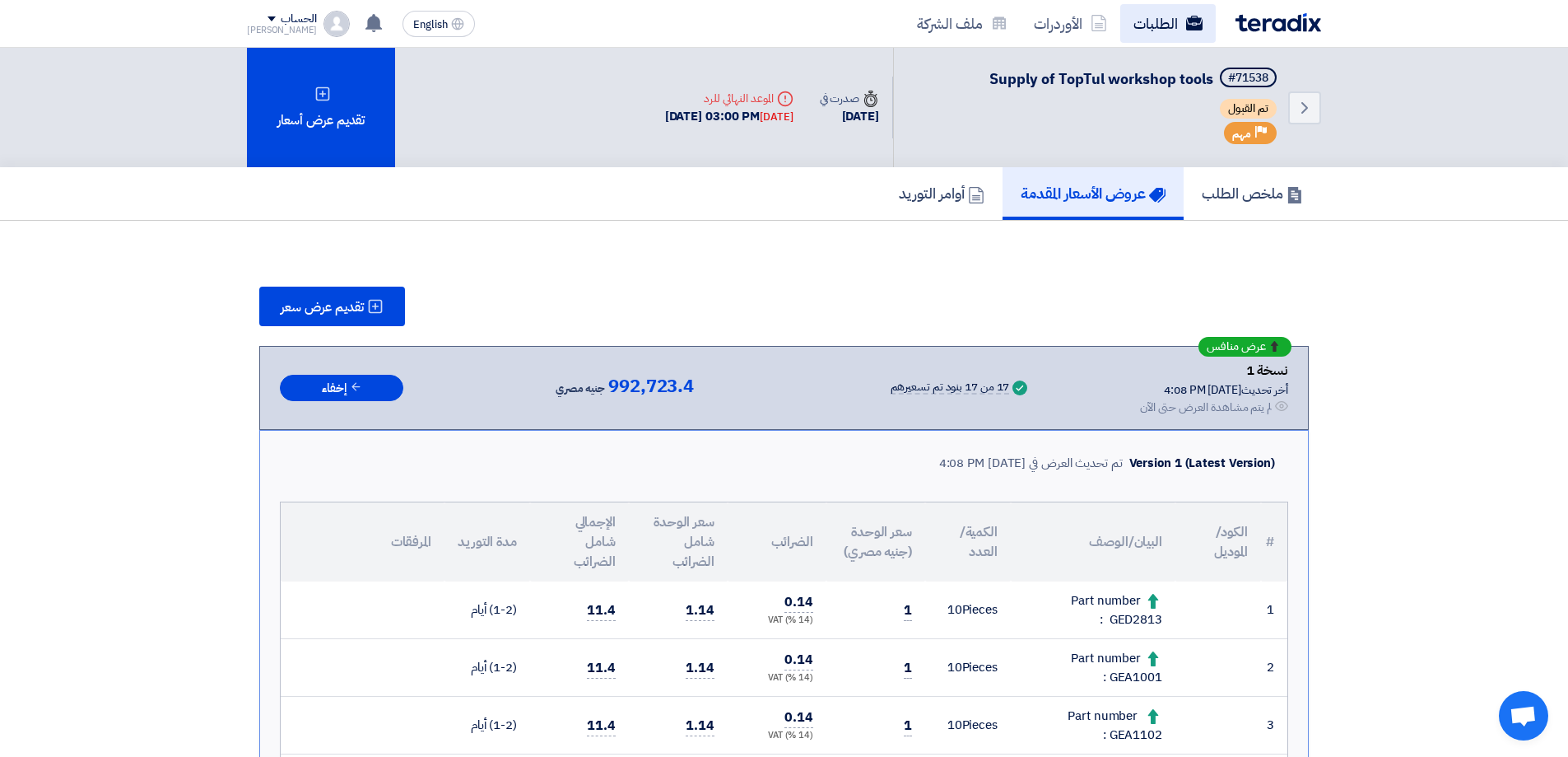
click at [1162, 28] on link "الطلبات" at bounding box center [1168, 24] width 95 height 39
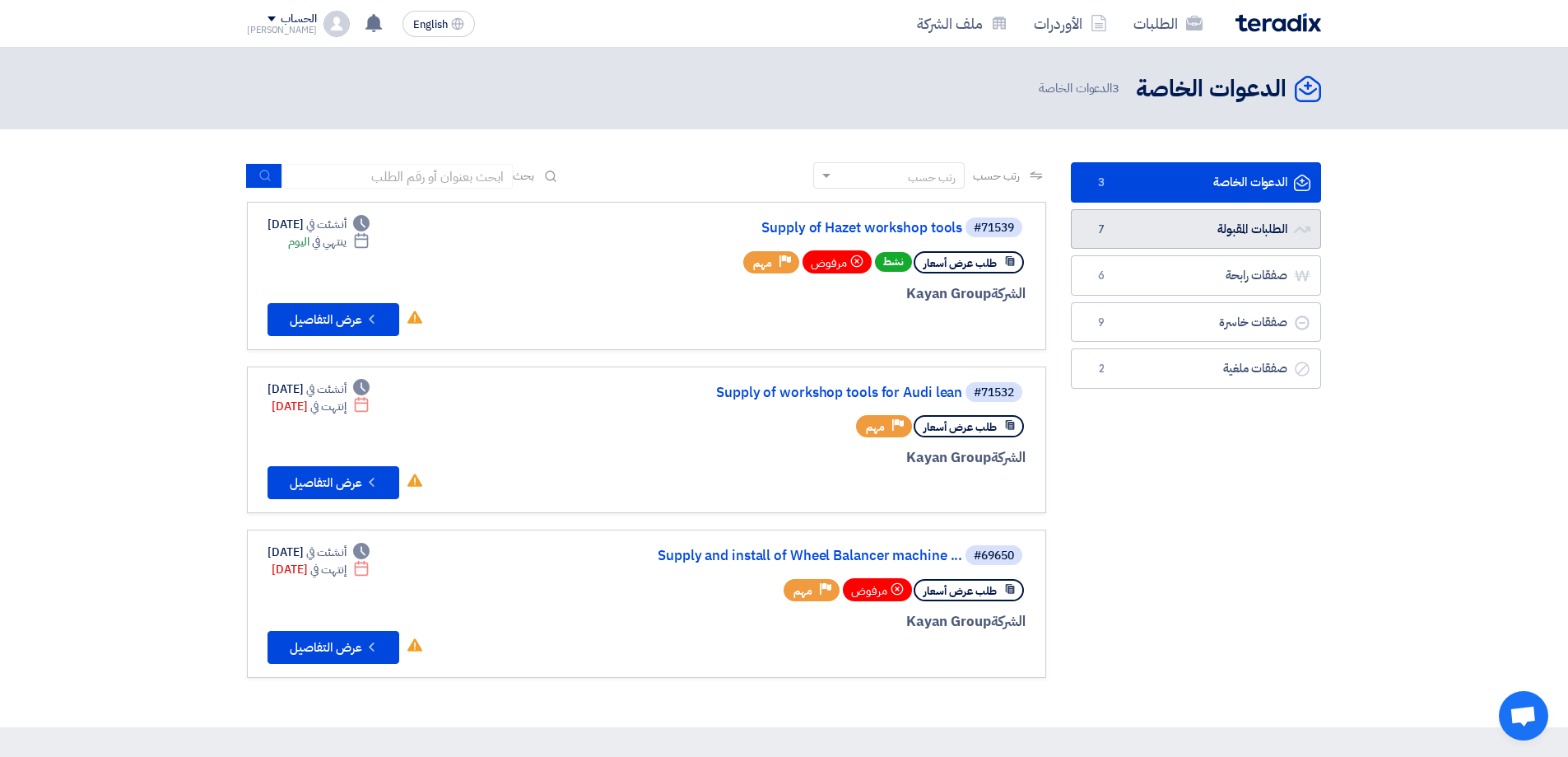
click at [1247, 226] on link "الطلبات المقبولة الطلبات المقبولة 7" at bounding box center [1196, 229] width 250 height 40
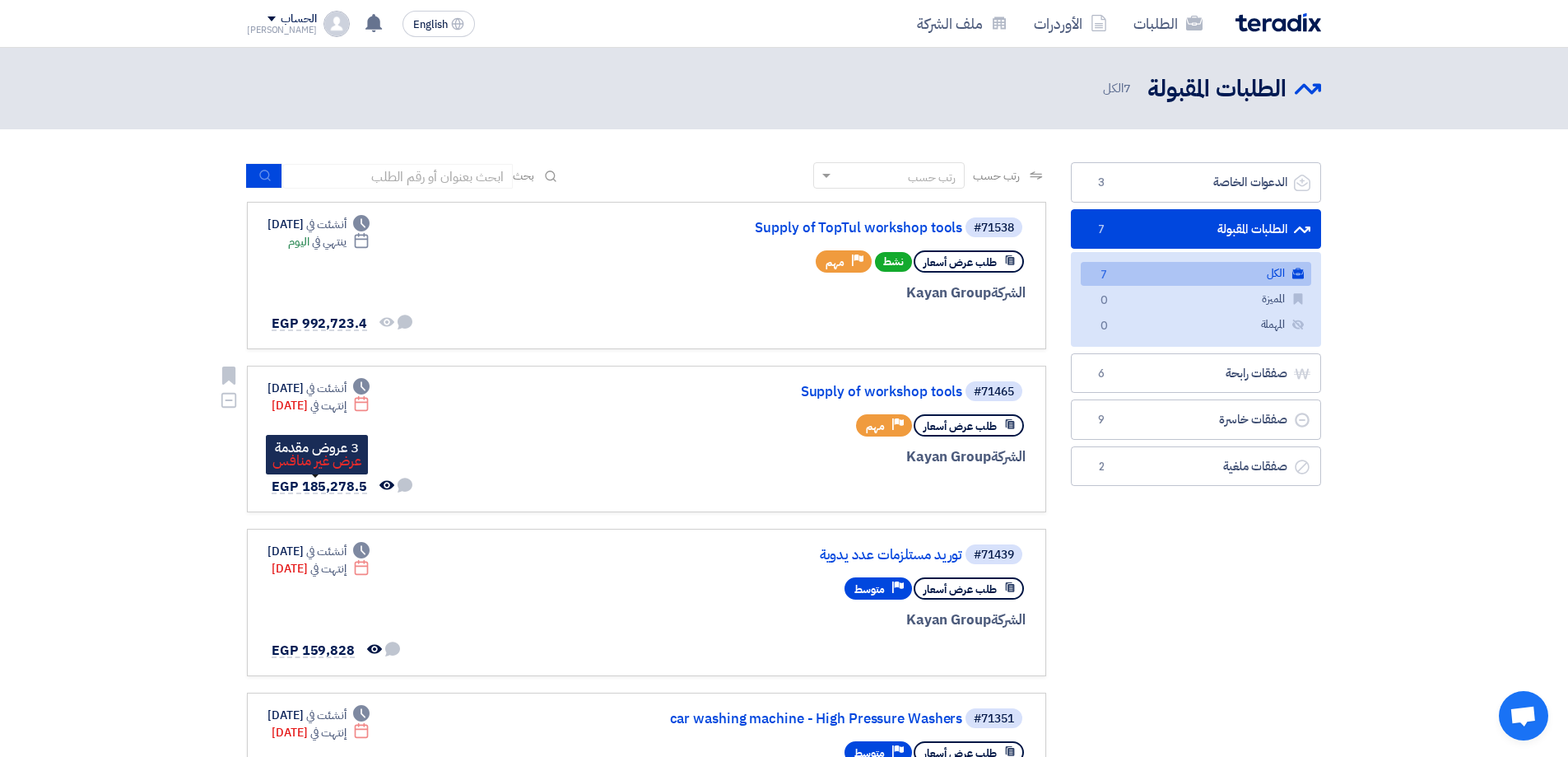
click at [330, 487] on span "EGP 185,278.5" at bounding box center [319, 487] width 95 height 20
click at [920, 383] on div "#71465 Supply of workshop tools" at bounding box center [827, 390] width 396 height 23
click at [916, 389] on link "Supply of workshop tools" at bounding box center [798, 392] width 329 height 15
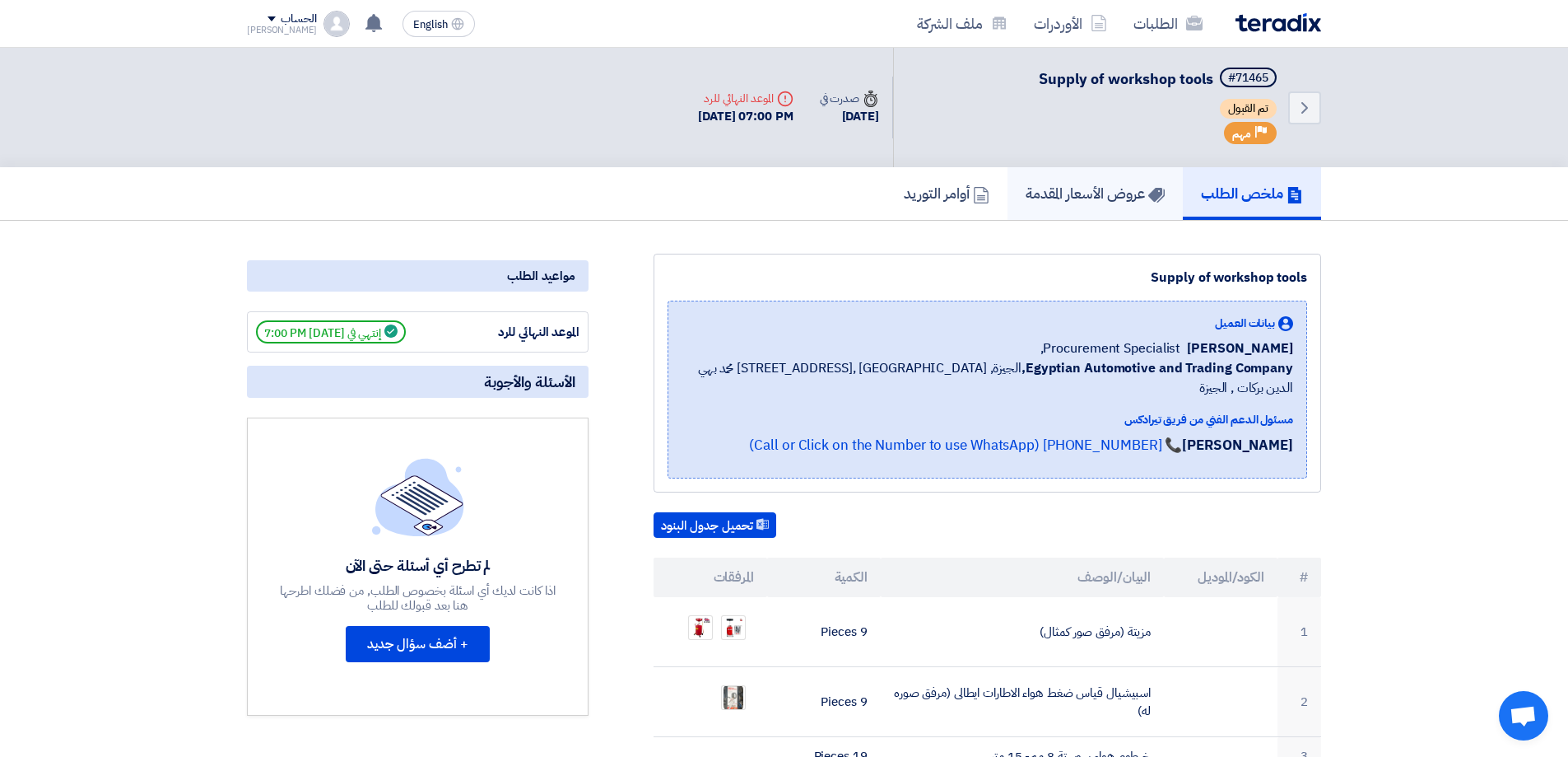
click at [1072, 195] on h5 "عروض الأسعار المقدمة" at bounding box center [1095, 193] width 139 height 19
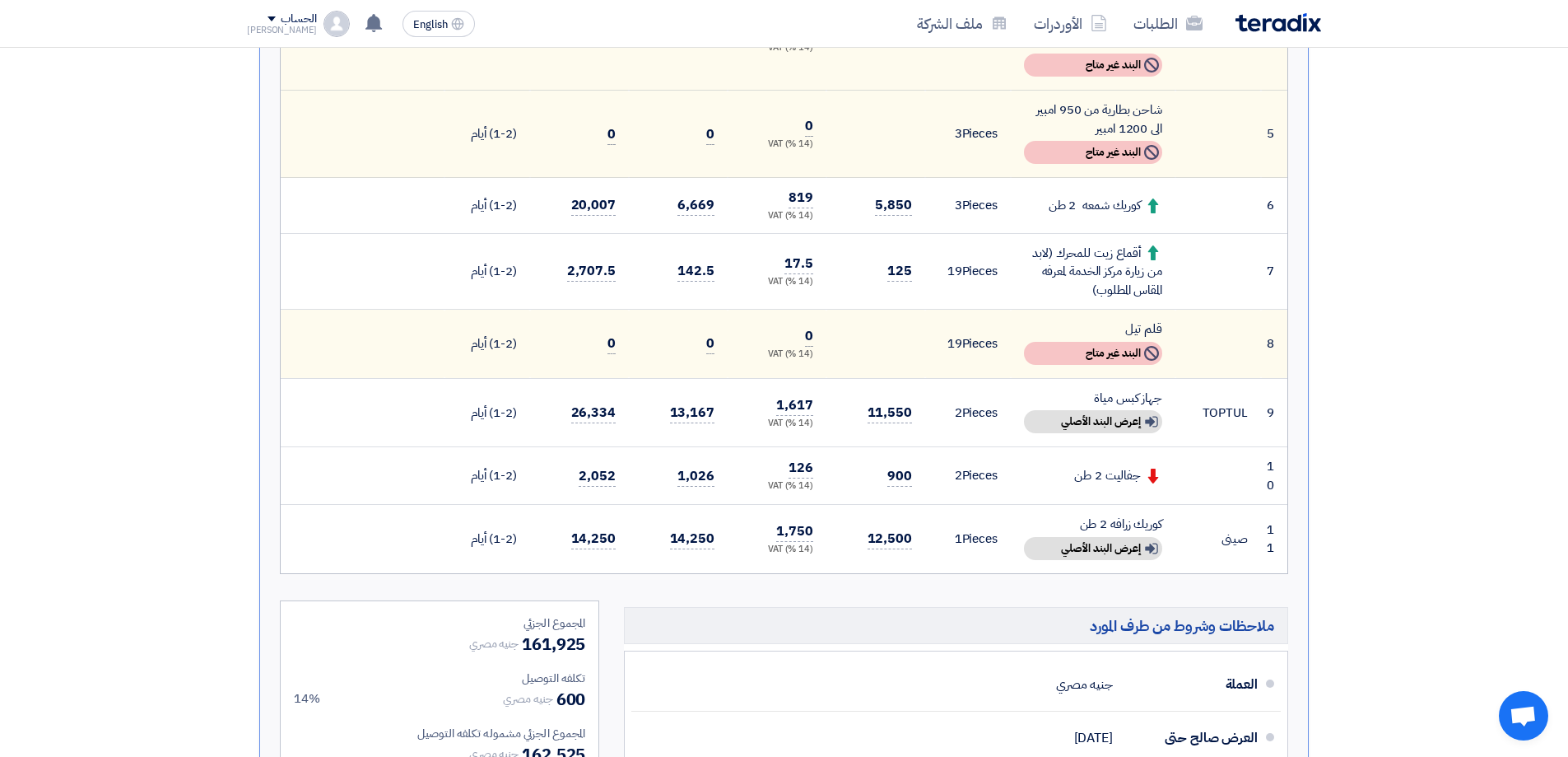
scroll to position [742, 0]
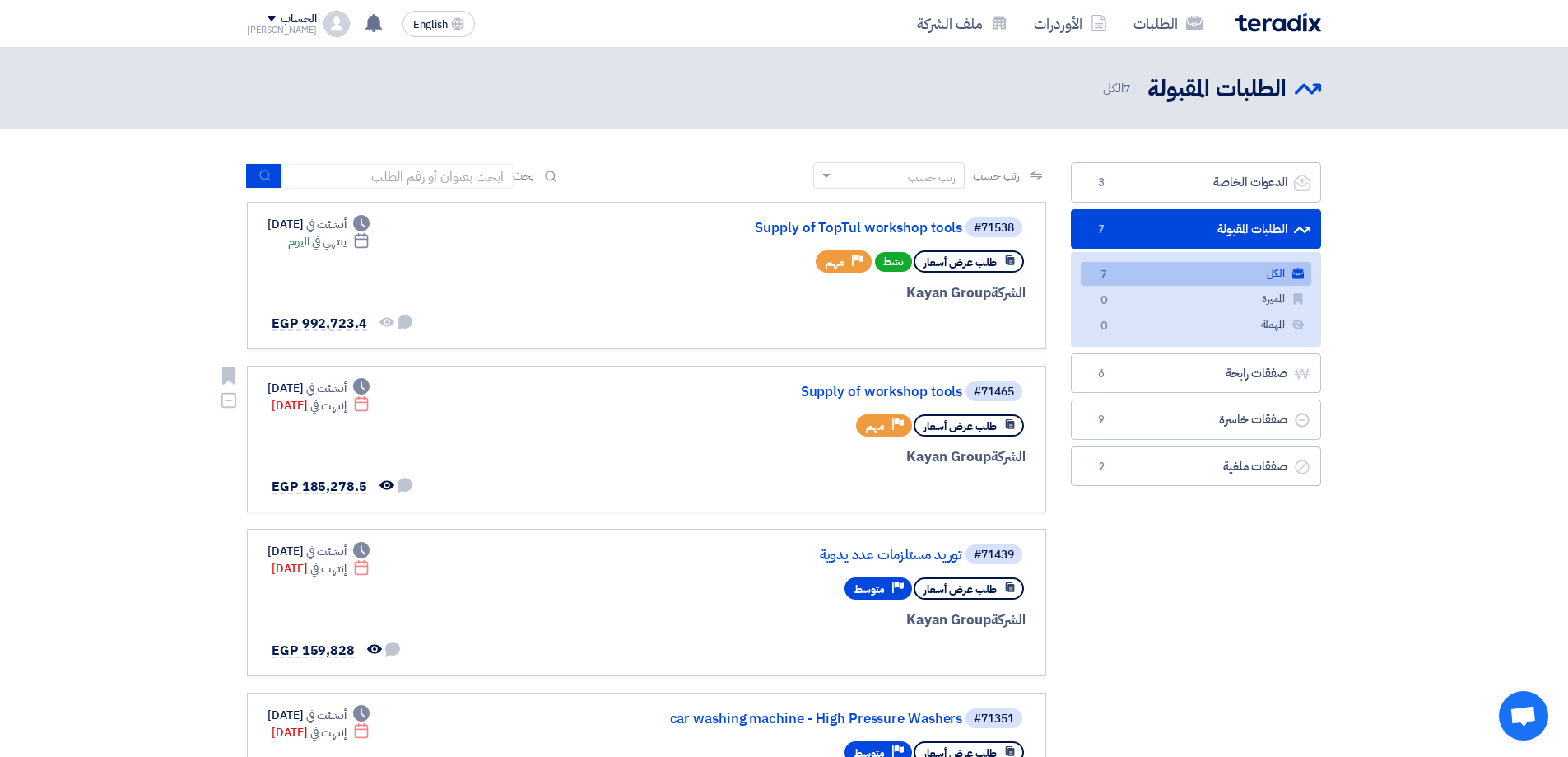
click at [869, 371] on link "#71465 Supply of workshop tools طلب عرض أسعار Priority مهم الشركة Kayan Group D…" at bounding box center [647, 439] width 799 height 147
click at [872, 379] on div "#71465 Supply of workshop tools" at bounding box center [827, 390] width 396 height 23
click at [875, 387] on link "Supply of workshop tools" at bounding box center [798, 392] width 329 height 15
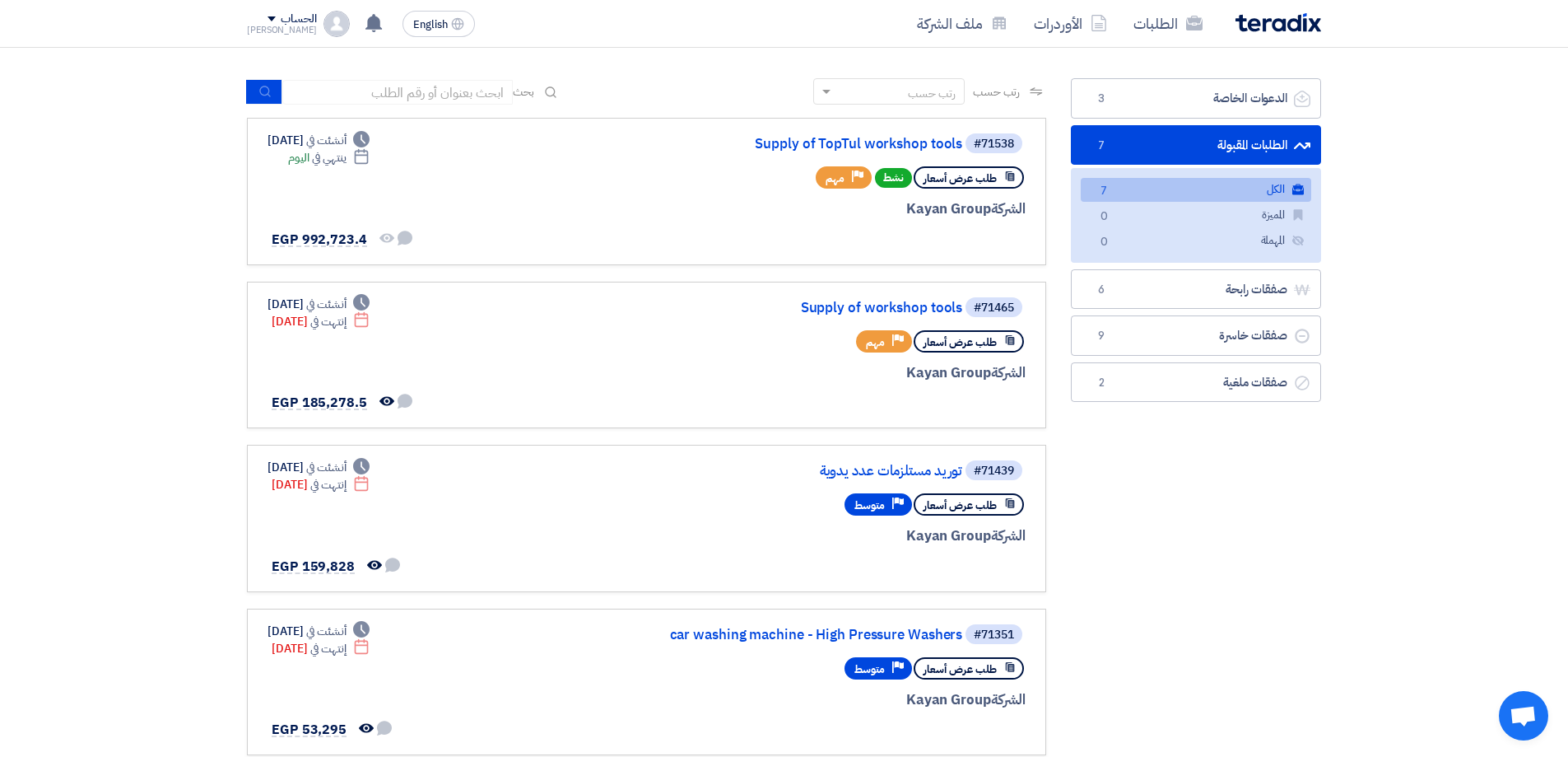
scroll to position [83, 0]
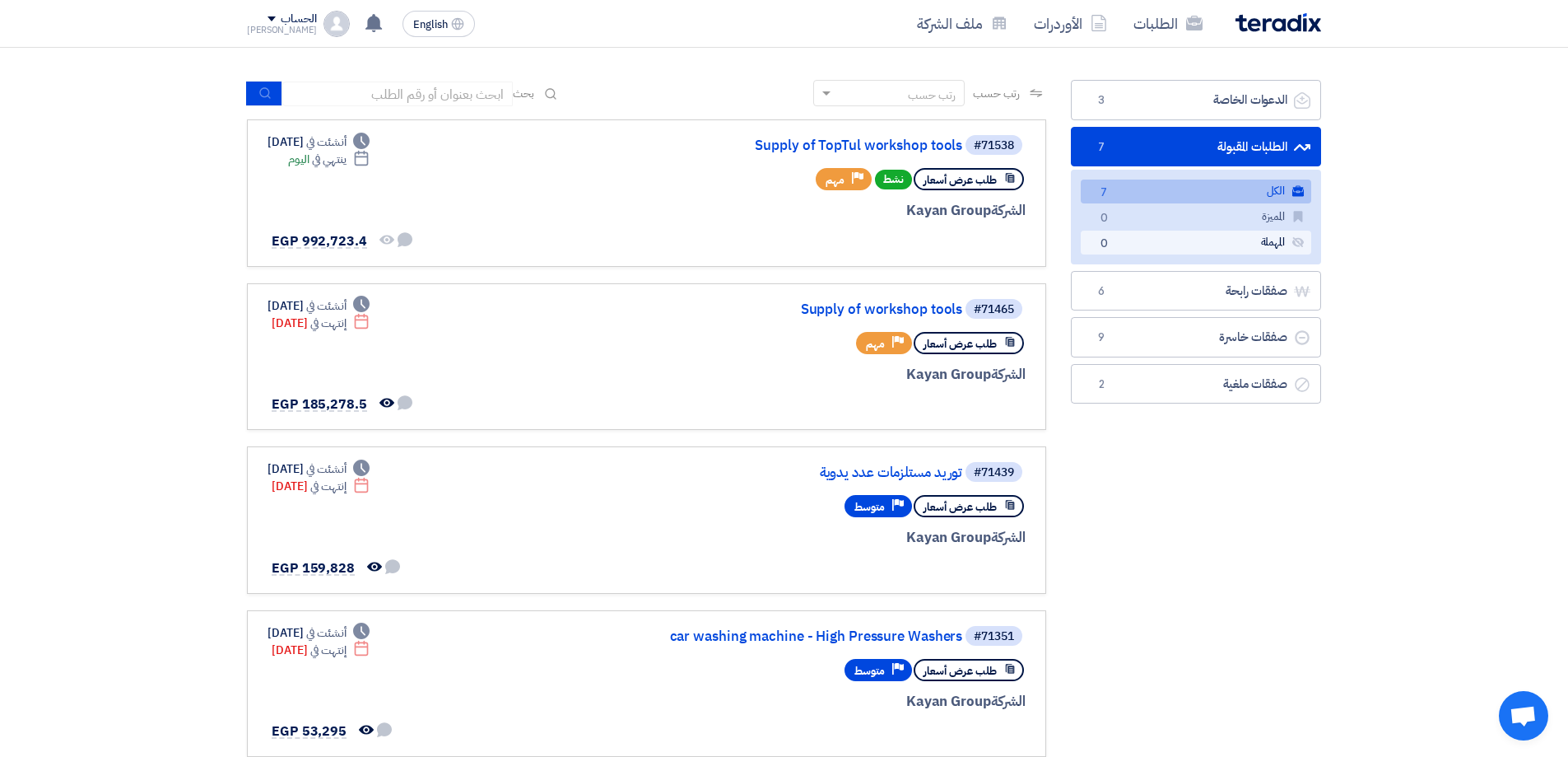
click at [1221, 231] on link "المهملة المهملة 0" at bounding box center [1196, 242] width 230 height 24
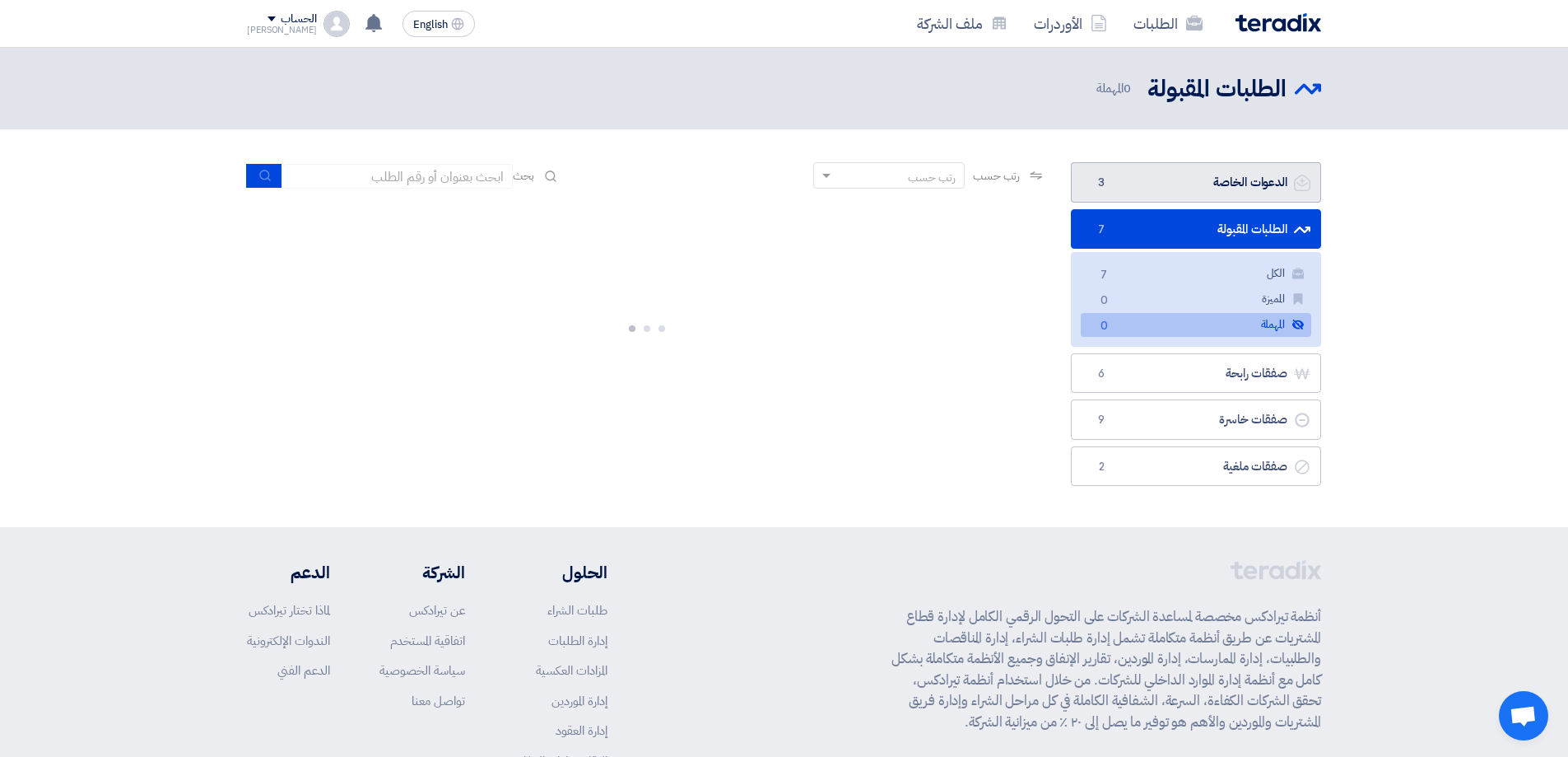
click at [1229, 199] on link "الدعوات الخاصة الدعوات الخاصة 3" at bounding box center [1196, 182] width 250 height 40
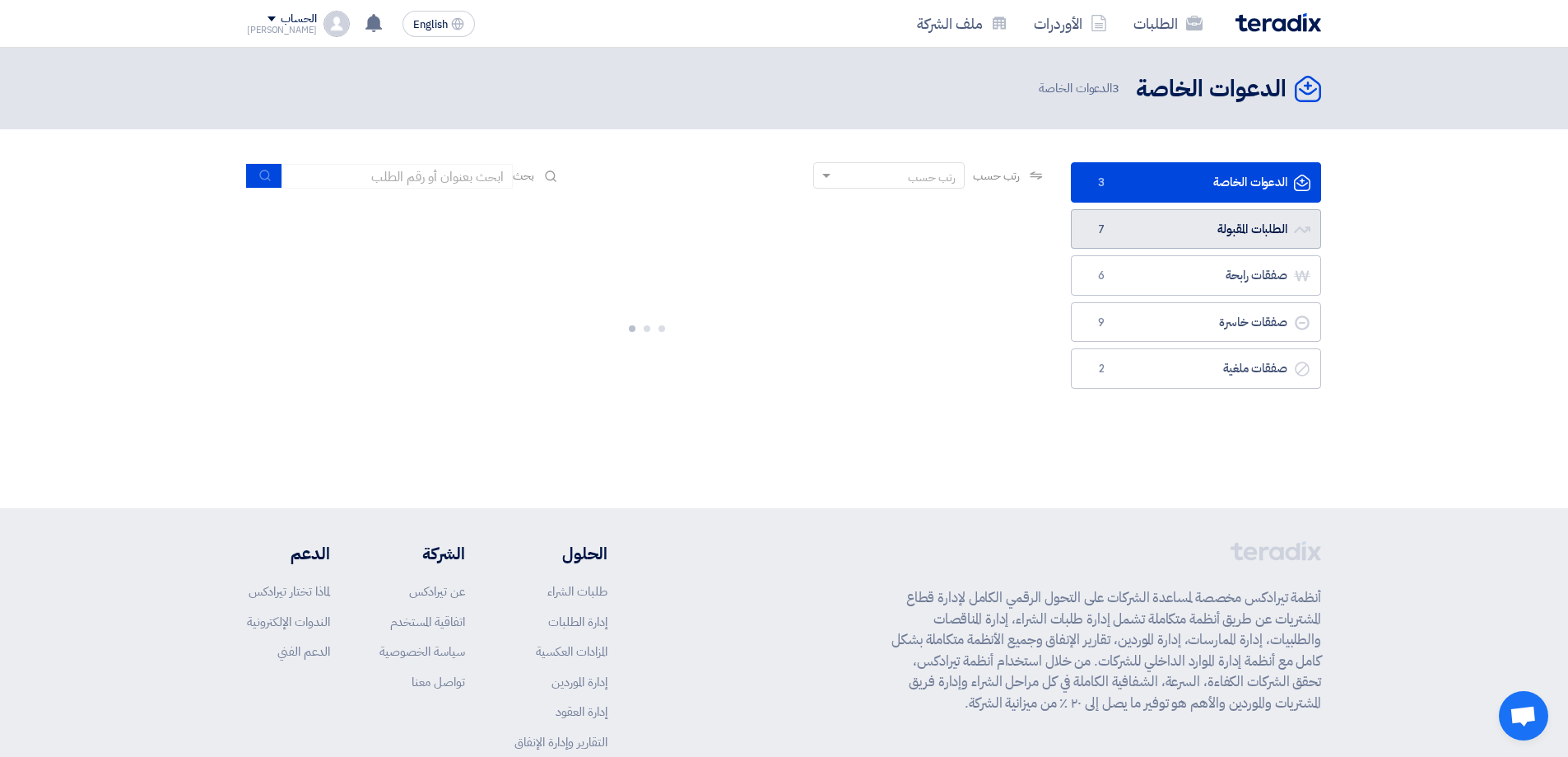
click at [1229, 214] on link "الطلبات المقبولة الطلبات المقبولة 7" at bounding box center [1196, 229] width 250 height 40
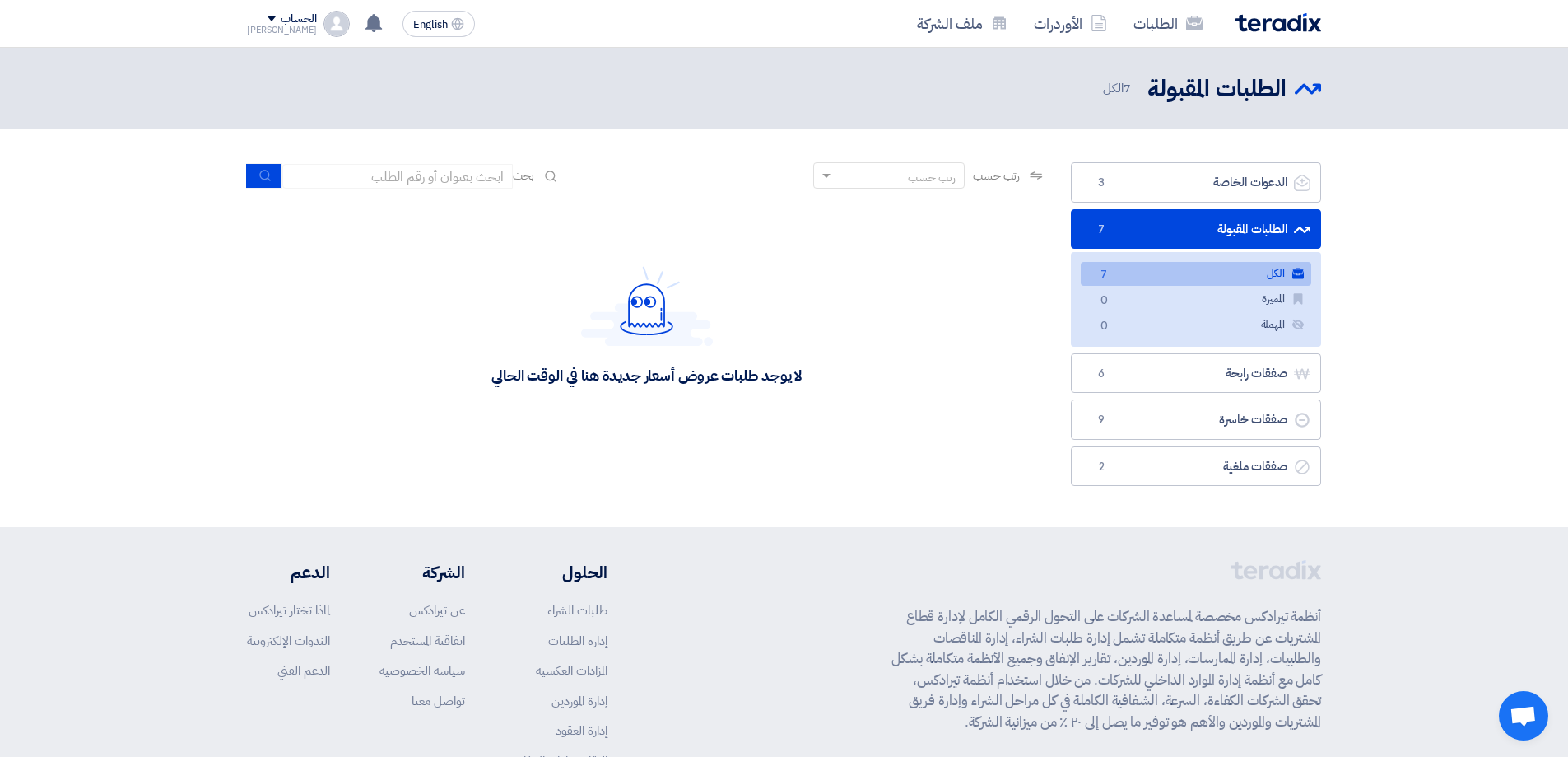
click at [1243, 270] on link "الكل الكل 7" at bounding box center [1196, 274] width 230 height 24
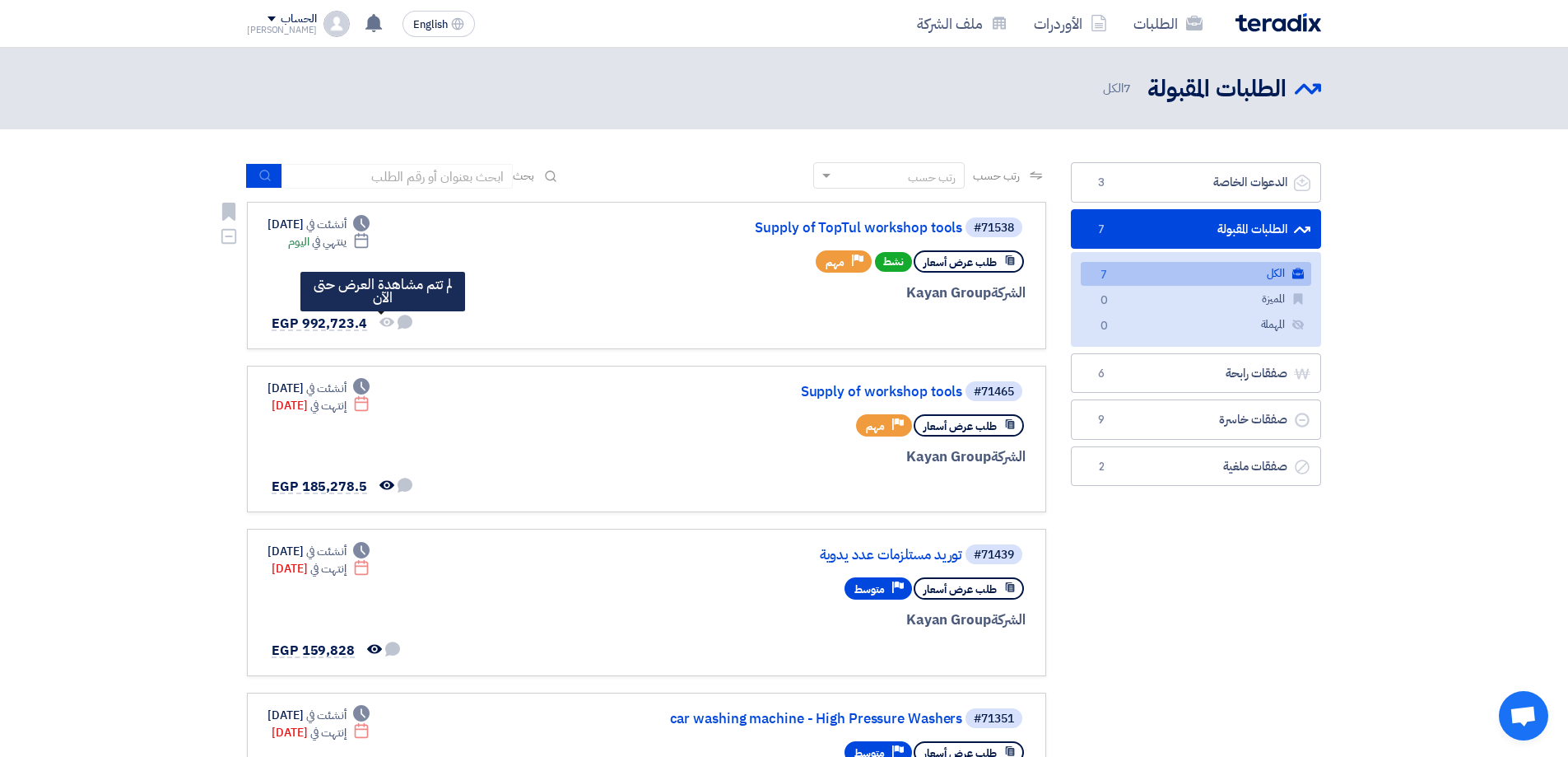
drag, startPoint x: 384, startPoint y: 325, endPoint x: 407, endPoint y: 322, distance: 23.2
click at [384, 325] on icon "لم تتم مشاهدة العرض حتى الآن" at bounding box center [387, 322] width 15 height 15
